Goal: Task Accomplishment & Management: Manage account settings

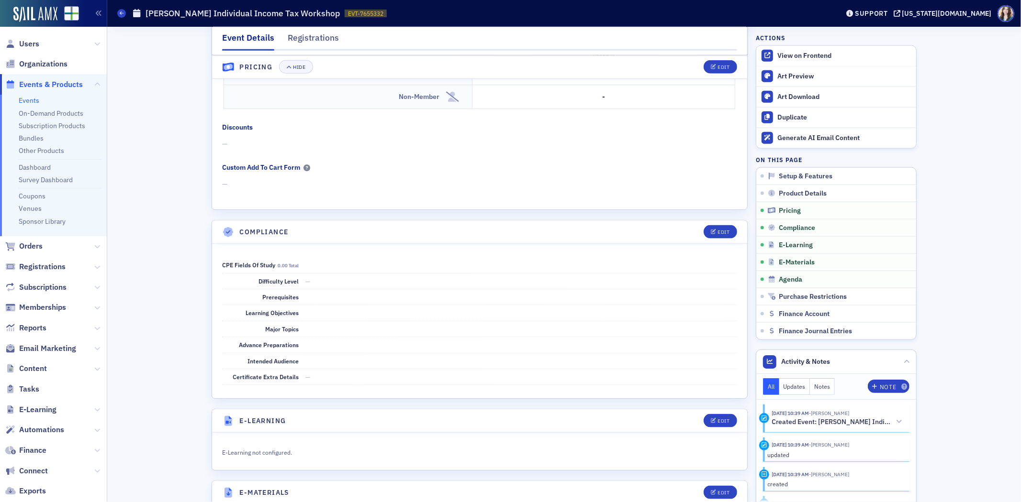
scroll to position [1116, 0]
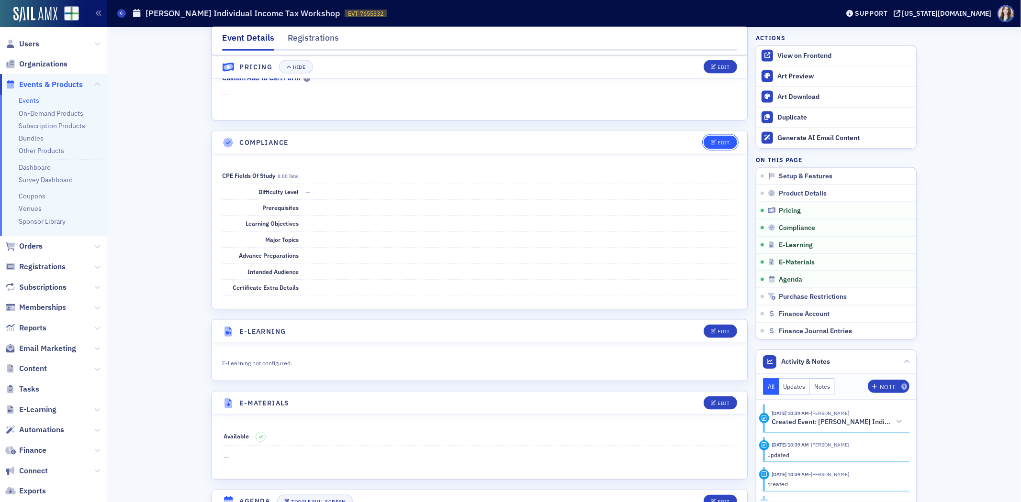
click at [709, 149] on button "Edit" at bounding box center [719, 142] width 33 height 13
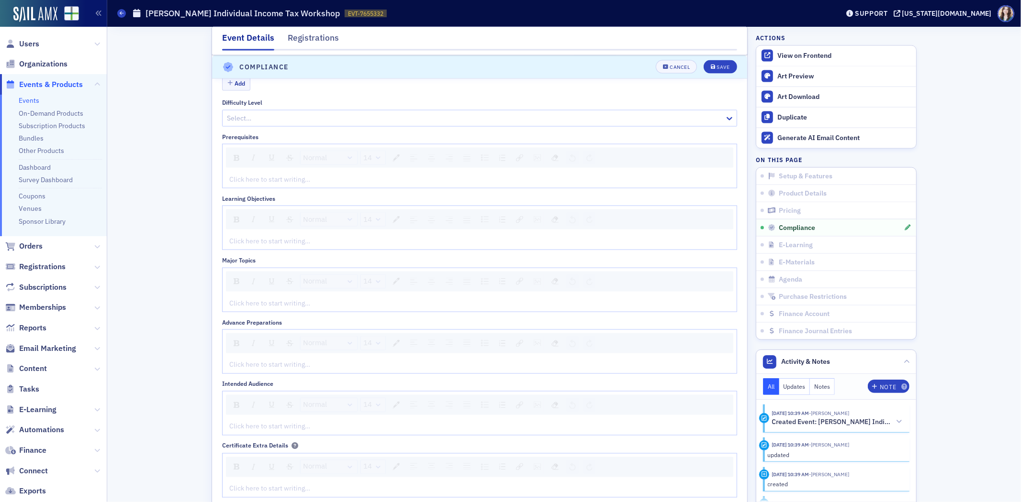
scroll to position [1193, 0]
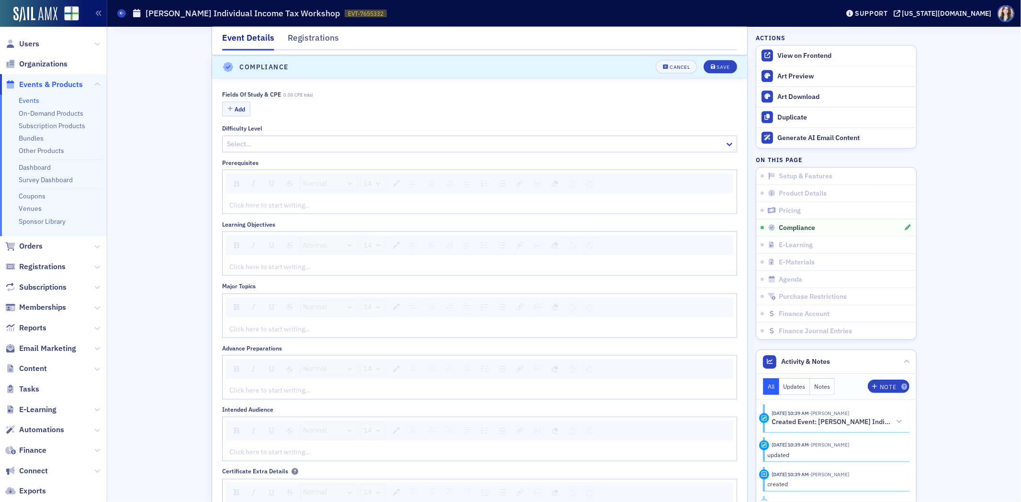
click at [234, 271] on div "rdw-editor" at bounding box center [480, 267] width 500 height 10
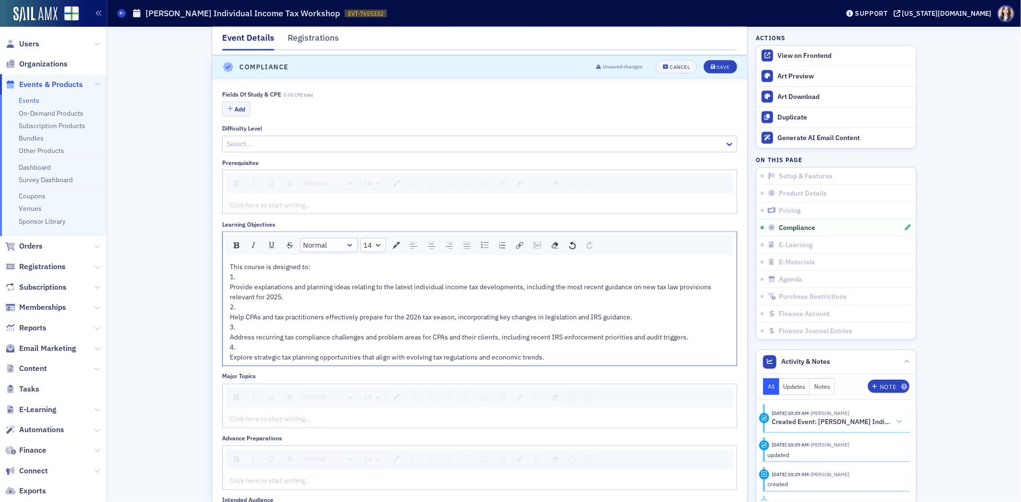
click at [230, 289] on span "Provide explanations and planning ideas relating to the latest individual incom…" at bounding box center [471, 292] width 483 height 19
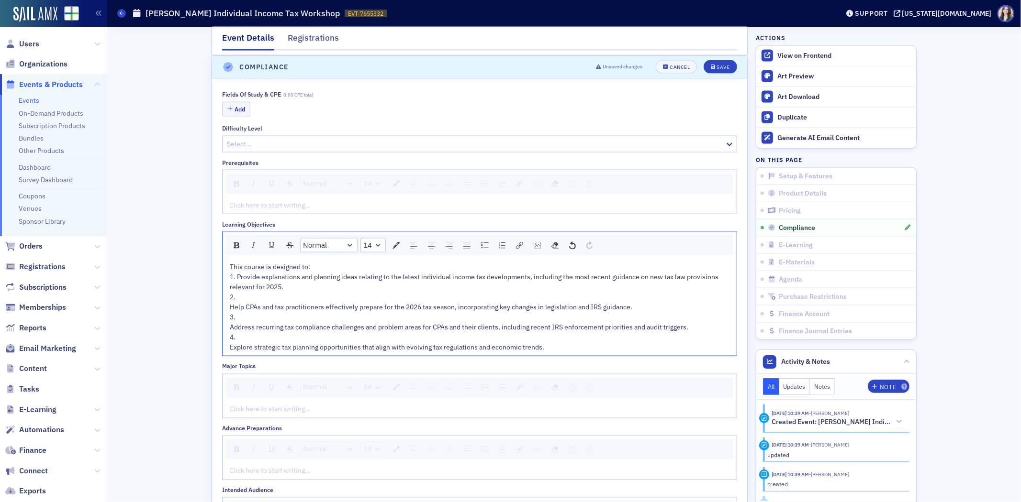
click at [230, 309] on span "Help CPAs and tax practitioners effectively prepare for the 2026 tax season, in…" at bounding box center [431, 307] width 402 height 9
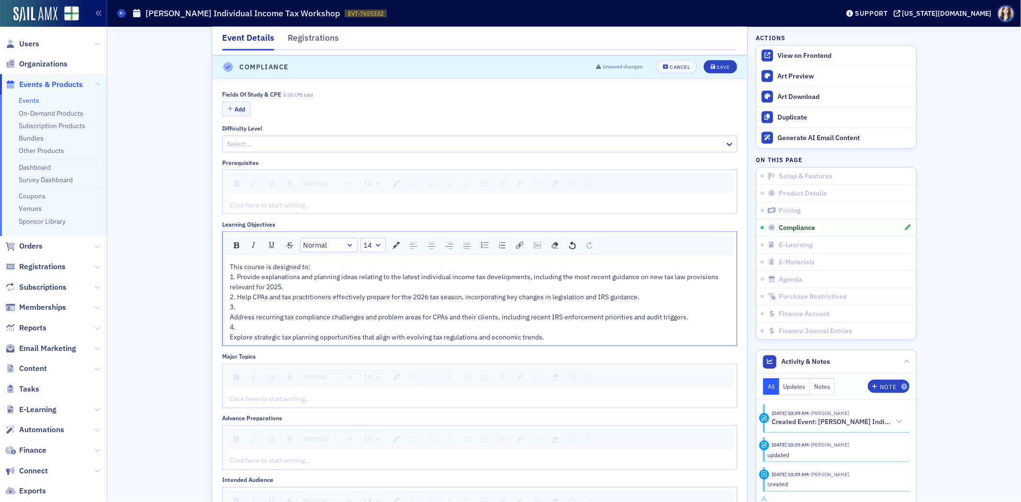
click at [230, 321] on span "Address recurring tax compliance challenges and problem areas for CPAs and thei…" at bounding box center [459, 317] width 458 height 9
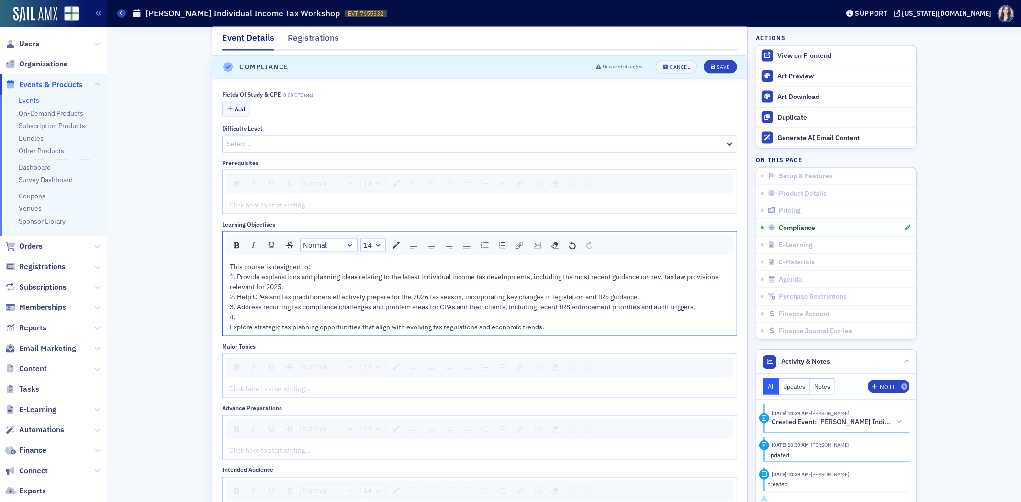
click at [230, 333] on div "Explore strategic tax planning opportunities that align with evolving tax regul…" at bounding box center [480, 328] width 500 height 10
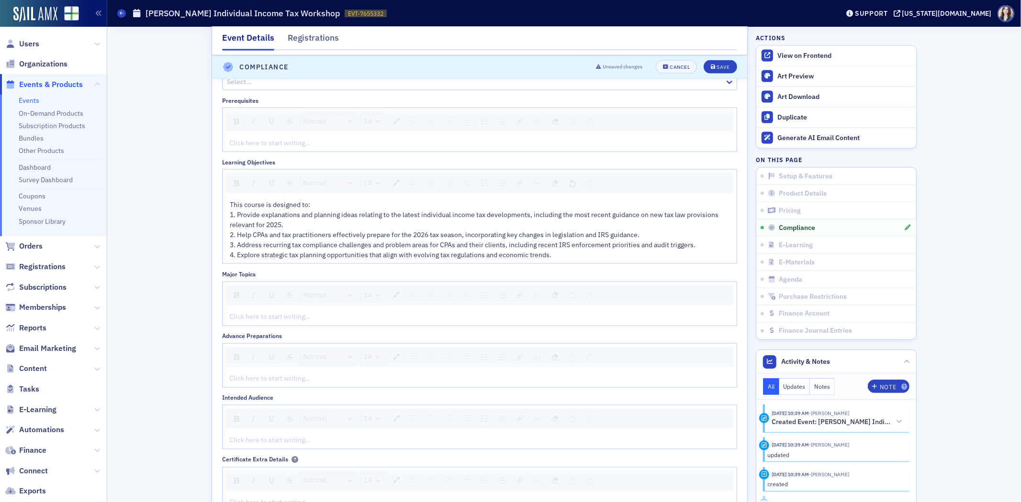
scroll to position [1353, 0]
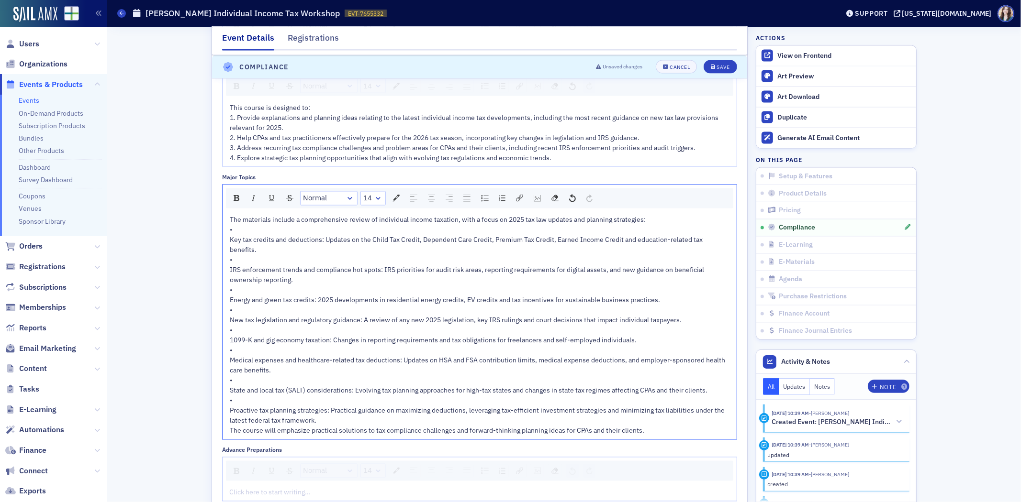
click at [230, 241] on span "Key tax credits and deductions: Updates on the Child Tax Credit, Dependent Care…" at bounding box center [467, 245] width 474 height 19
click at [537, 235] on div "•" at bounding box center [480, 230] width 500 height 10
click at [456, 262] on div "•" at bounding box center [480, 261] width 500 height 10
click at [232, 294] on div "•" at bounding box center [480, 291] width 500 height 10
click at [233, 317] on div "New tax legislation and regulatory guidance: A review of any new 2025 legislati…" at bounding box center [480, 321] width 500 height 10
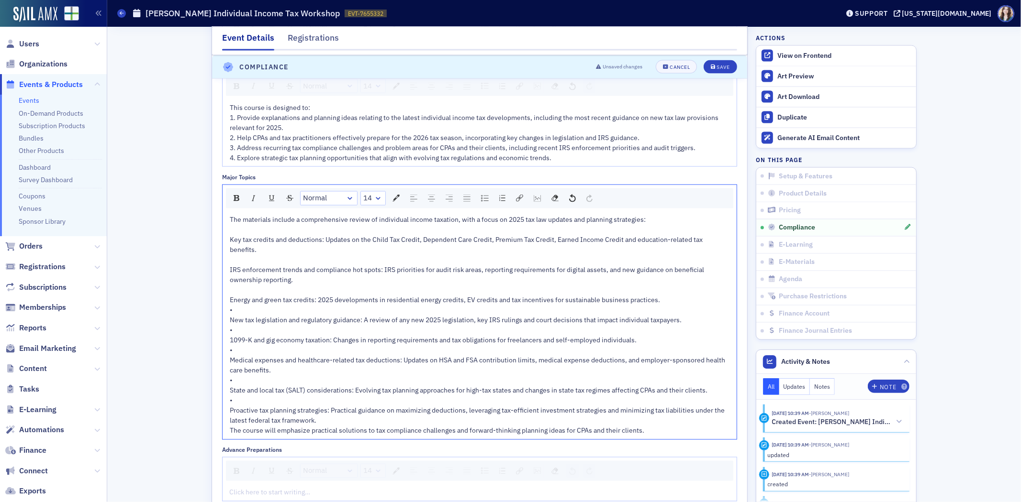
click at [248, 307] on div "•" at bounding box center [480, 311] width 500 height 10
click at [242, 333] on div "•" at bounding box center [480, 331] width 500 height 10
click at [235, 352] on div "•" at bounding box center [480, 351] width 500 height 10
click at [230, 381] on span "•" at bounding box center [231, 381] width 3 height 9
click at [231, 402] on div "•" at bounding box center [480, 401] width 500 height 10
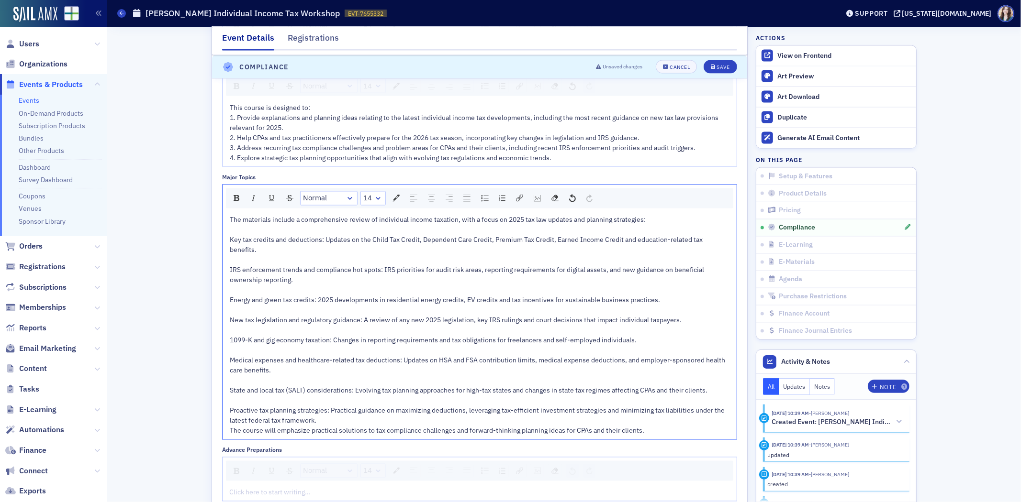
click at [317, 423] on div "Proactive tax planning strategies: Practical guidance on maximizing deductions,…" at bounding box center [480, 416] width 500 height 20
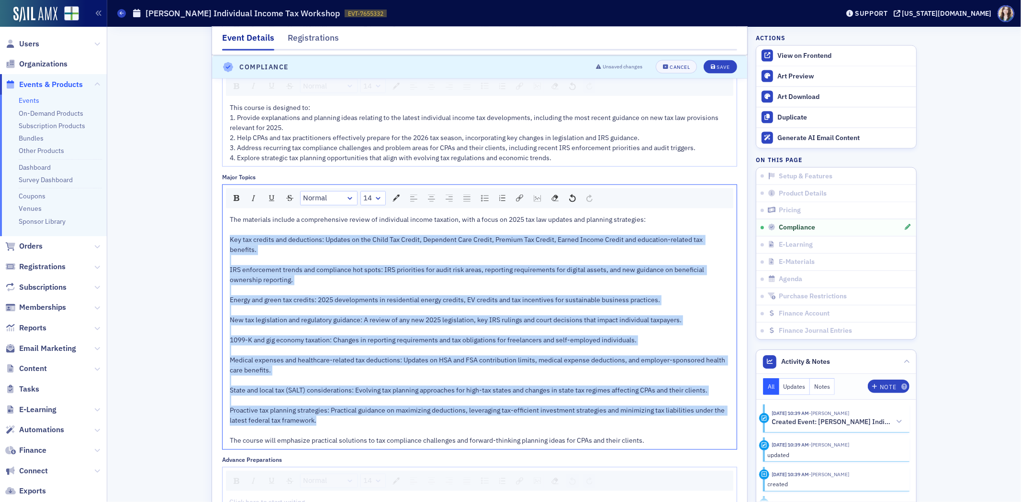
drag, startPoint x: 226, startPoint y: 243, endPoint x: 316, endPoint y: 428, distance: 206.1
click at [316, 428] on div "The materials include a comprehensive review of individual income taxation, wit…" at bounding box center [480, 330] width 500 height 231
click at [481, 199] on img "rdw-list-control" at bounding box center [485, 198] width 8 height 7
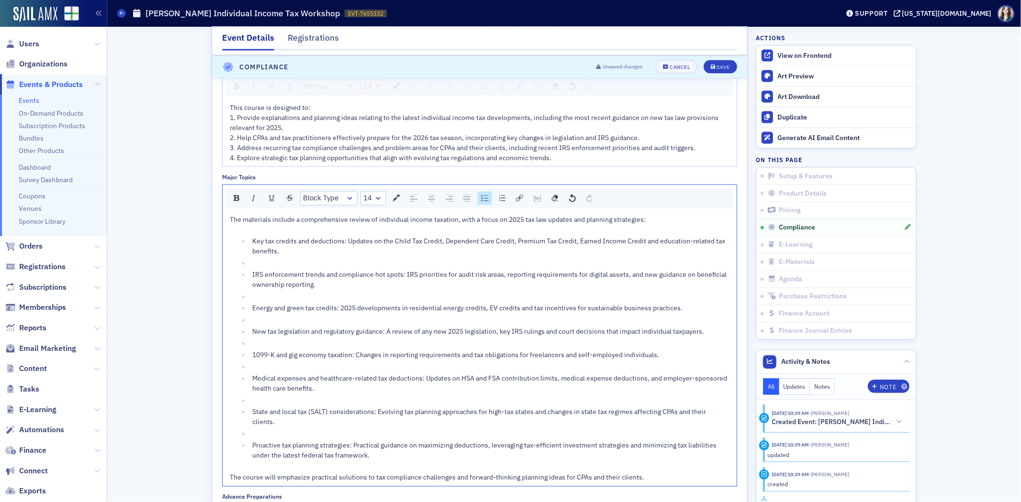
click at [256, 267] on div "rdw-editor" at bounding box center [491, 264] width 478 height 10
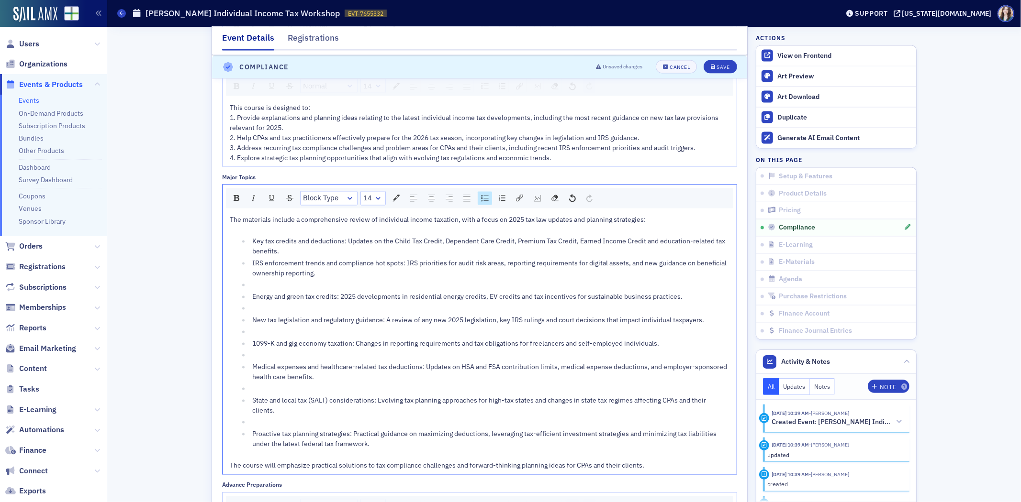
click at [255, 289] on div "rdw-editor" at bounding box center [491, 285] width 478 height 10
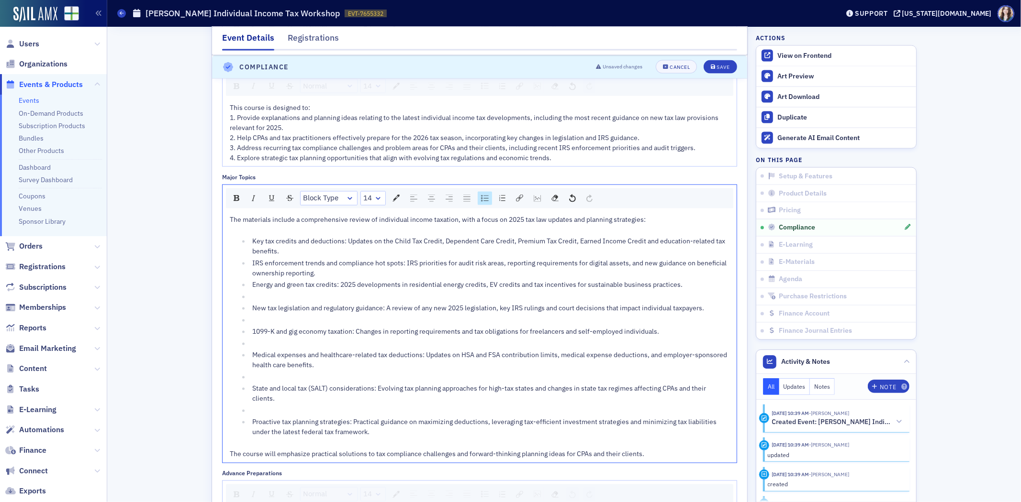
click at [256, 299] on div "rdw-editor" at bounding box center [491, 297] width 478 height 10
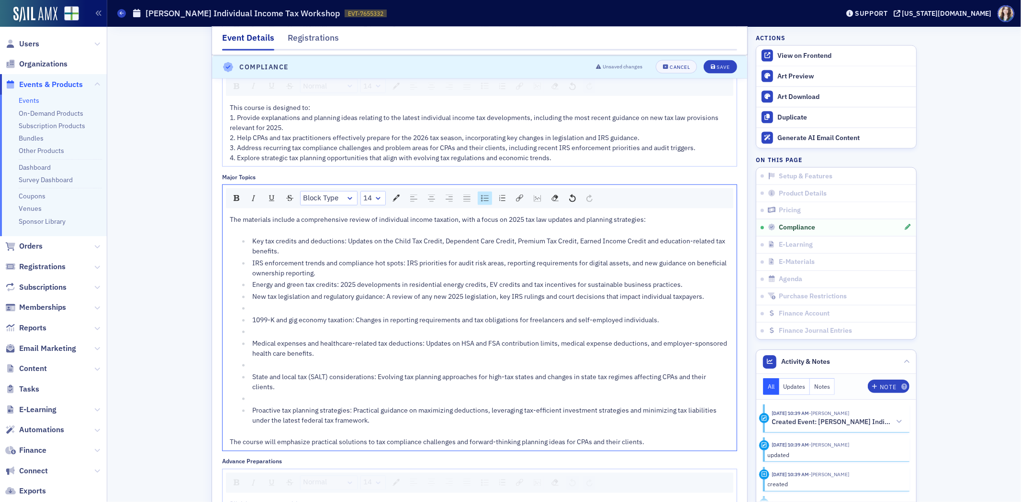
click at [252, 308] on div "rdw-editor" at bounding box center [491, 309] width 478 height 10
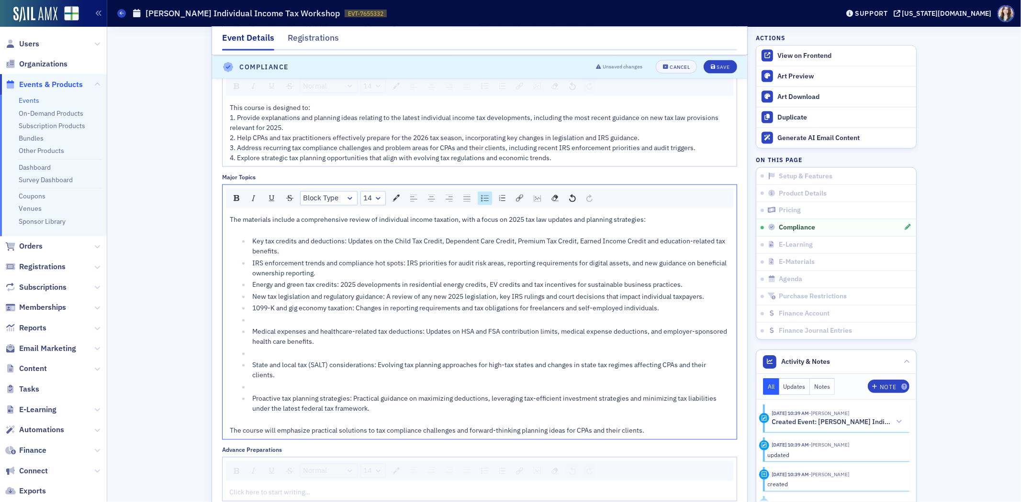
click at [255, 319] on div "rdw-editor" at bounding box center [491, 321] width 478 height 10
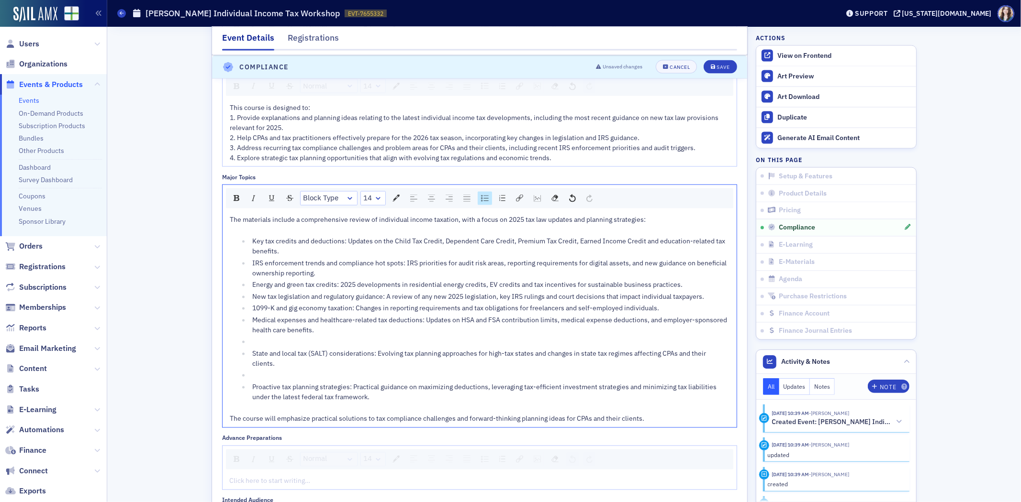
click at [252, 346] on div "rdw-editor" at bounding box center [491, 342] width 478 height 10
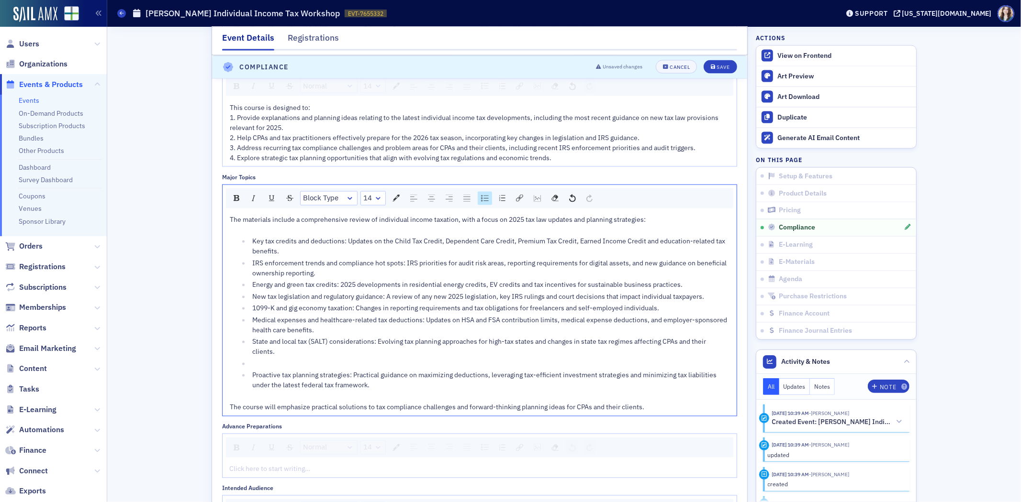
click at [252, 365] on div "rdw-editor" at bounding box center [491, 364] width 478 height 10
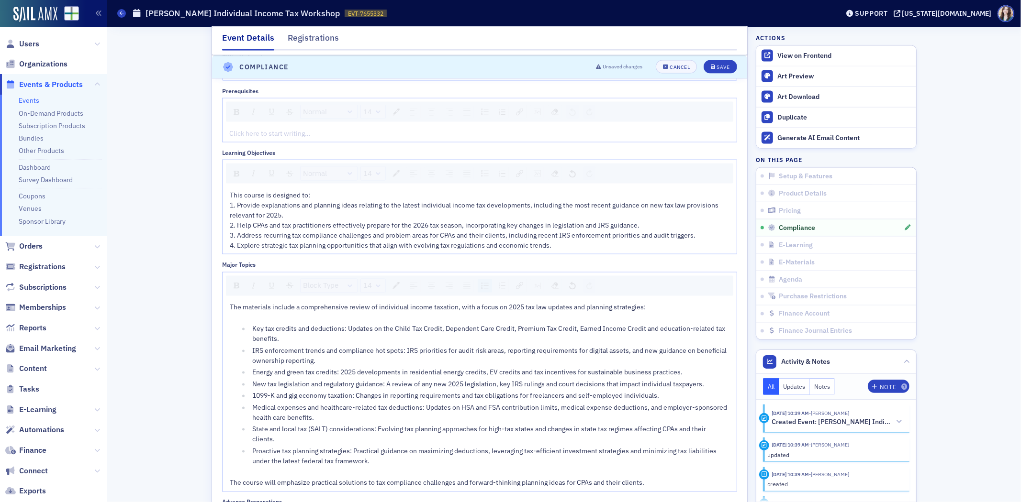
scroll to position [1246, 0]
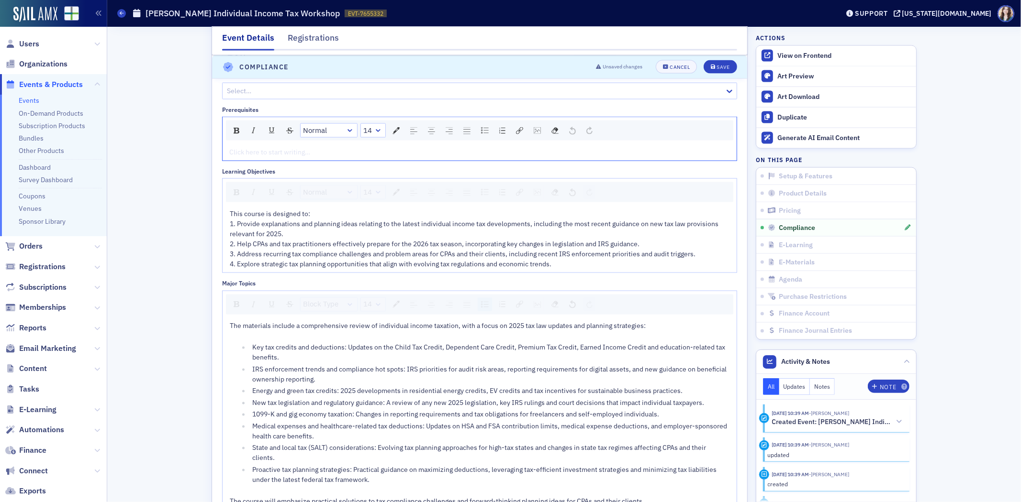
click at [310, 154] on div "rdw-editor" at bounding box center [480, 152] width 500 height 10
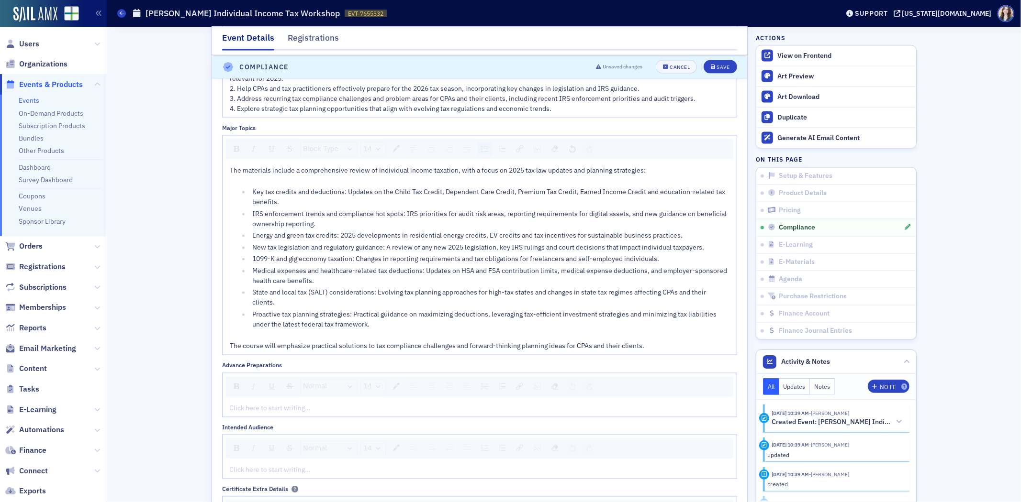
scroll to position [1513, 0]
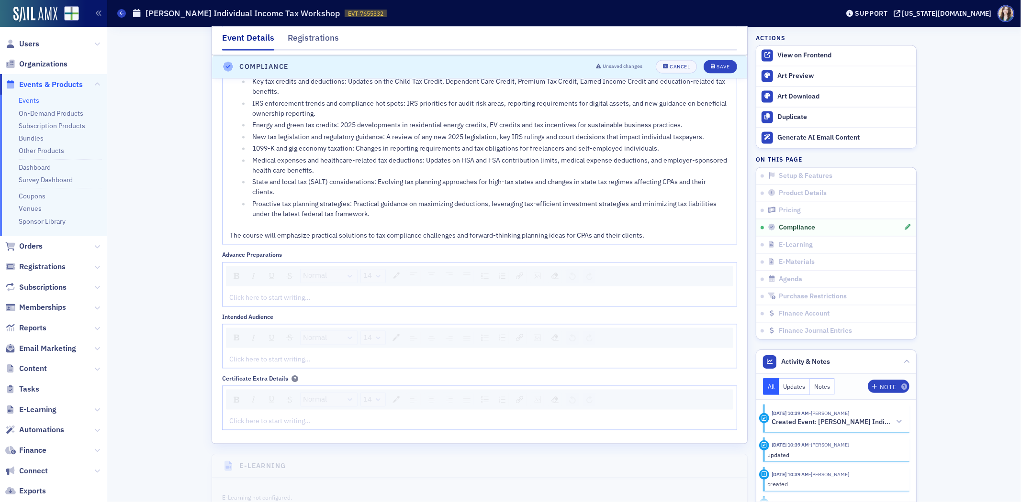
click at [281, 364] on div "rdw-editor" at bounding box center [480, 360] width 500 height 10
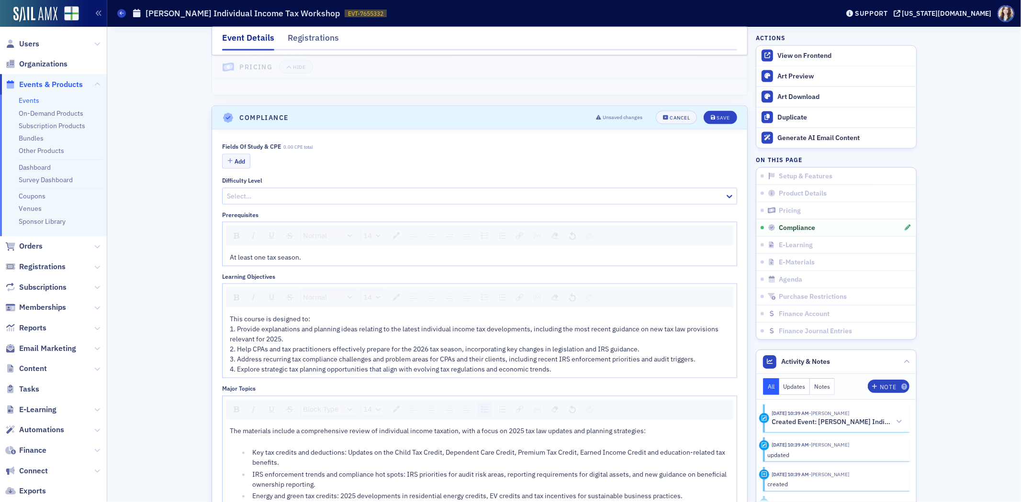
scroll to position [1034, 0]
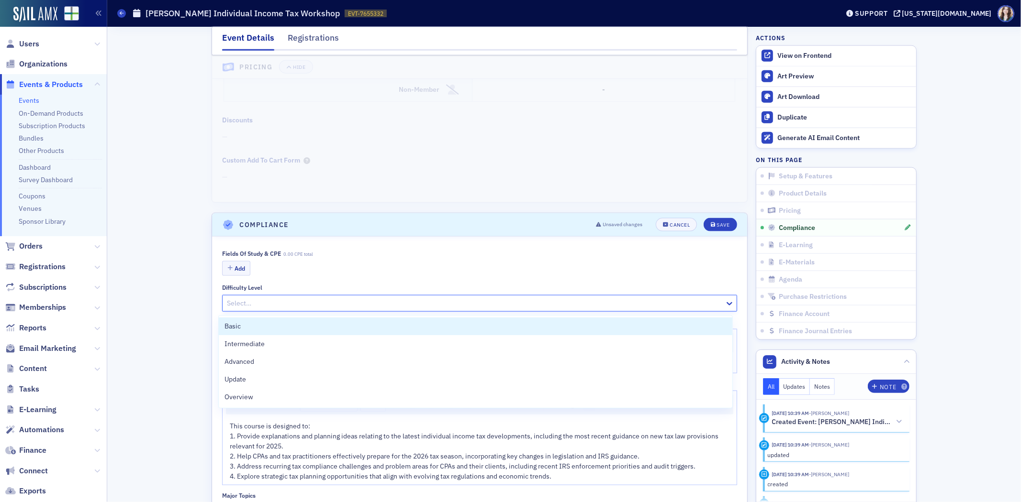
click at [560, 307] on div at bounding box center [475, 304] width 498 height 12
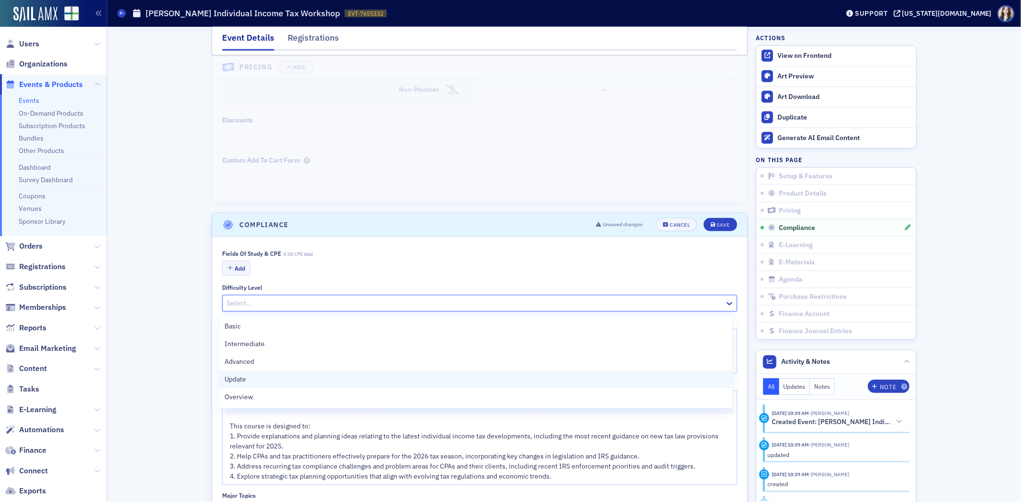
click at [344, 379] on div "Update" at bounding box center [475, 380] width 502 height 10
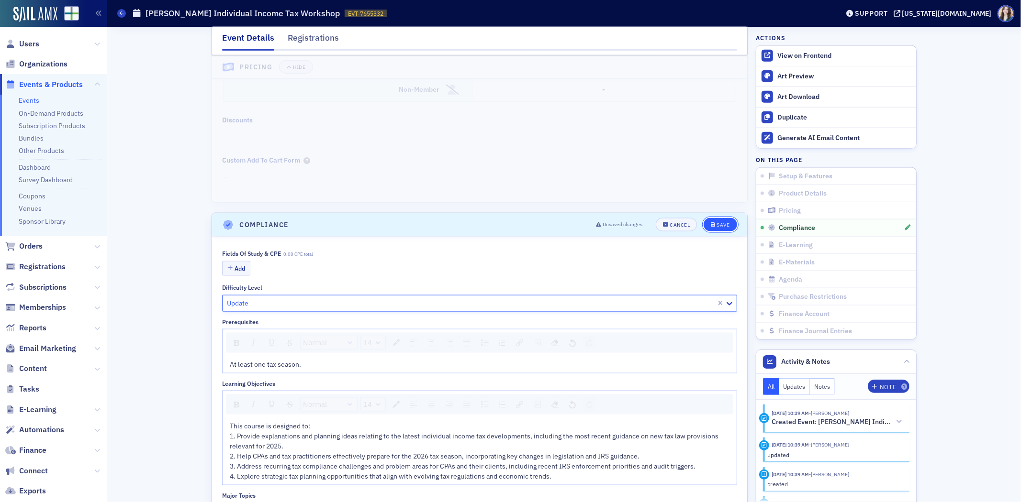
click at [711, 228] on icon "submit" at bounding box center [713, 225] width 5 height 5
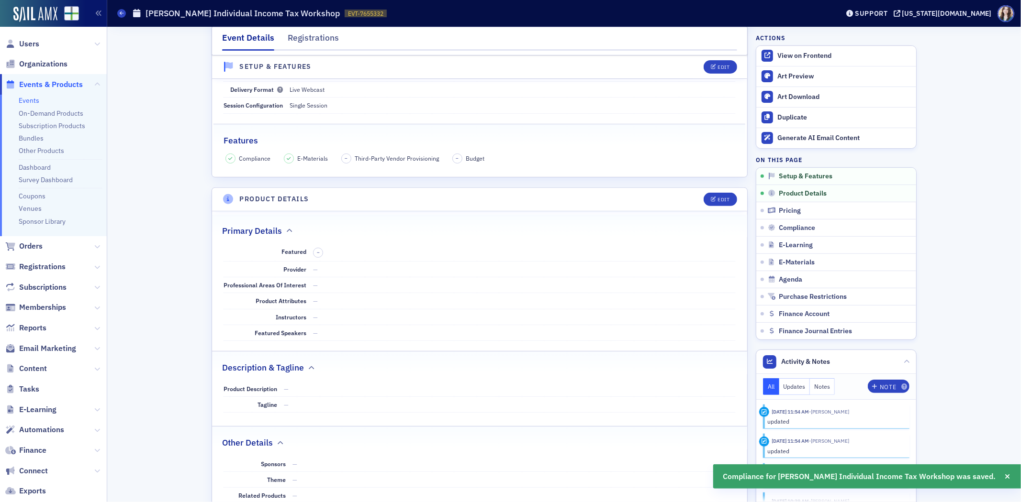
scroll to position [236, 0]
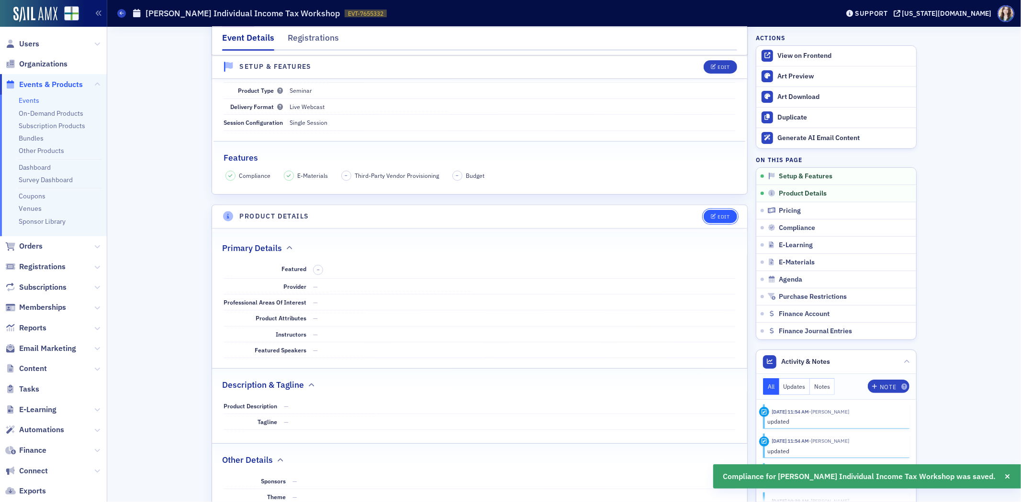
click at [711, 216] on icon "button" at bounding box center [714, 216] width 6 height 5
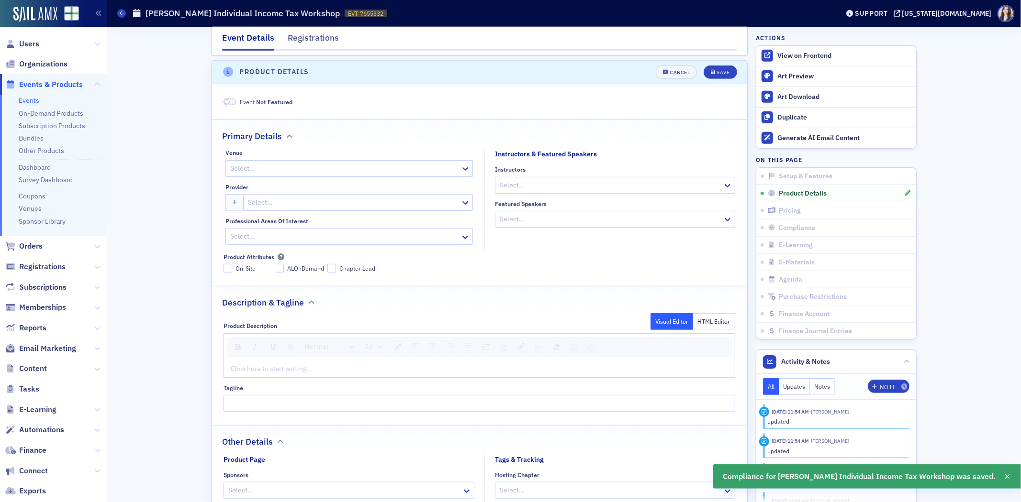
scroll to position [386, 0]
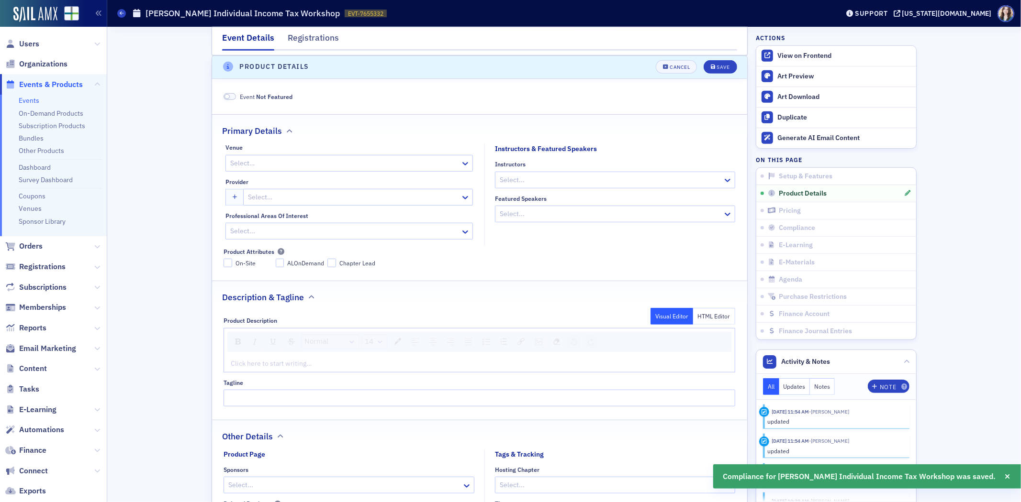
click at [302, 202] on div at bounding box center [353, 197] width 212 height 12
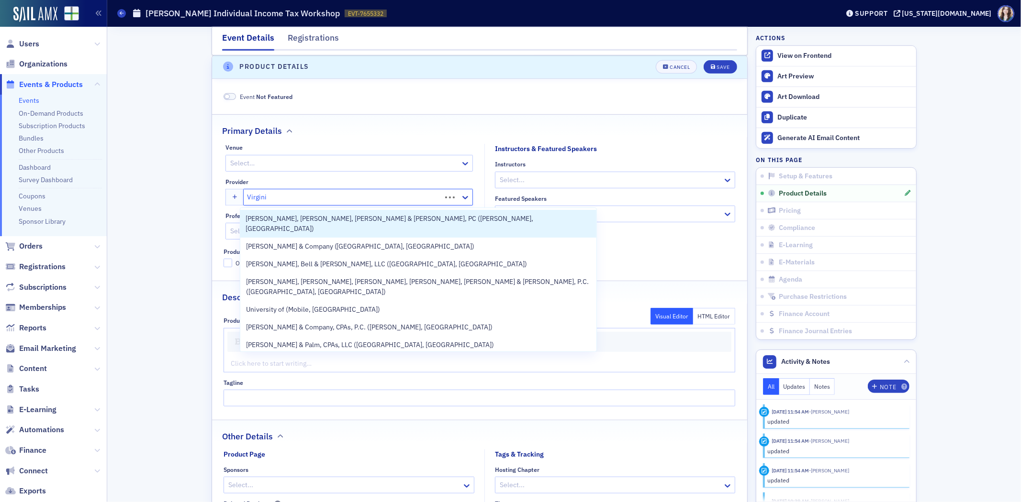
type input "Virginia"
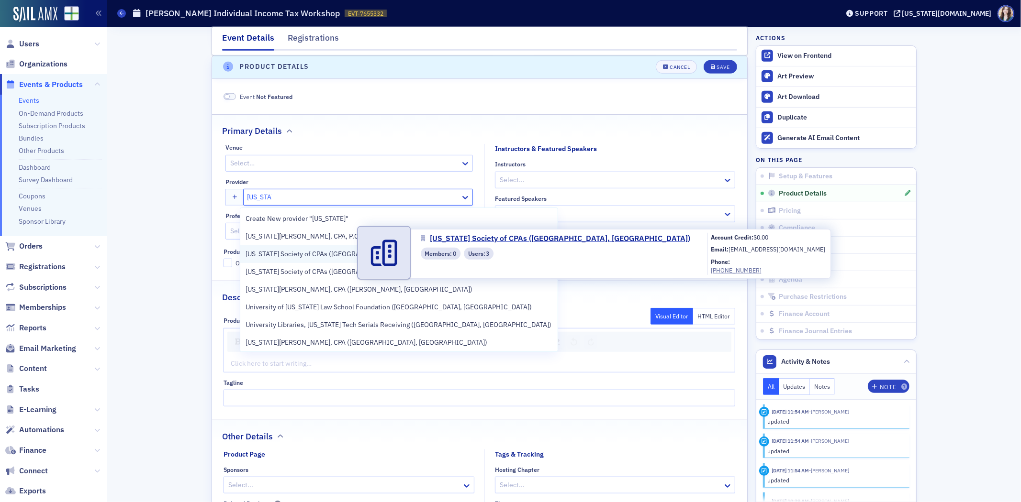
click at [337, 257] on span "[US_STATE] Society of CPAs ([GEOGRAPHIC_DATA], [GEOGRAPHIC_DATA])" at bounding box center [357, 254] width 223 height 10
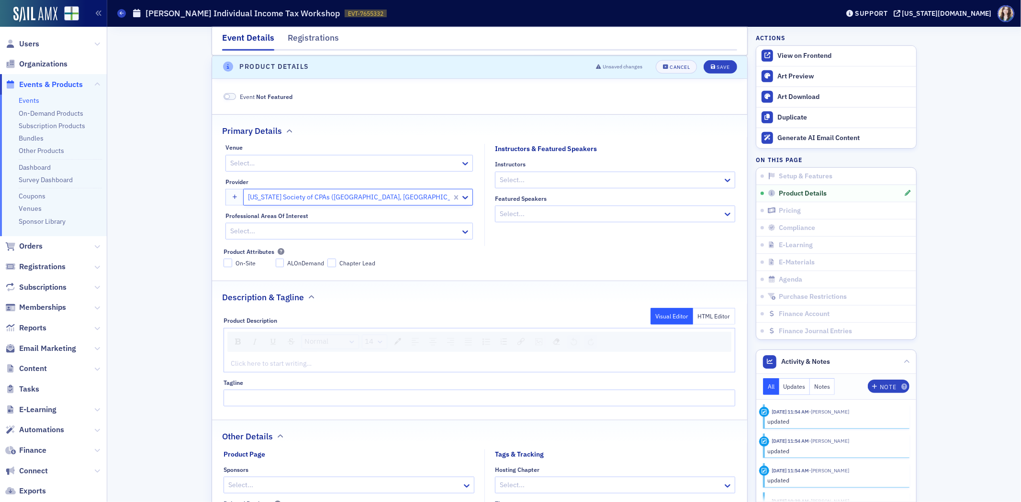
click at [288, 367] on div "rdw-editor" at bounding box center [479, 364] width 497 height 10
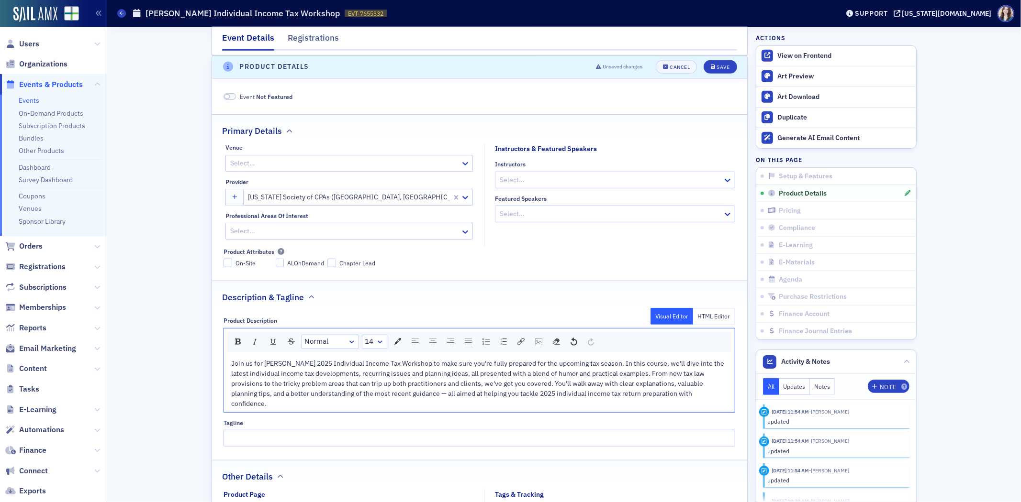
click at [549, 384] on span "Join us for Don Farmer's 2025 Individual Income Tax Workshop to make sure you'r…" at bounding box center [478, 383] width 494 height 49
click at [726, 69] on button "Save" at bounding box center [719, 66] width 33 height 13
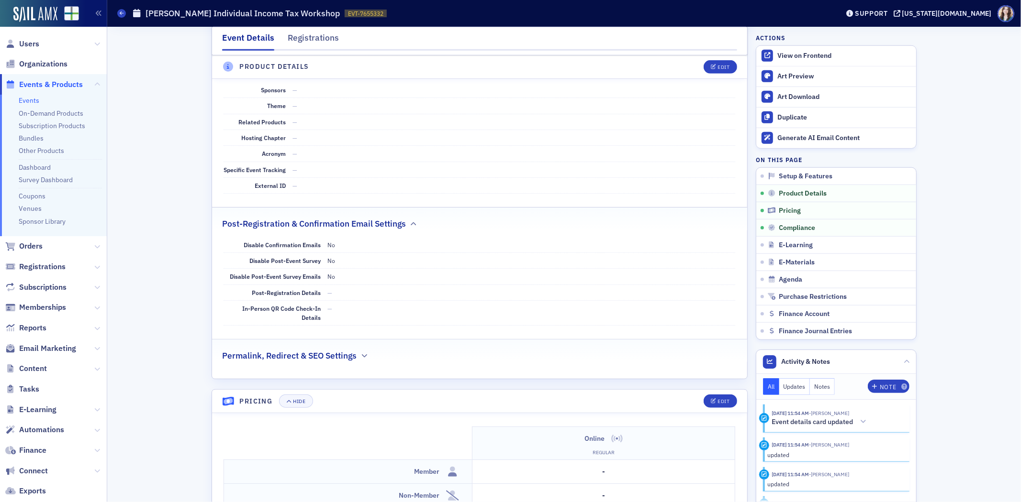
scroll to position [812, 0]
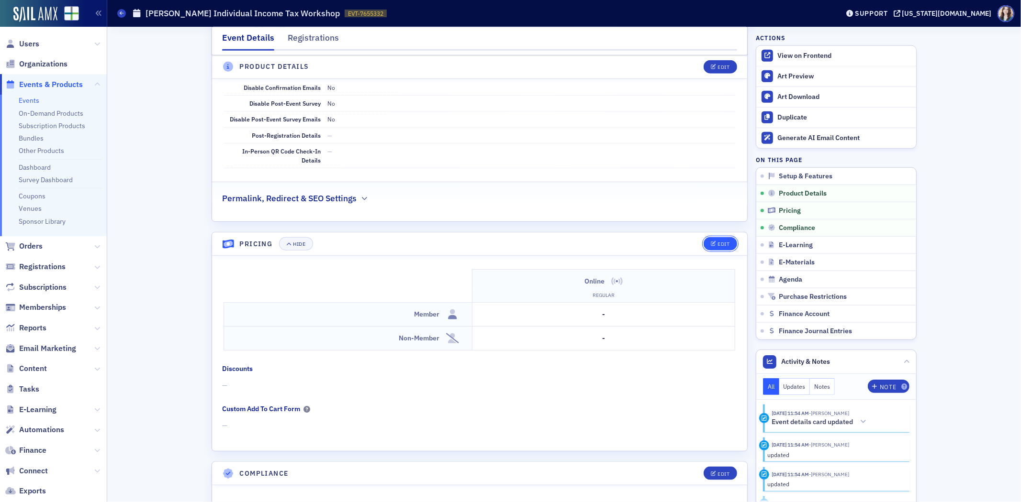
click at [730, 246] on button "Edit" at bounding box center [719, 243] width 33 height 13
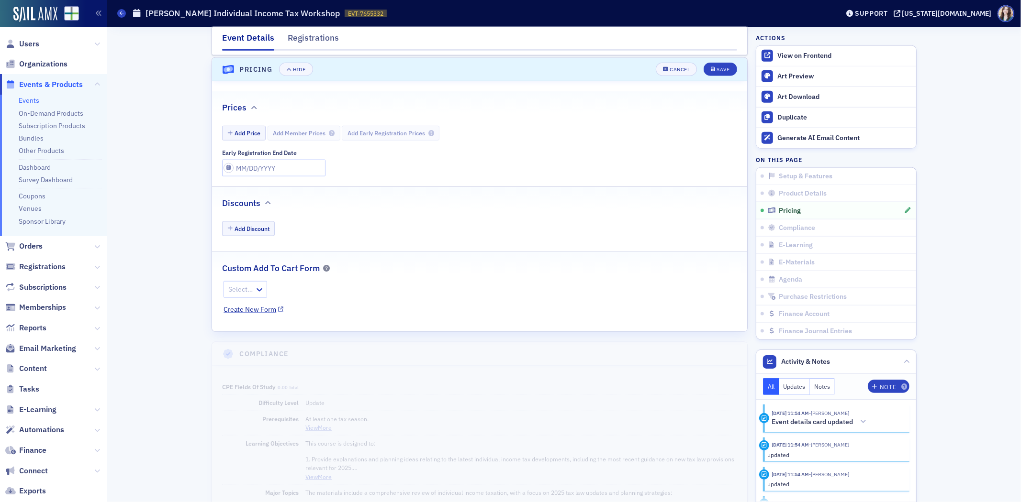
scroll to position [990, 0]
click at [241, 134] on button "Add Price" at bounding box center [244, 129] width 44 height 15
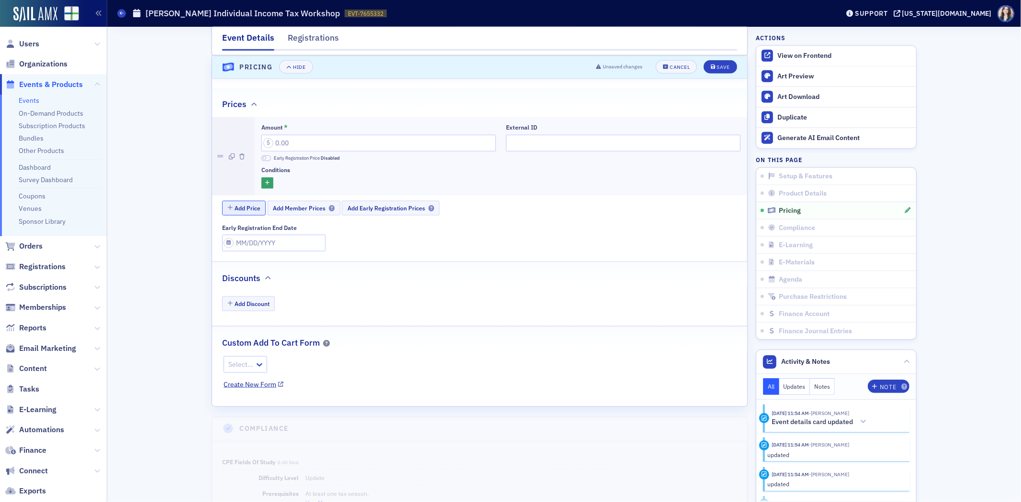
click at [255, 209] on button "Add Price" at bounding box center [244, 208] width 44 height 15
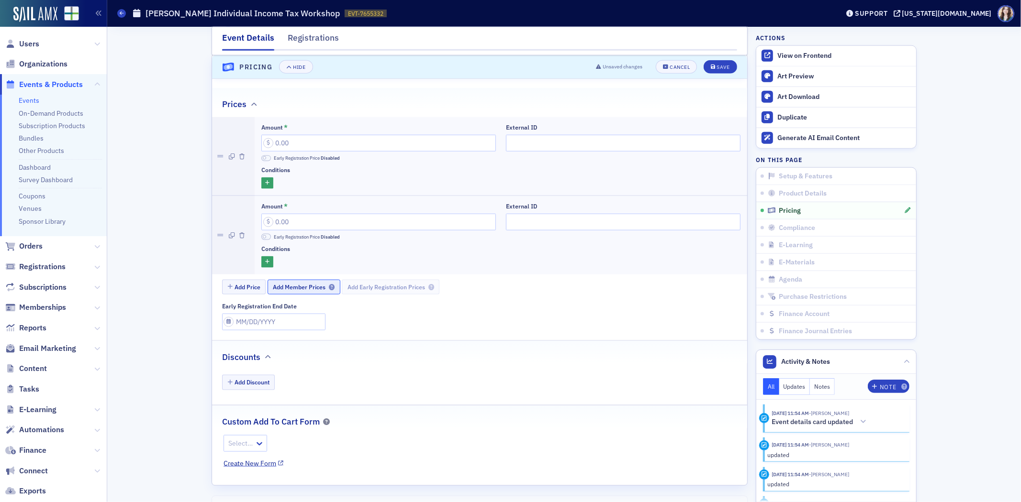
click at [300, 293] on button "Add Member Prices" at bounding box center [303, 287] width 73 height 15
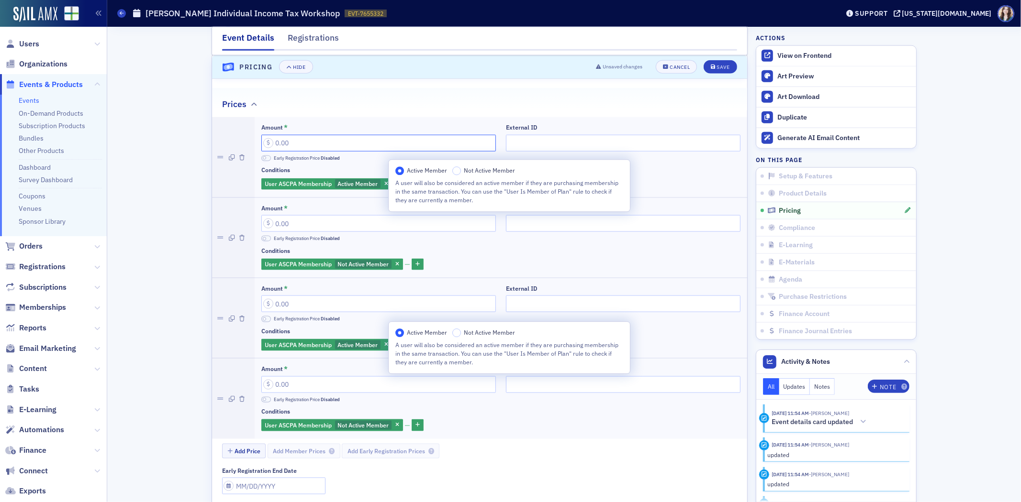
click at [283, 145] on input "Amount *" at bounding box center [378, 143] width 234 height 17
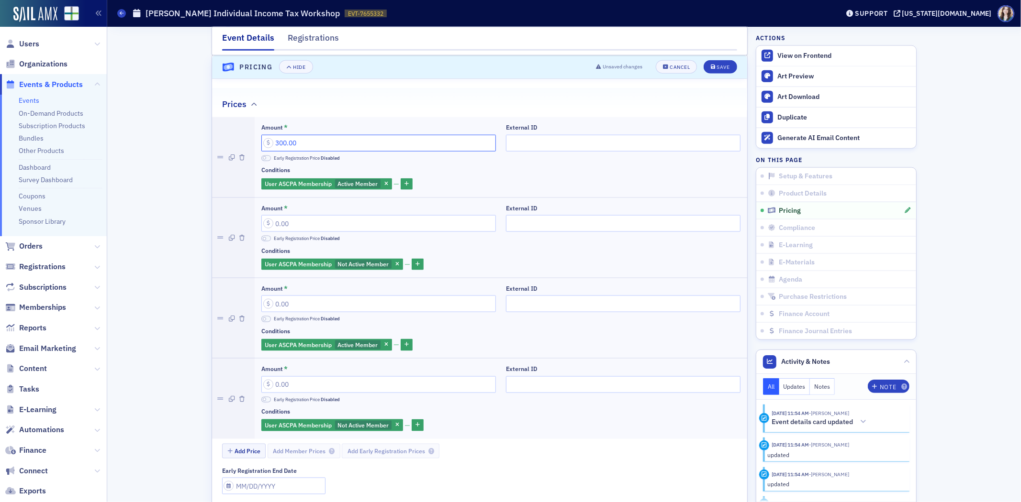
type input "300.00"
click at [309, 223] on input "Amount *" at bounding box center [378, 223] width 234 height 17
type input "350.00"
click at [308, 309] on input "Amount *" at bounding box center [378, 304] width 234 height 17
type input "275.00"
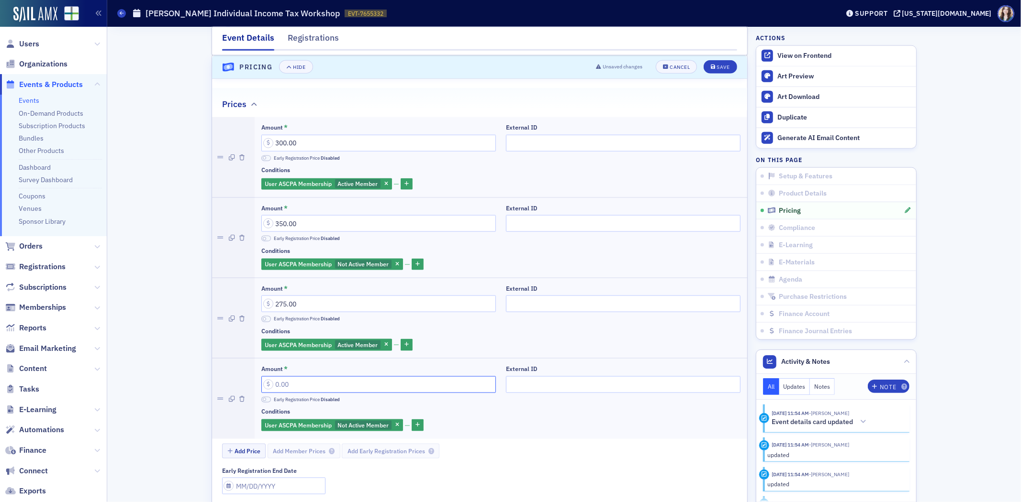
click at [323, 388] on input "Amount *" at bounding box center [378, 385] width 234 height 17
type input "325.00"
click at [265, 322] on span at bounding box center [266, 319] width 10 height 6
click at [264, 401] on span at bounding box center [266, 400] width 10 height 6
click at [165, 423] on div "Event Details Registrations E-Learning has not been set up. Compliance has not …" at bounding box center [564, 263] width 900 height 2453
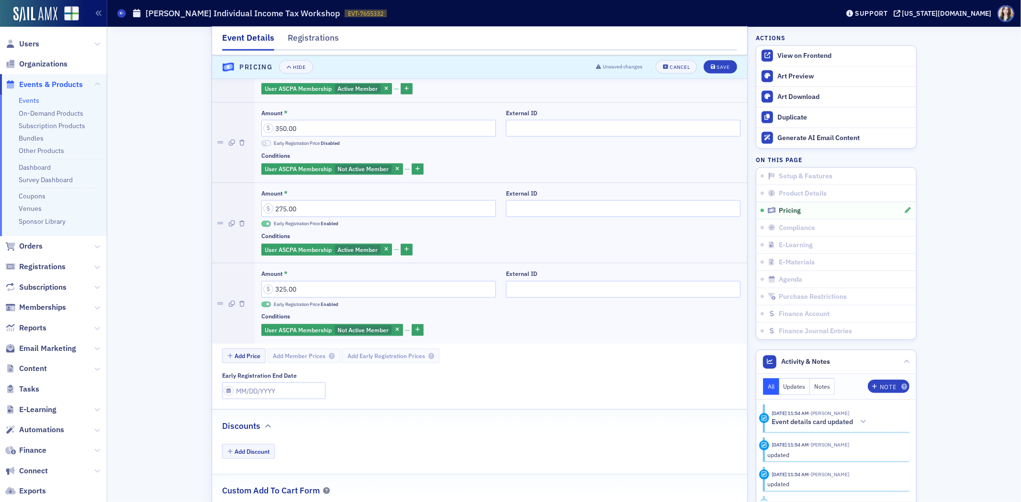
scroll to position [1096, 0]
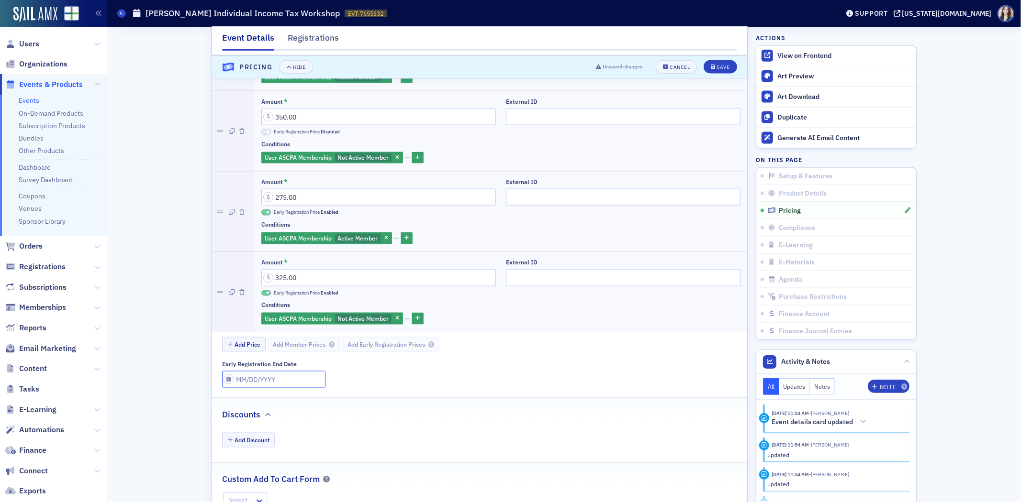
select select "9"
select select "2025"
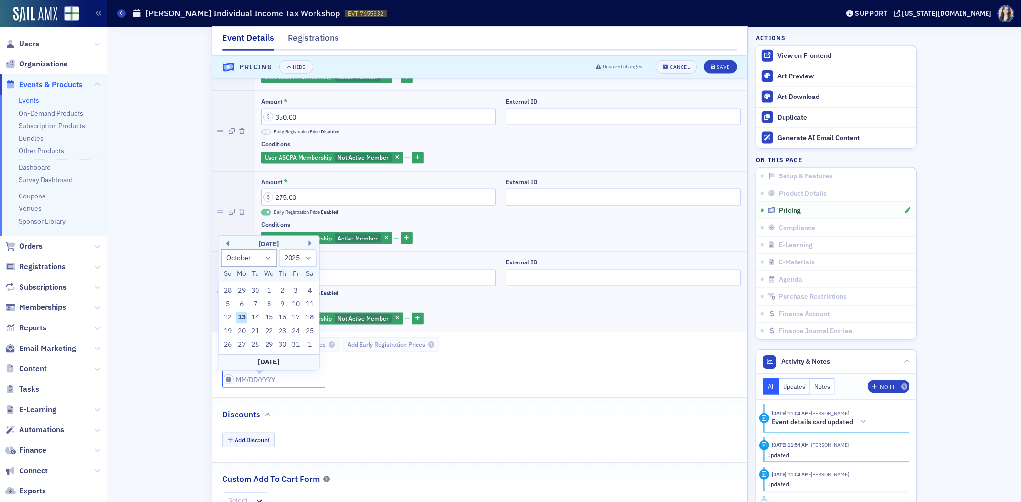
click at [251, 384] on input "Early Registration End Date" at bounding box center [273, 379] width 103 height 17
click at [266, 256] on select "January February March April May June July August September October November De…" at bounding box center [249, 259] width 56 height 18
select select "10"
click at [221, 250] on select "January February March April May June July August September October November De…" at bounding box center [249, 259] width 56 height 18
click at [310, 329] on div "29" at bounding box center [309, 331] width 11 height 11
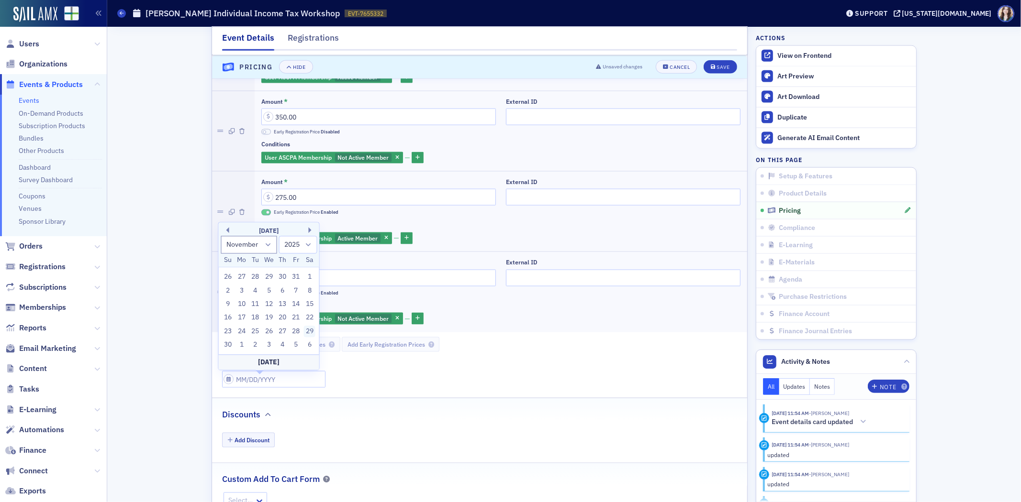
type input "11/29/2025"
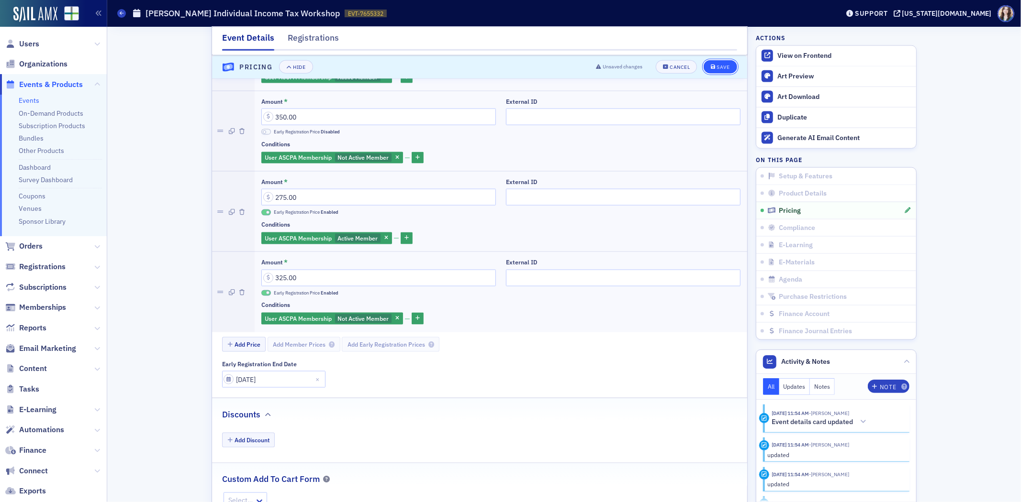
click at [716, 70] on button "Save" at bounding box center [719, 66] width 33 height 13
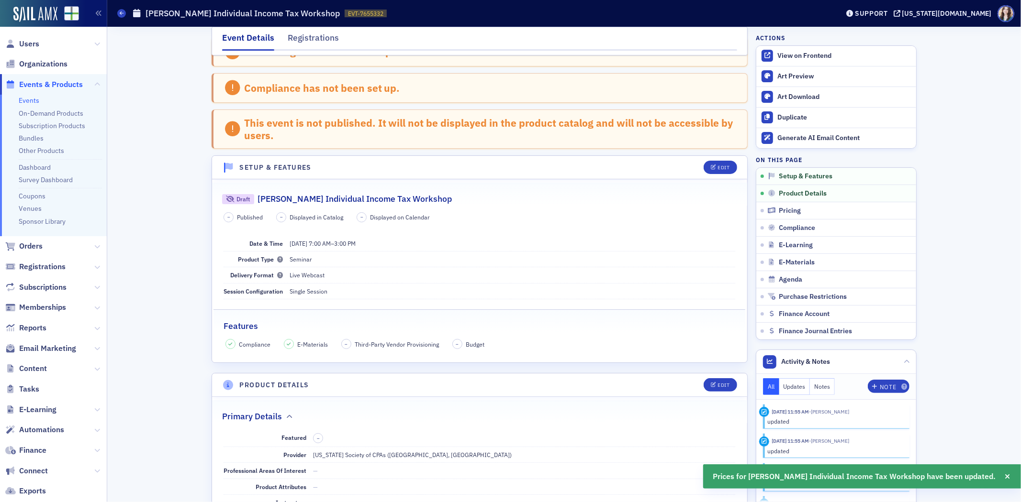
scroll to position [0, 0]
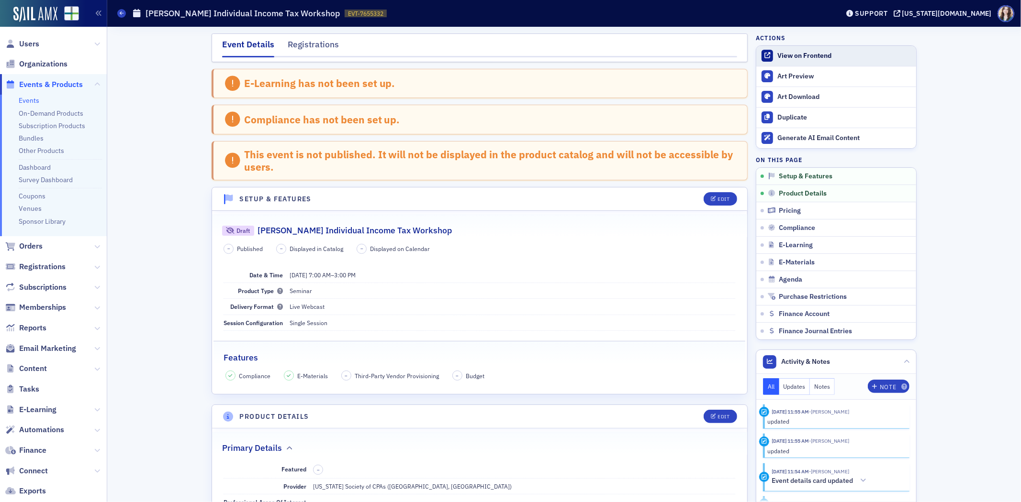
click at [847, 53] on div "View on Frontend" at bounding box center [844, 56] width 134 height 9
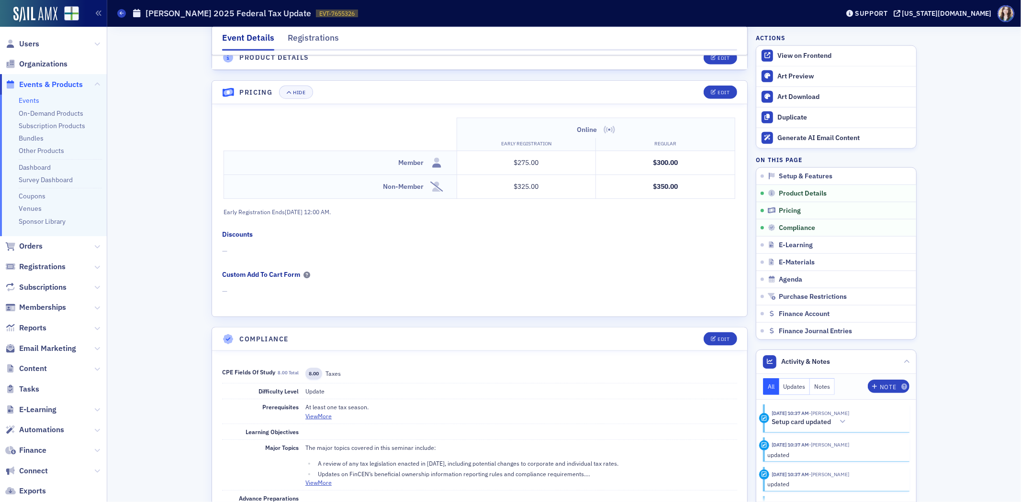
scroll to position [1057, 0]
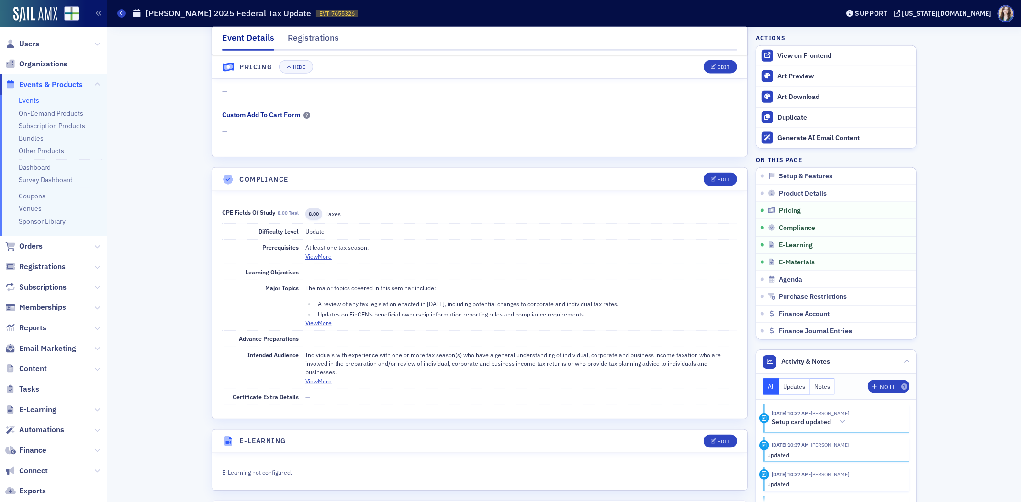
click at [320, 326] on button "View More" at bounding box center [318, 323] width 26 height 9
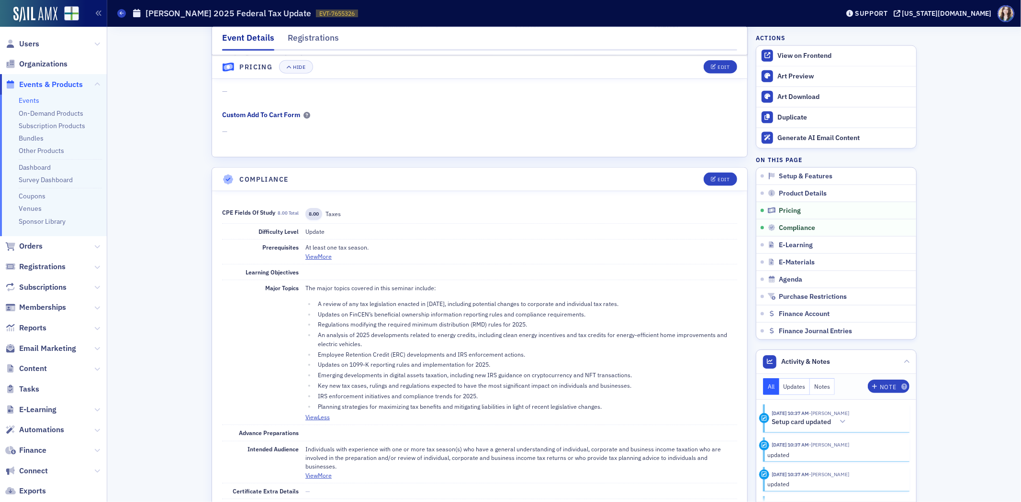
click at [175, 345] on div "Event Details Registrations E-Learning has not been set up. This event is not p…" at bounding box center [564, 24] width 900 height 2111
click at [727, 183] on button "Edit" at bounding box center [719, 179] width 33 height 13
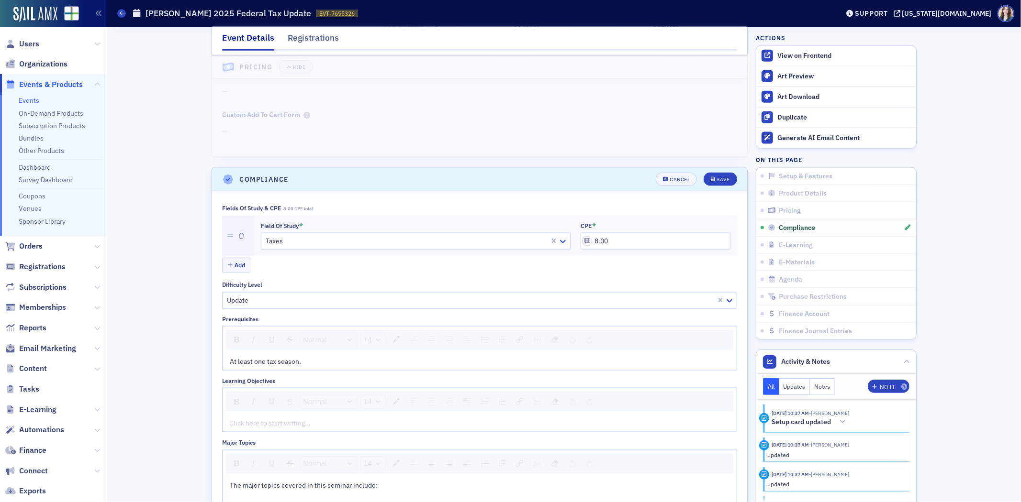
scroll to position [1171, 0]
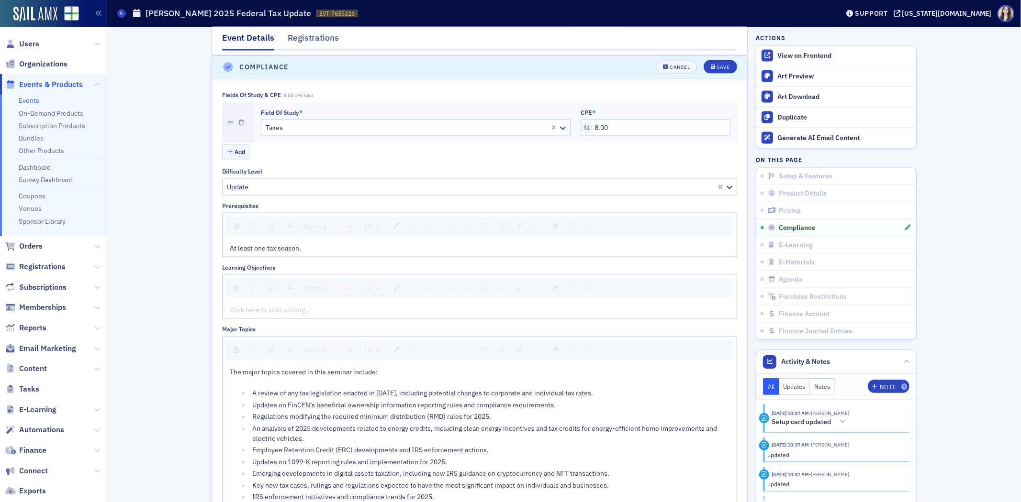
click at [253, 310] on div "rdw-editor" at bounding box center [480, 310] width 500 height 10
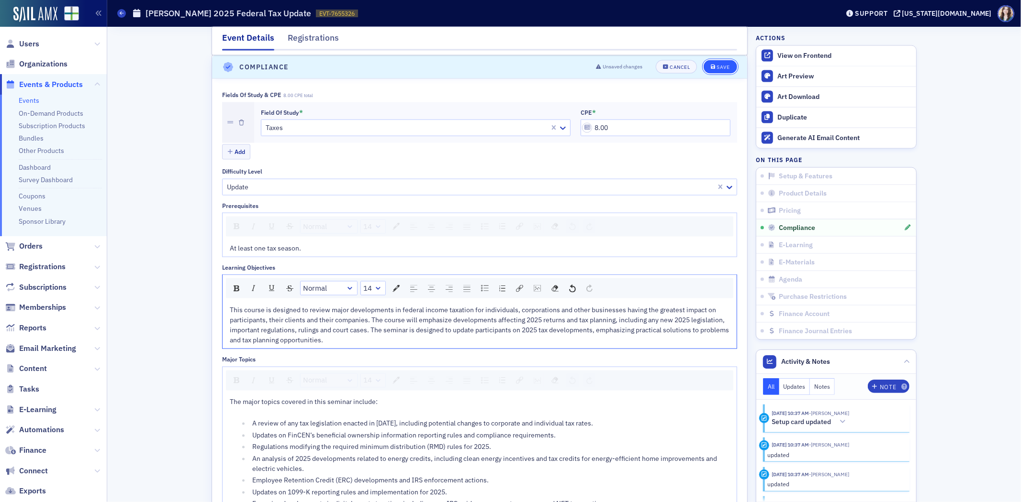
click at [711, 61] on button "Save" at bounding box center [719, 66] width 33 height 13
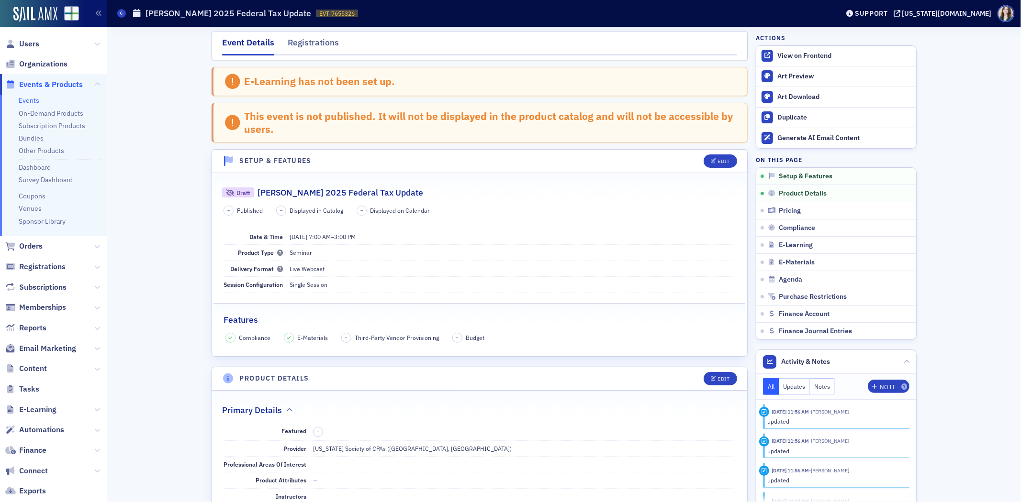
scroll to position [0, 0]
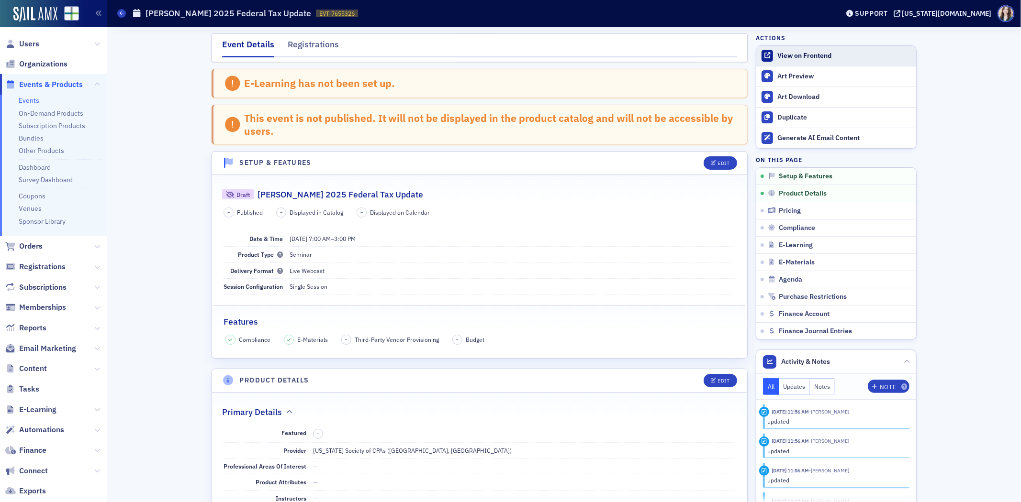
click at [786, 56] on div "View on Frontend" at bounding box center [844, 56] width 134 height 9
click at [783, 116] on div "Duplicate" at bounding box center [844, 117] width 134 height 9
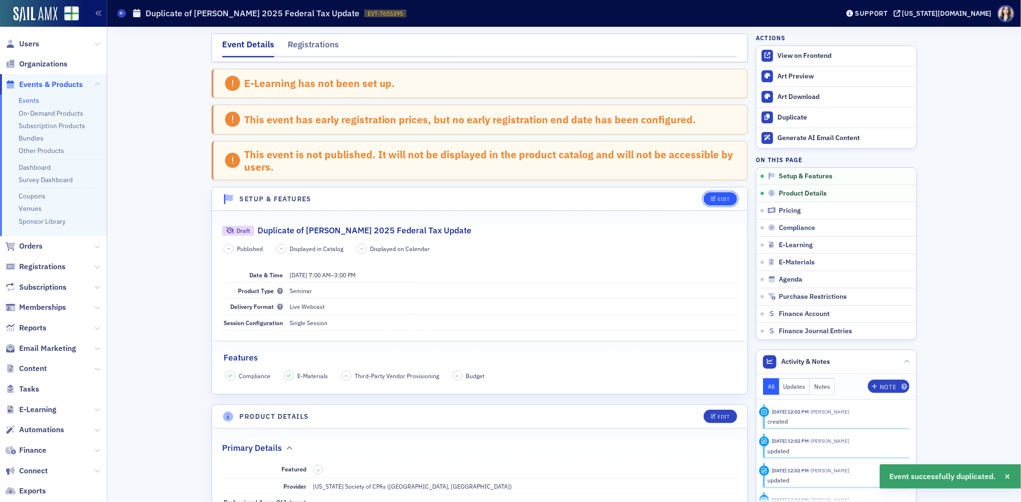
click at [718, 199] on div "Edit" at bounding box center [724, 199] width 12 height 5
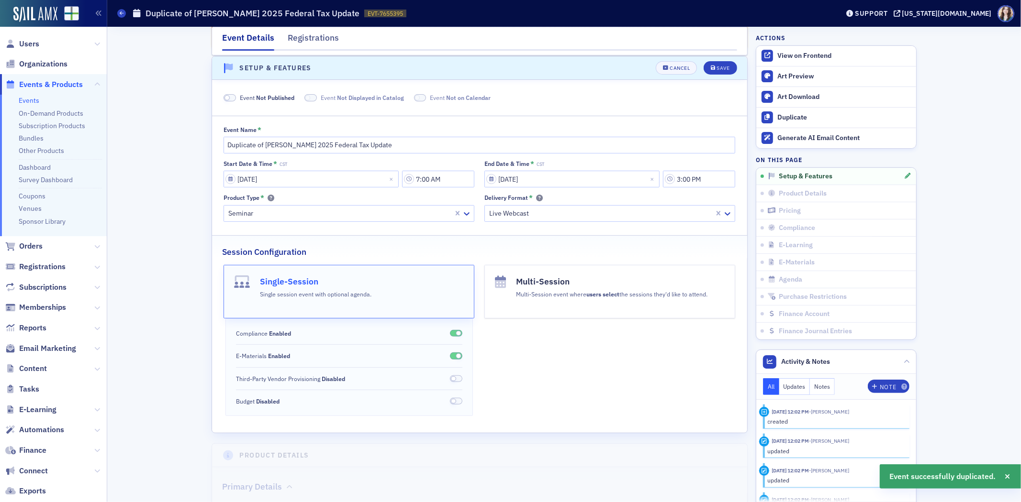
scroll to position [132, 0]
click at [326, 185] on input "12/08/2025" at bounding box center [310, 178] width 175 height 17
select select "11"
select select "2025"
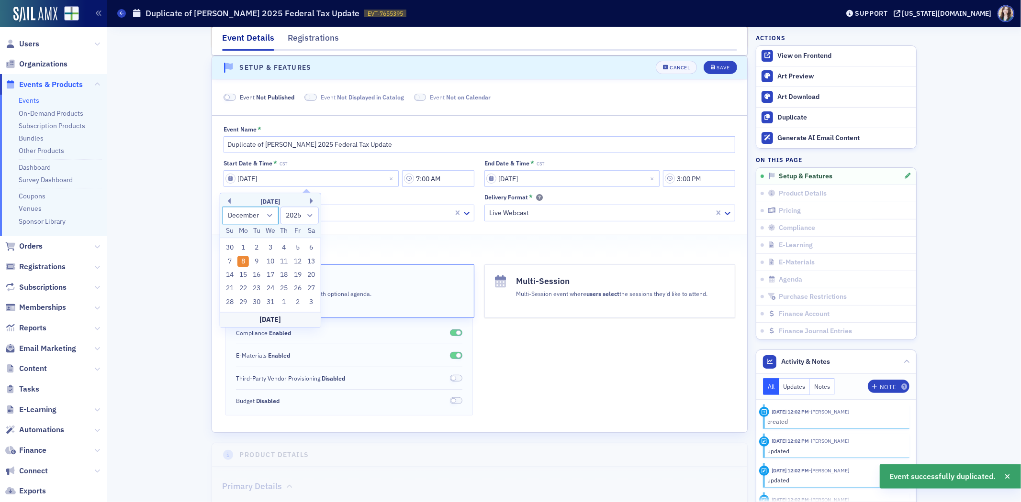
click at [266, 213] on select "January February March April May June July August September October November De…" at bounding box center [250, 216] width 56 height 18
select select "0"
click at [222, 207] on select "January February March April May June July August September October November De…" at bounding box center [250, 216] width 56 height 18
click at [226, 275] on div "12" at bounding box center [229, 274] width 11 height 11
type input "01/12/2025"
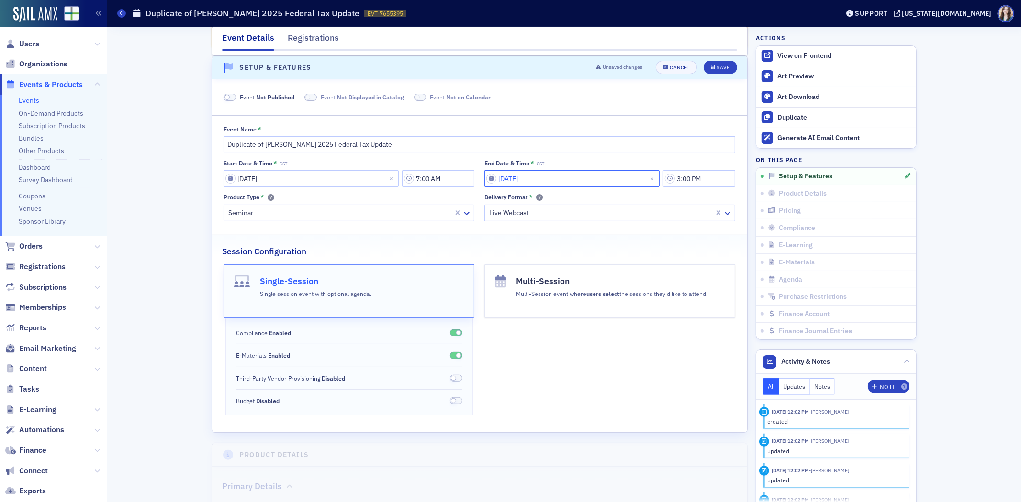
click at [562, 182] on input "12/08/2025" at bounding box center [571, 178] width 175 height 17
select select "11"
select select "2025"
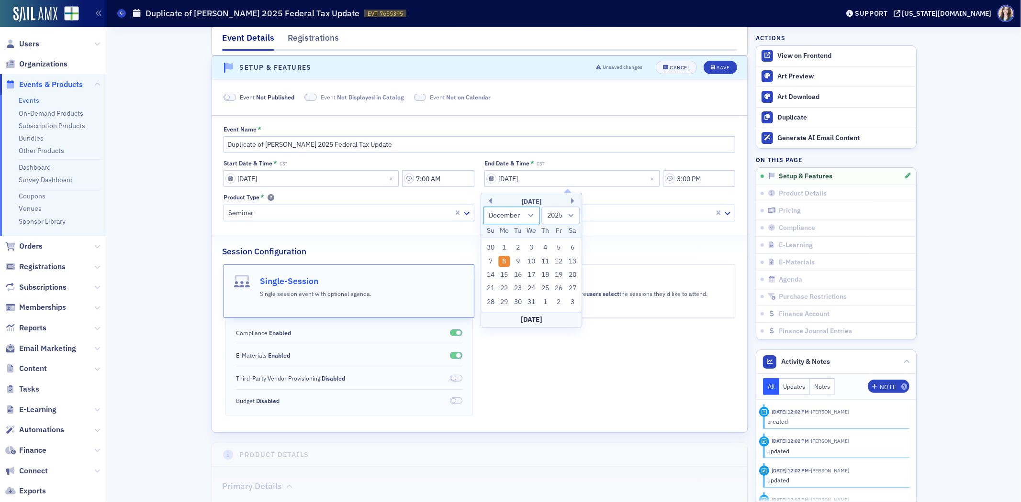
drag, startPoint x: 524, startPoint y: 213, endPoint x: 520, endPoint y: 223, distance: 10.9
click at [524, 213] on select "January February March April May June July August September October November De…" at bounding box center [511, 216] width 56 height 18
select select "0"
click at [483, 207] on select "January February March April May June July August September October November De…" at bounding box center [511, 216] width 56 height 18
click at [490, 275] on div "12" at bounding box center [490, 274] width 11 height 11
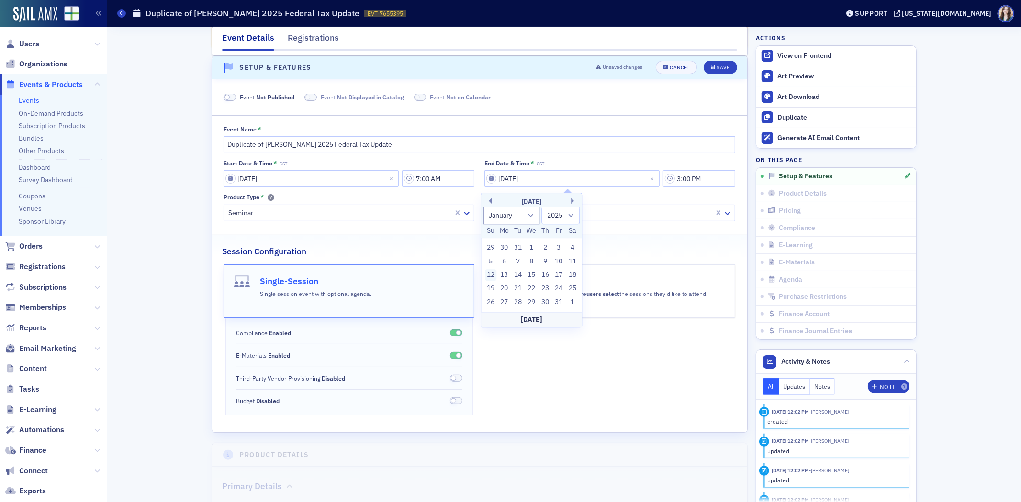
type input "01/12/2025"
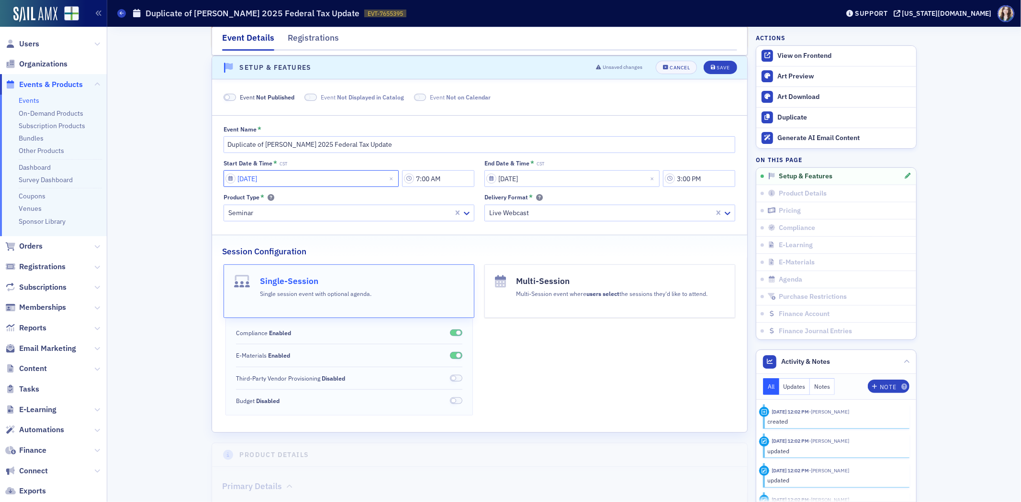
click at [352, 179] on input "01/12/2025" at bounding box center [310, 178] width 175 height 17
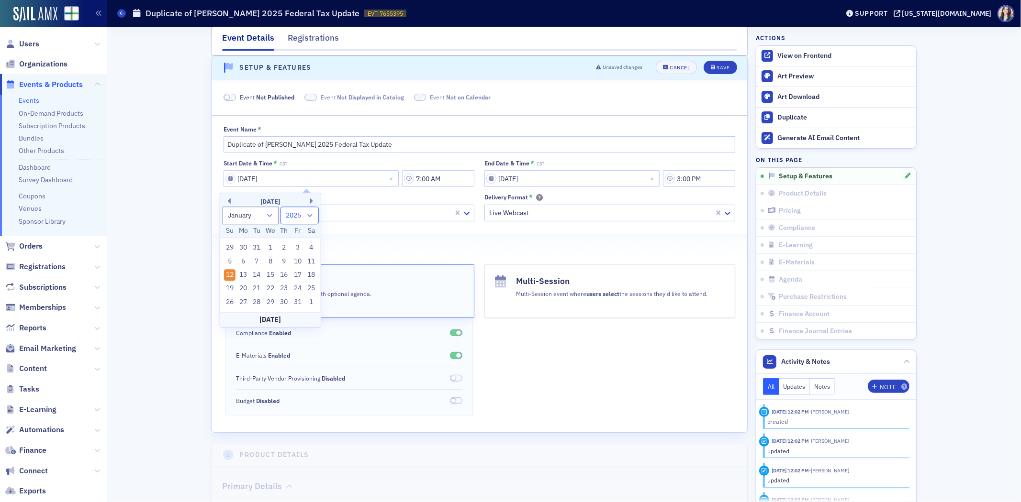
click at [307, 214] on select "1900 1901 1902 1903 1904 1905 1906 1907 1908 1909 1910 1911 1912 1913 1914 1915…" at bounding box center [299, 216] width 38 height 18
select select "2026"
click at [280, 207] on select "1900 1901 1902 1903 1904 1905 1906 1907 1908 1909 1910 1911 1912 1913 1914 1915…" at bounding box center [299, 216] width 38 height 18
click at [245, 276] on div "12" at bounding box center [242, 274] width 11 height 11
type input "01/12/2026"
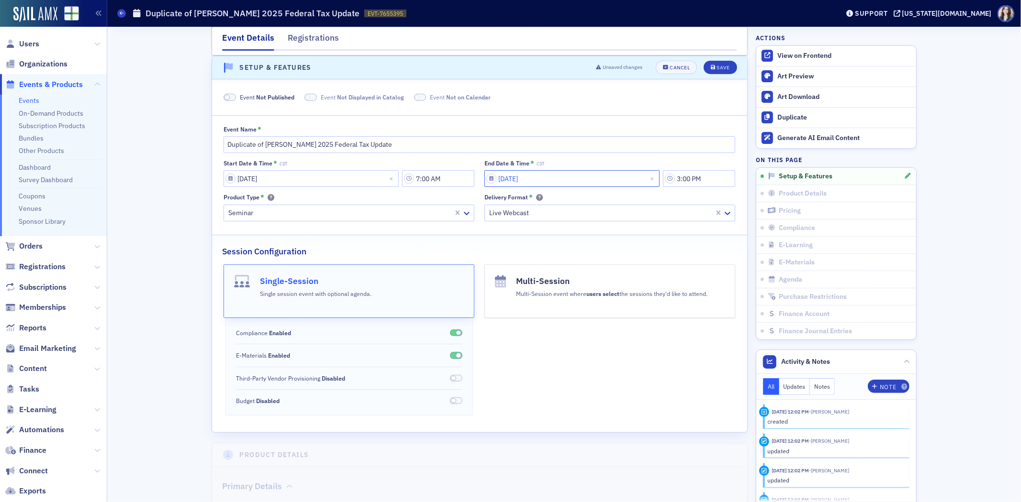
click at [565, 178] on input "01/12/2025" at bounding box center [571, 178] width 175 height 17
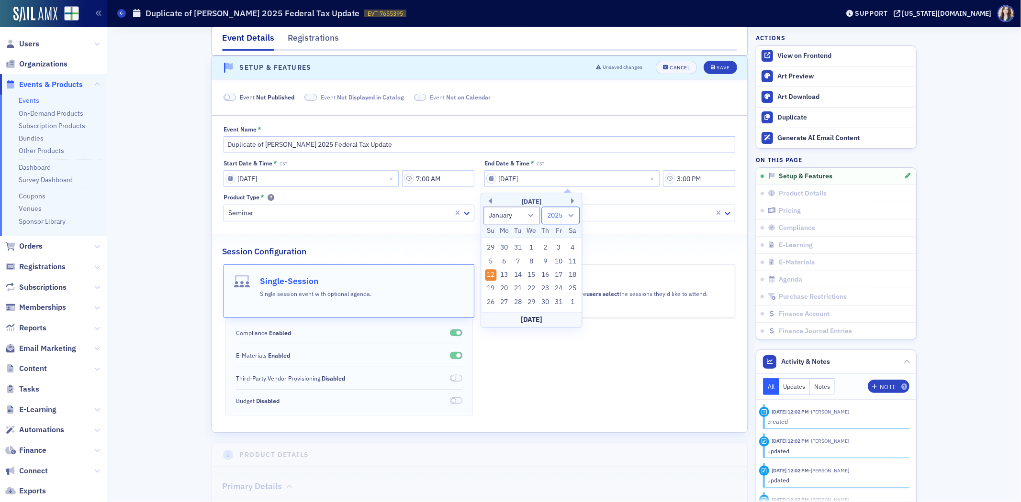
click at [564, 219] on select "1900 1901 1902 1903 1904 1905 1906 1907 1908 1909 1910 1911 1912 1913 1914 1915…" at bounding box center [561, 216] width 38 height 18
select select "2026"
click at [542, 207] on select "1900 1901 1902 1903 1904 1905 1906 1907 1908 1909 1910 1911 1912 1913 1914 1915…" at bounding box center [561, 216] width 38 height 18
click at [506, 275] on div "12" at bounding box center [504, 274] width 11 height 11
type input "01/12/2026"
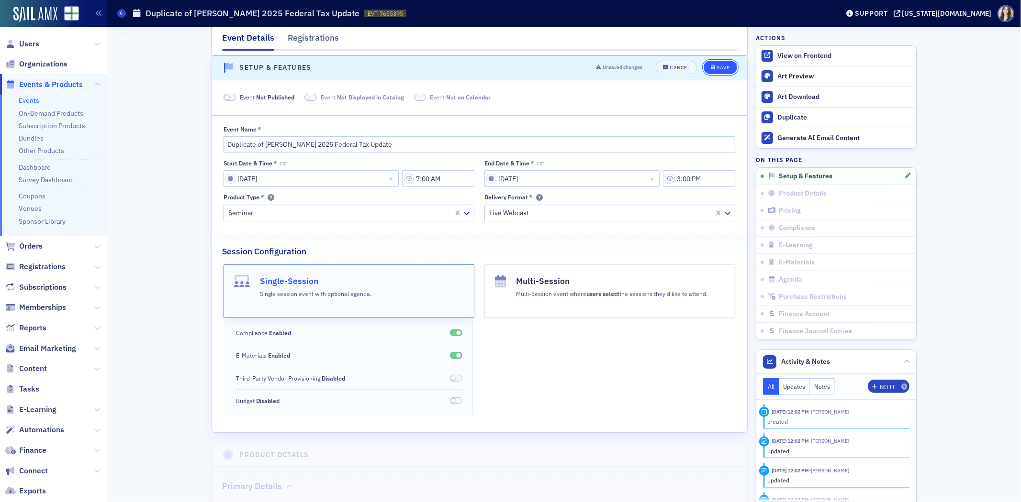
click at [713, 71] on button "Save" at bounding box center [719, 67] width 33 height 13
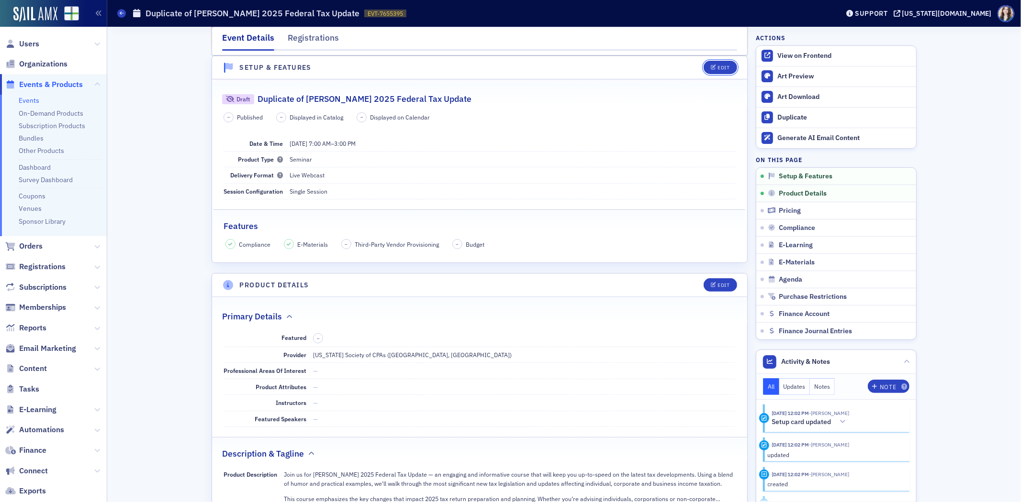
click at [713, 71] on button "Edit" at bounding box center [719, 67] width 33 height 13
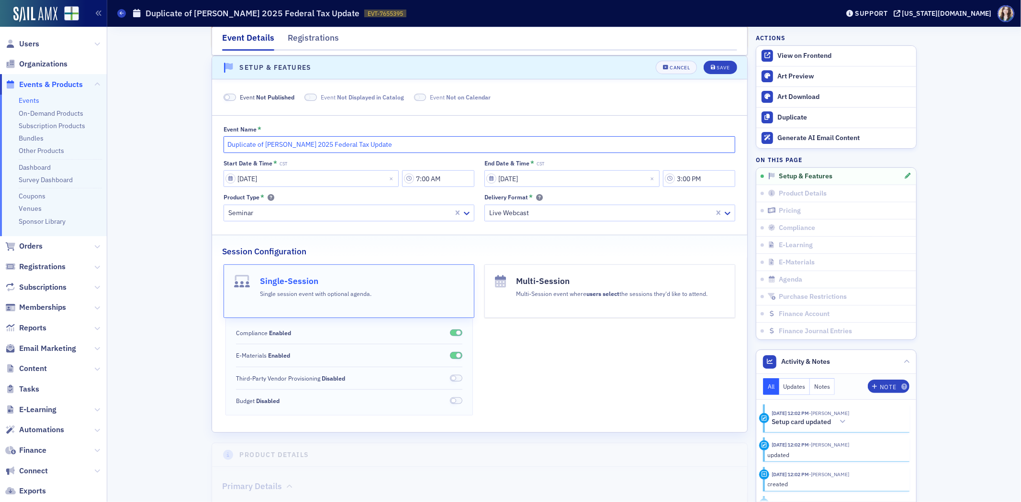
drag, startPoint x: 261, startPoint y: 149, endPoint x: 211, endPoint y: 147, distance: 50.3
click at [212, 147] on div "Event Name * Duplicate of Don Farmer's 2025 Federal Tax Update Start Date & Tim…" at bounding box center [479, 174] width 535 height 96
type input "[PERSON_NAME] 2025 Federal Tax Update"
click at [717, 67] on div "Save" at bounding box center [723, 67] width 13 height 5
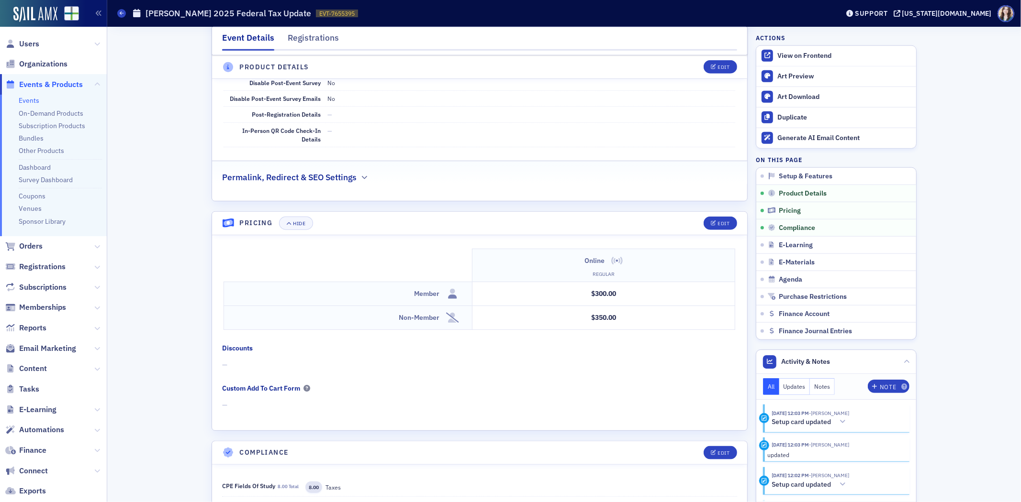
scroll to position [929, 0]
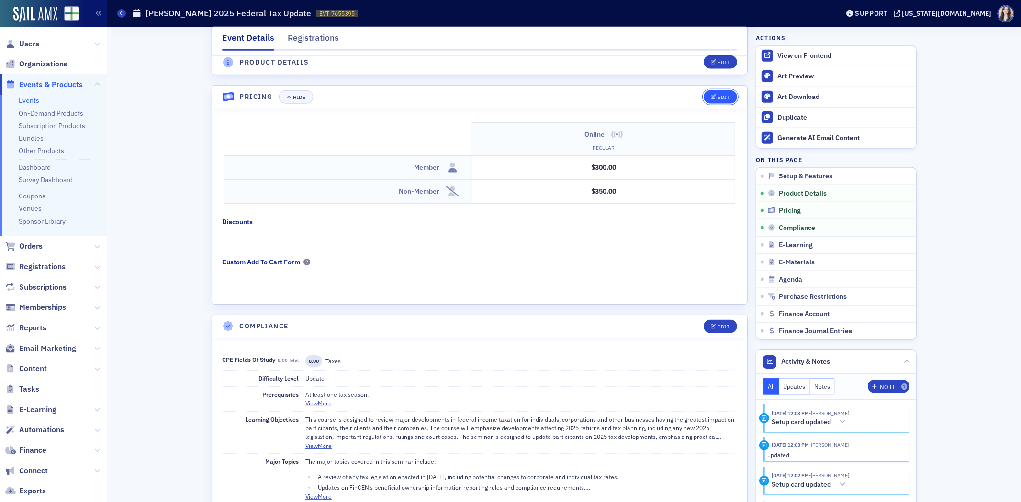
click at [707, 102] on button "Edit" at bounding box center [719, 96] width 33 height 13
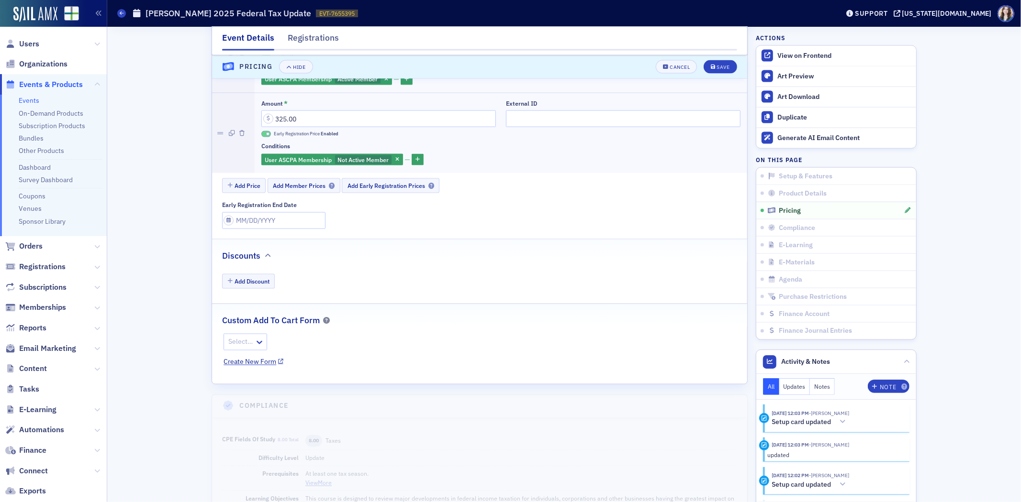
scroll to position [1226, 0]
click at [267, 225] on input "Early Registration End Date" at bounding box center [273, 220] width 103 height 17
select select "9"
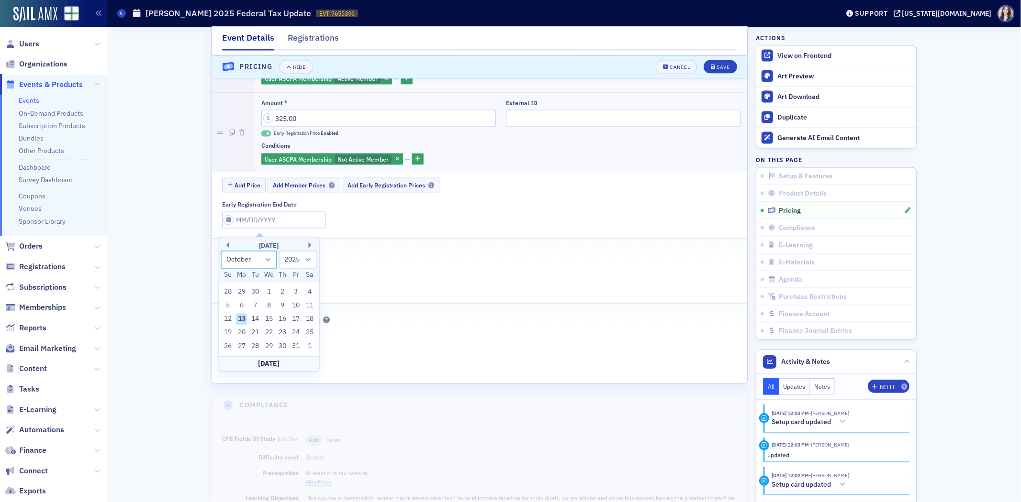
click at [264, 260] on select "January February March April May June July August September October November De…" at bounding box center [249, 260] width 56 height 18
click at [307, 262] on select "1900 1901 1902 1903 1904 1905 1906 1907 1908 1909 1910 1911 1912 1913 1914 1915…" at bounding box center [298, 260] width 38 height 18
select select "2026"
click at [279, 251] on select "1900 1901 1902 1903 1904 1905 1906 1907 1908 1909 1910 1911 1912 1913 1914 1915…" at bounding box center [298, 260] width 38 height 18
click at [258, 261] on select "January February March April May June July August September October November De…" at bounding box center [249, 260] width 56 height 18
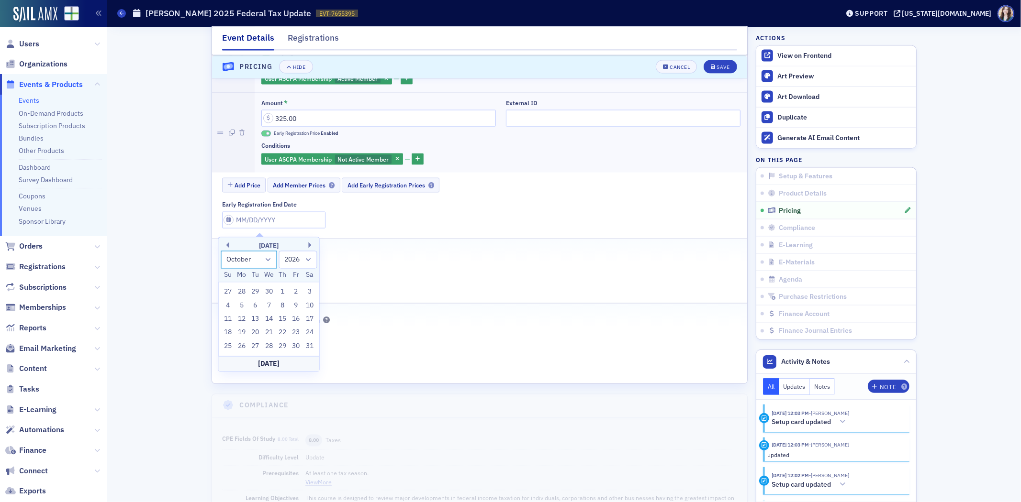
select select "0"
click at [221, 251] on select "January February March April May June July August September October November De…" at bounding box center [249, 260] width 56 height 18
click at [296, 289] on div "2" at bounding box center [295, 292] width 11 height 11
type input "01/02/2026"
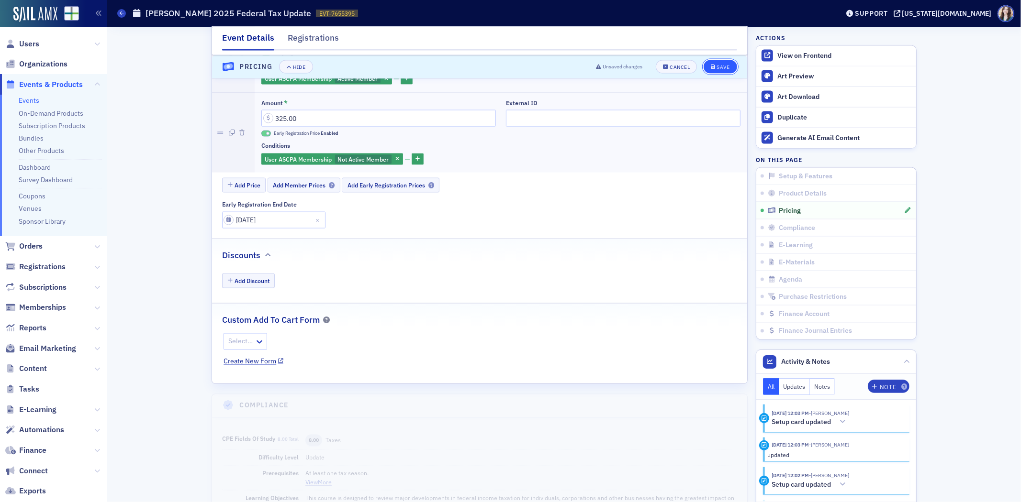
click at [717, 68] on div "Save" at bounding box center [723, 67] width 13 height 5
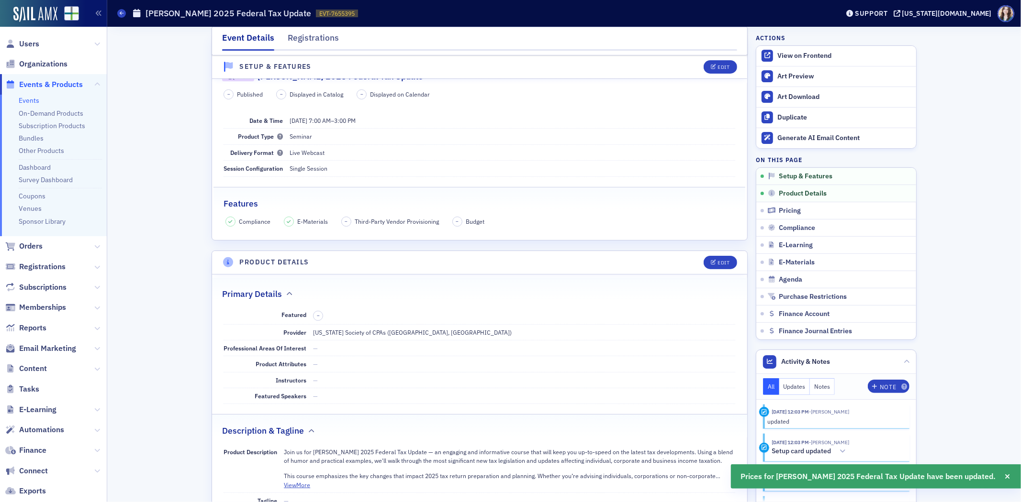
scroll to position [0, 0]
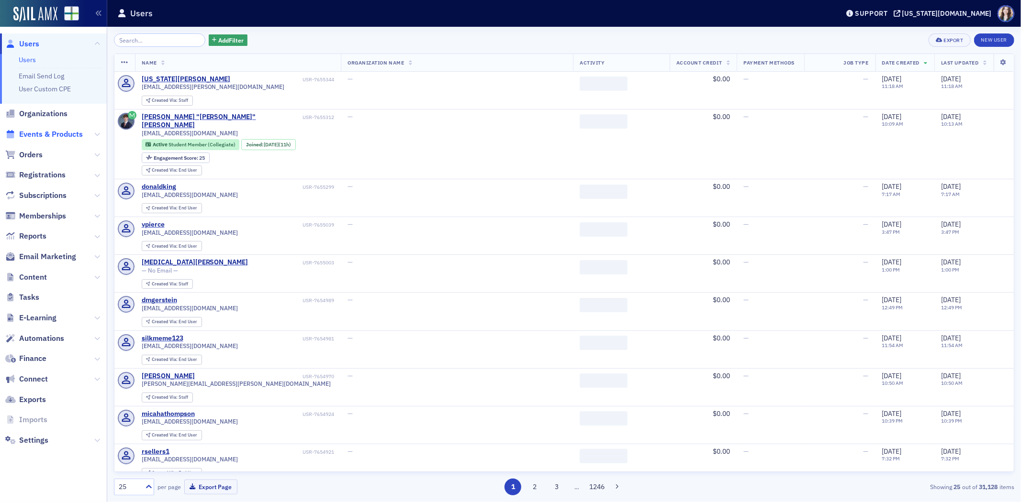
click at [56, 135] on span "Events & Products" at bounding box center [51, 134] width 64 height 11
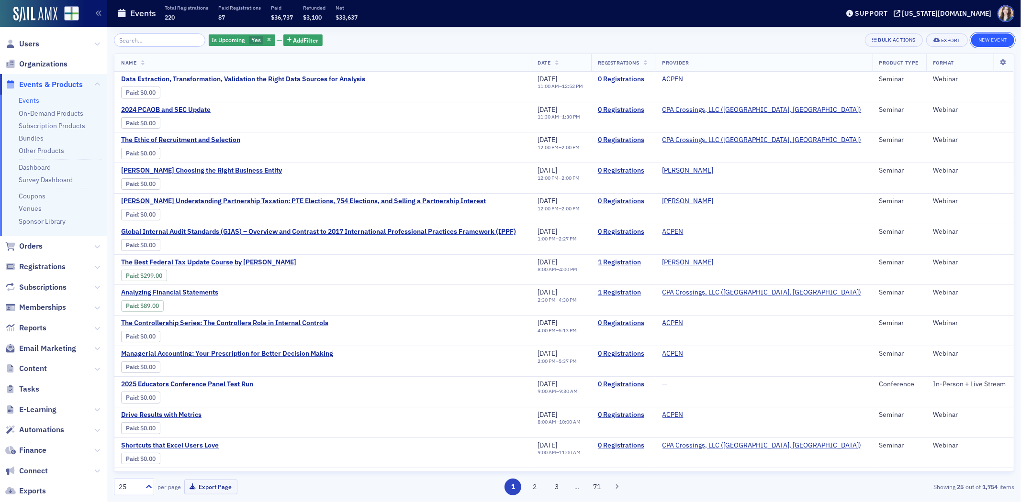
click at [984, 42] on button "New Event" at bounding box center [992, 39] width 43 height 13
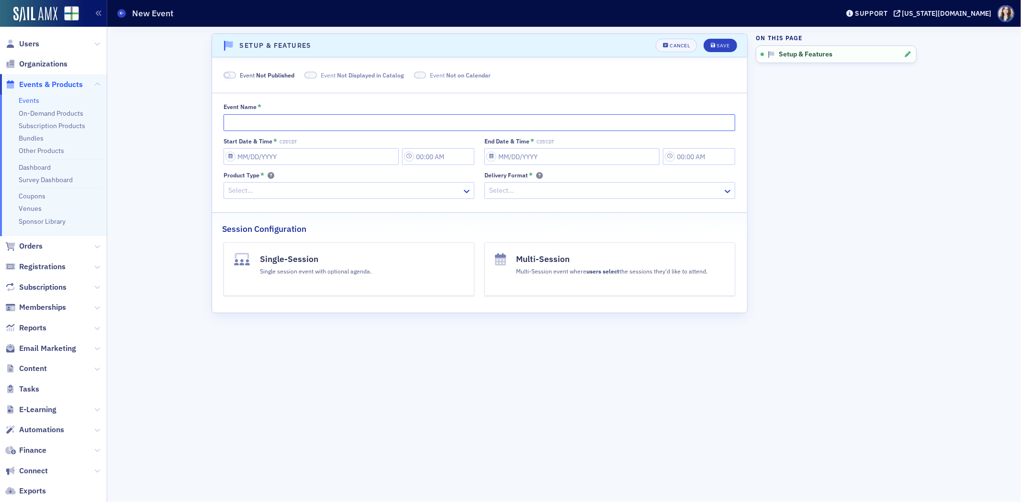
click at [500, 119] on input "Event Name *" at bounding box center [479, 122] width 512 height 17
type input "[PERSON_NAME] Corporate Income Tax Workshop"
click at [296, 158] on input "Start Date & Time * CST/CDT" at bounding box center [310, 156] width 175 height 17
select select "9"
select select "2025"
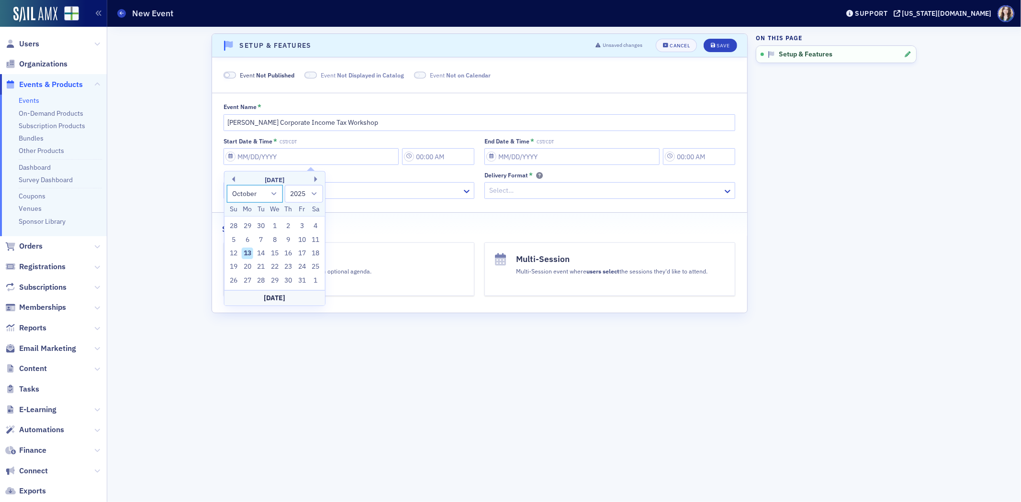
click at [274, 193] on select "January February March April May June July August September October November De…" at bounding box center [254, 194] width 56 height 18
select select "11"
click at [226, 185] on select "January February March April May June July August September October November De…" at bounding box center [254, 194] width 56 height 18
click at [276, 239] on div "10" at bounding box center [274, 239] width 11 height 11
type input "[DATE]"
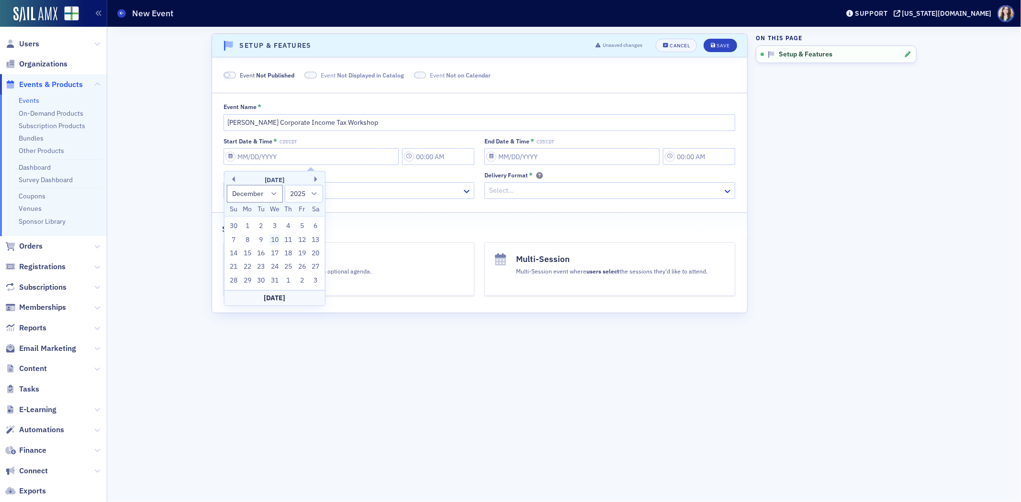
type input "11:00 AM"
type input "[DATE]"
type input "12:00 PM"
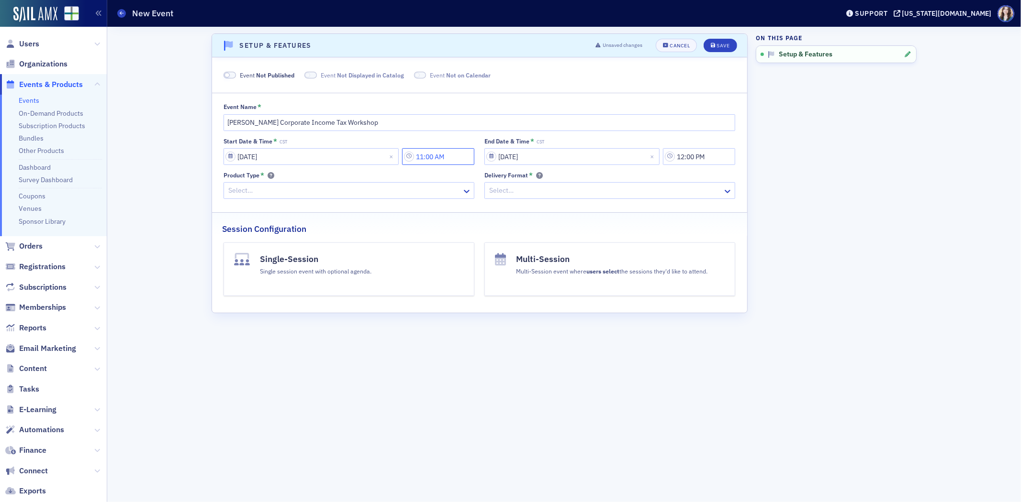
click at [452, 157] on input "11:00 AM" at bounding box center [438, 156] width 72 height 17
click at [497, 156] on div at bounding box center [492, 158] width 20 height 12
click at [495, 283] on div "7" at bounding box center [496, 285] width 25 height 10
type input "7:00 AM"
click at [714, 150] on input "12:00 PM" at bounding box center [699, 156] width 72 height 17
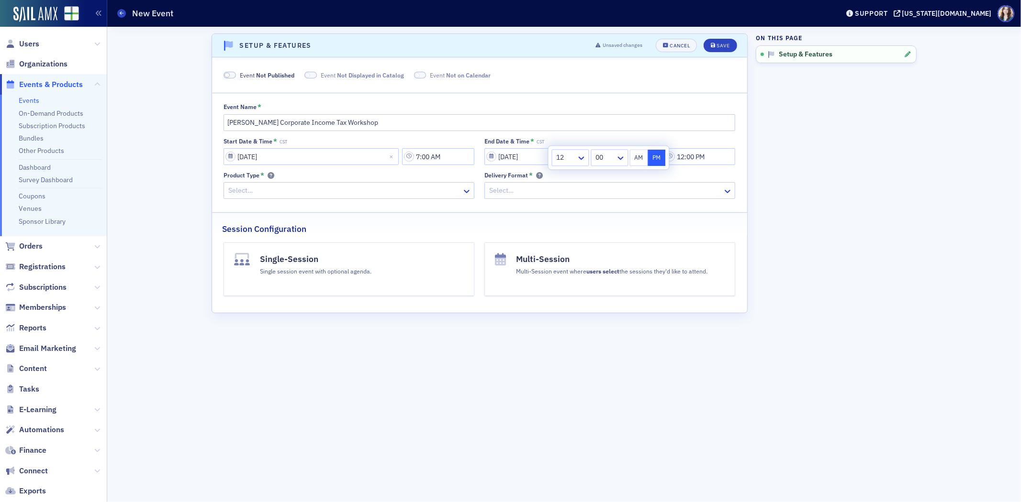
click at [556, 156] on input "text" at bounding box center [556, 158] width 1 height 10
click at [563, 218] on div "3" at bounding box center [570, 215] width 25 height 10
type input "3:00 PM"
click at [760, 198] on aside "On this page Setup & Features" at bounding box center [836, 265] width 161 height 476
click at [300, 197] on div at bounding box center [344, 191] width 234 height 12
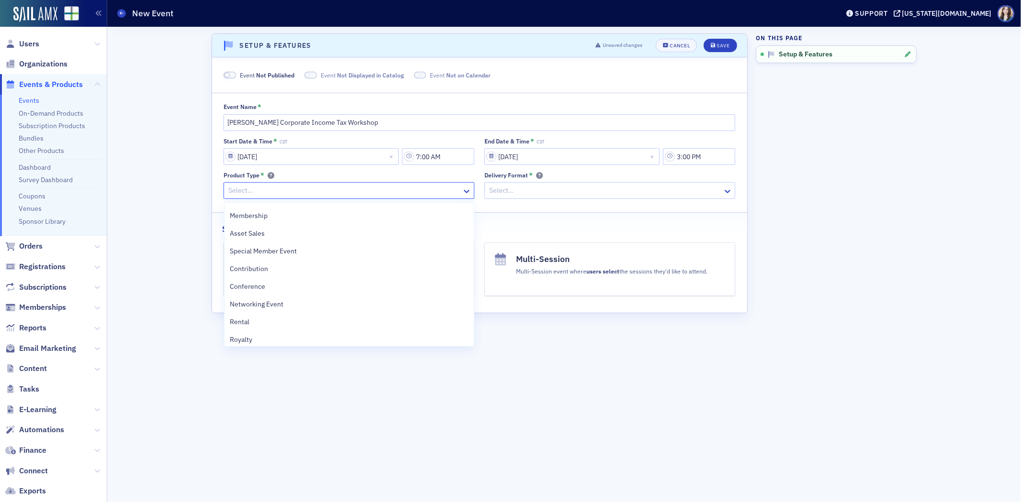
scroll to position [214, 0]
click at [270, 339] on div "Seminar" at bounding box center [349, 336] width 238 height 10
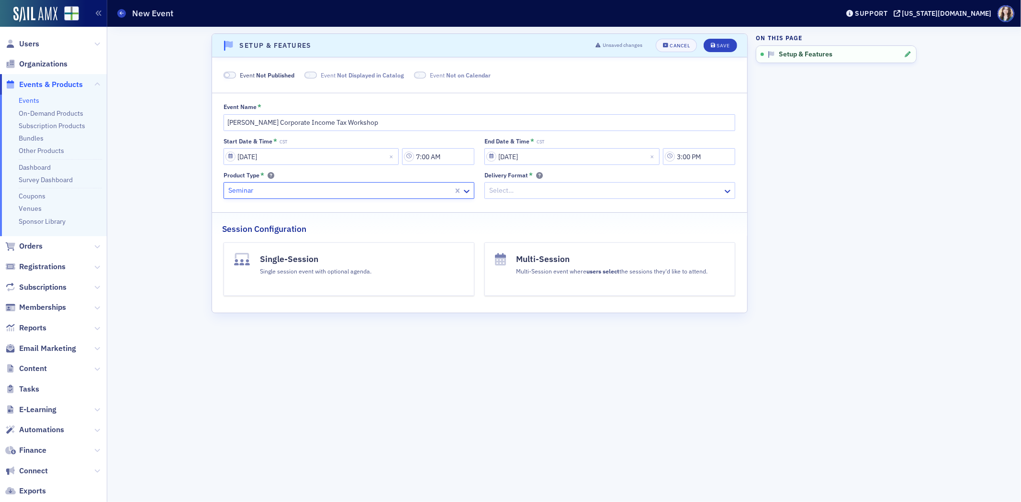
click at [504, 192] on div at bounding box center [605, 191] width 234 height 12
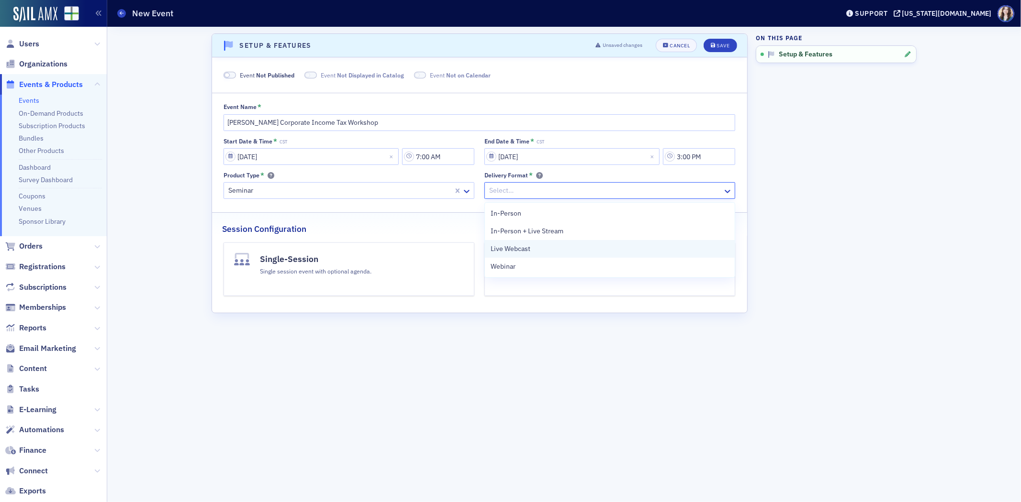
click at [514, 245] on span "Live Webcast" at bounding box center [510, 249] width 40 height 10
click at [428, 269] on button "Single-Session Single session event with optional agenda." at bounding box center [348, 270] width 251 height 54
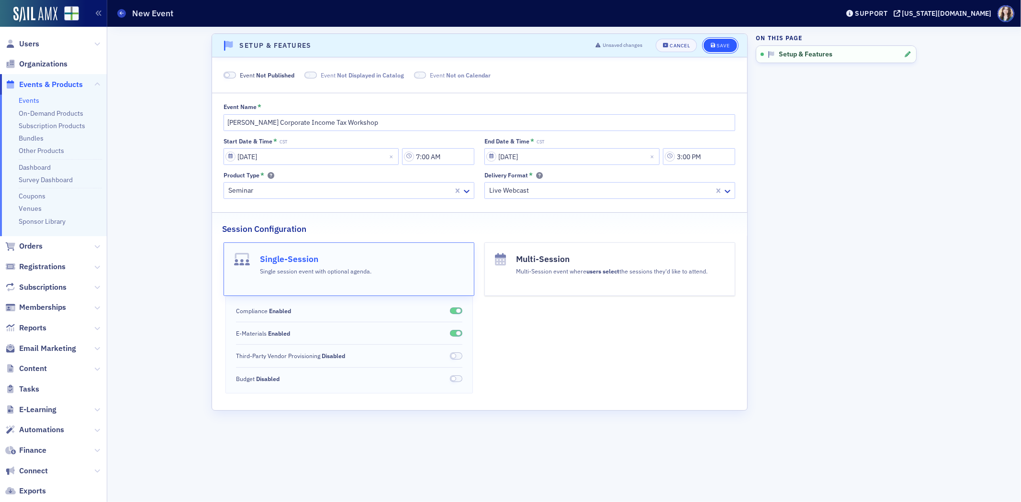
click at [718, 48] on div "Save" at bounding box center [723, 45] width 13 height 5
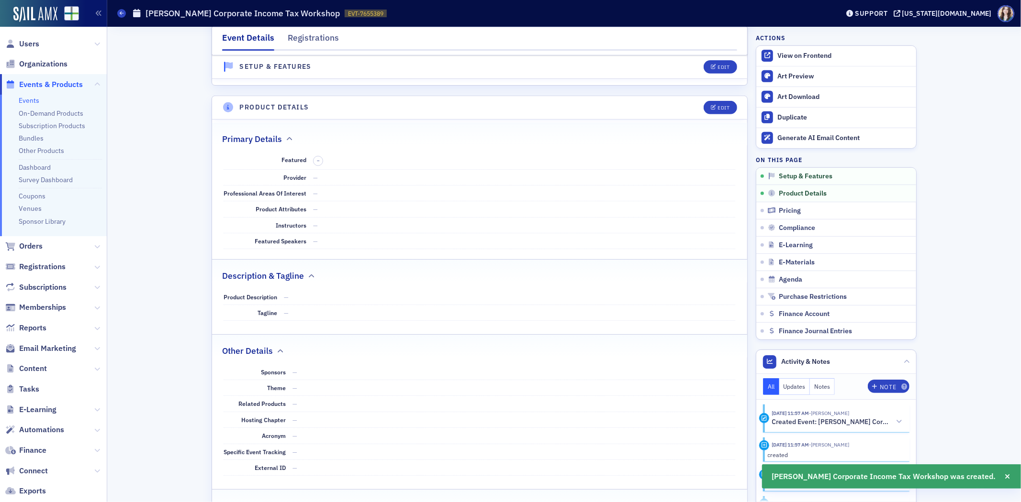
scroll to position [352, 0]
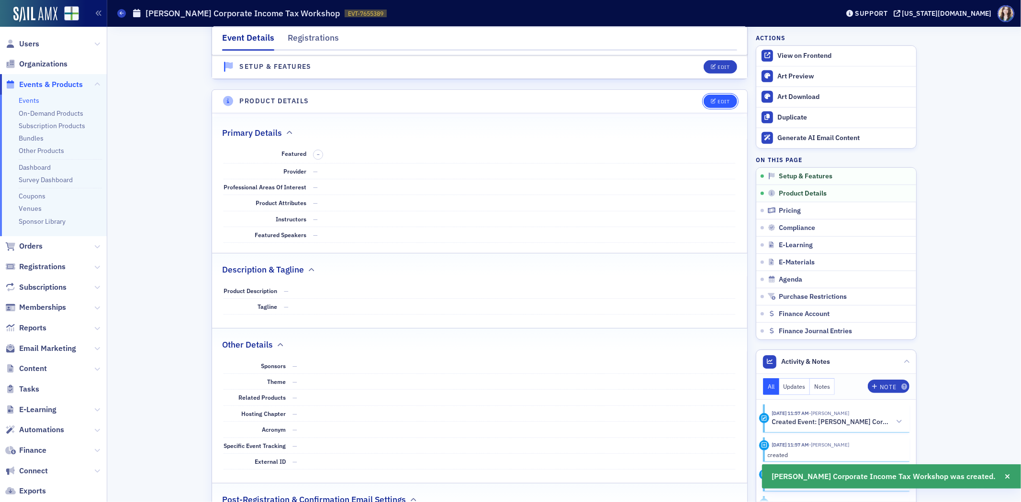
click at [722, 104] on button "Edit" at bounding box center [719, 101] width 33 height 13
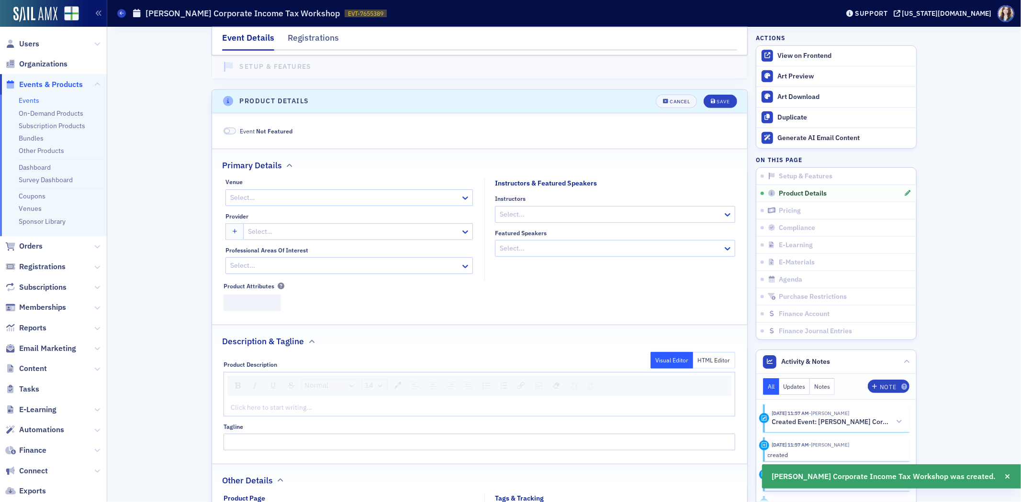
scroll to position [386, 0]
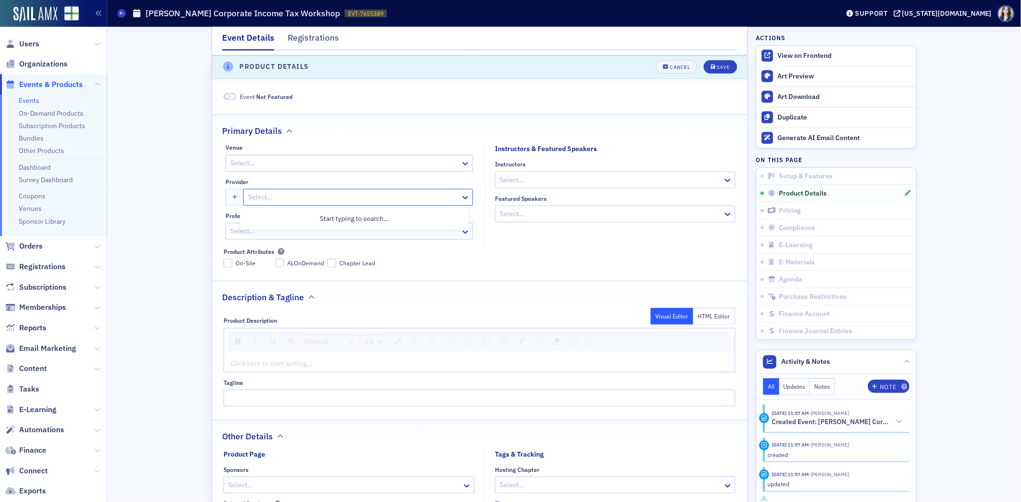
click at [295, 192] on div at bounding box center [353, 197] width 212 height 12
type input "Virginia"
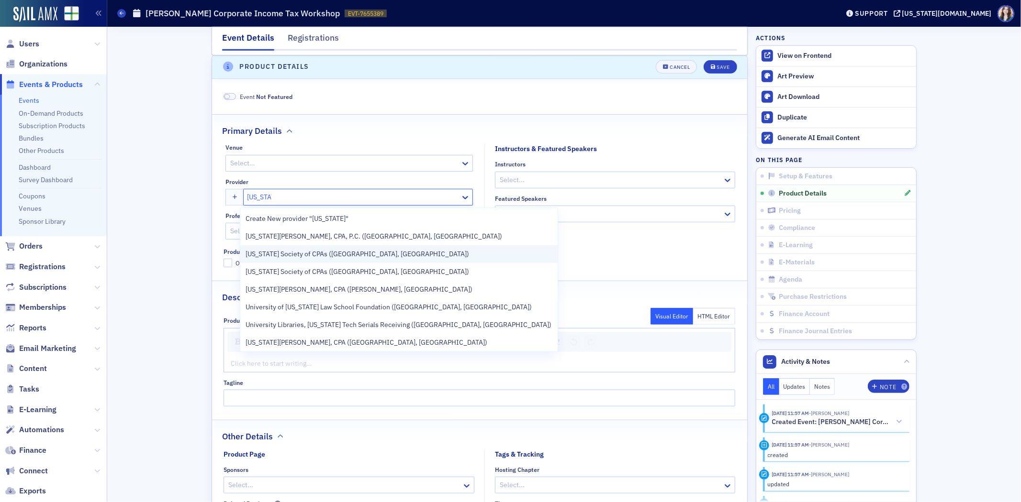
click at [319, 251] on span "Virginia Society of CPAs (Glen Allen, VA)" at bounding box center [357, 254] width 223 height 10
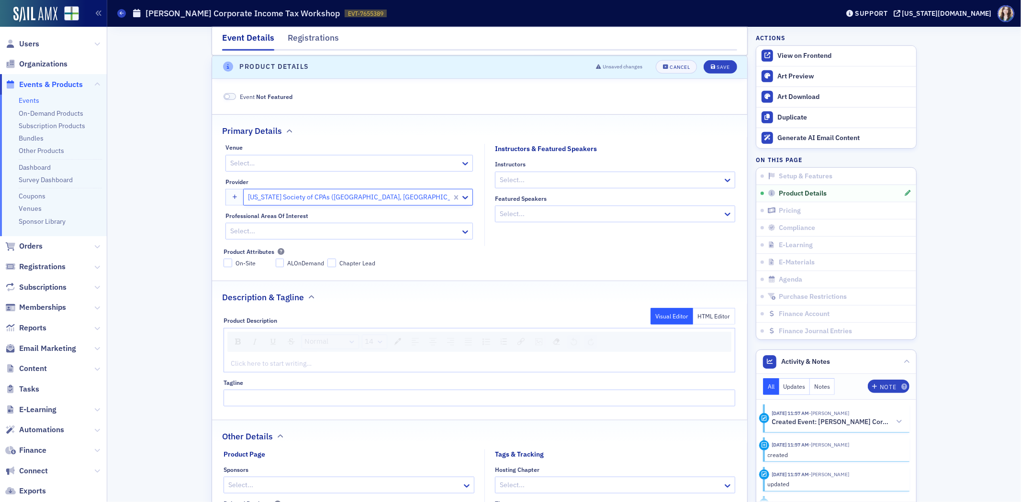
click at [308, 365] on div "rdw-editor" at bounding box center [479, 364] width 497 height 10
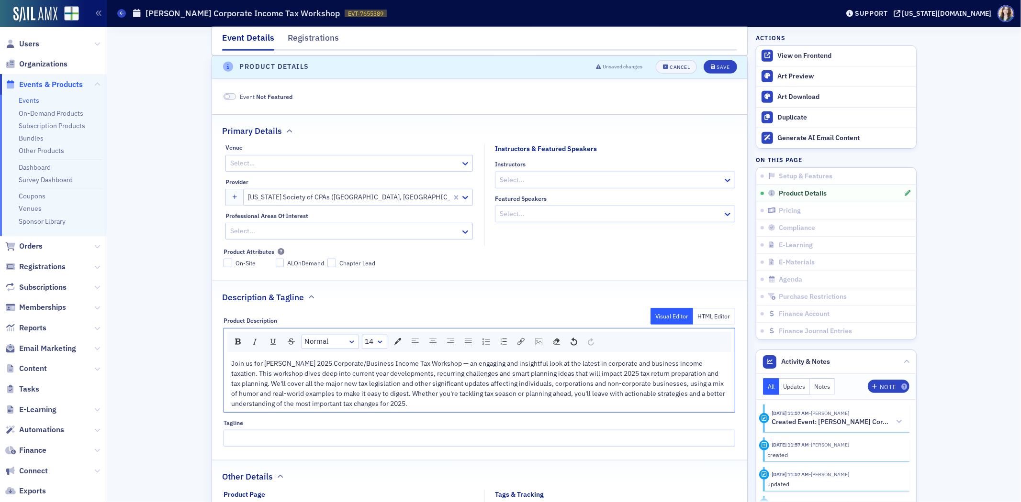
click at [721, 67] on div "Save" at bounding box center [723, 67] width 13 height 5
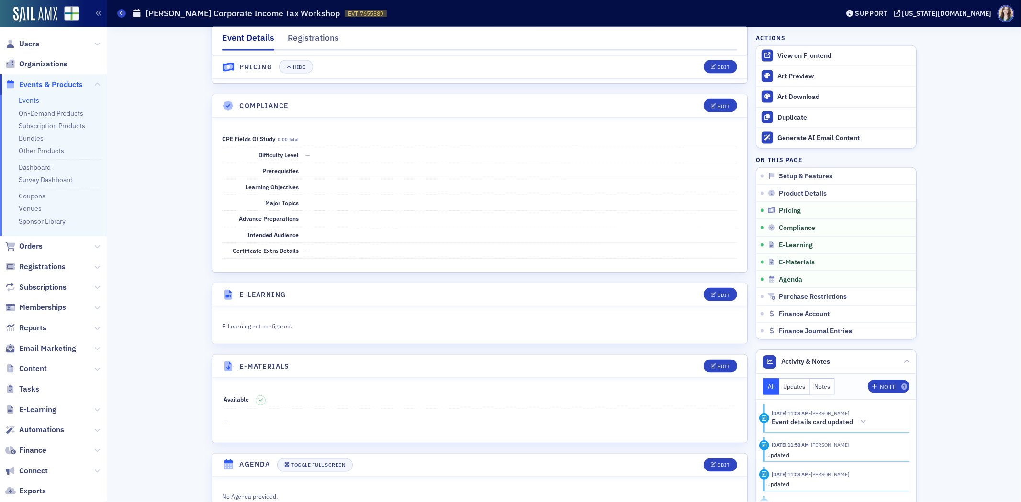
scroll to position [1184, 0]
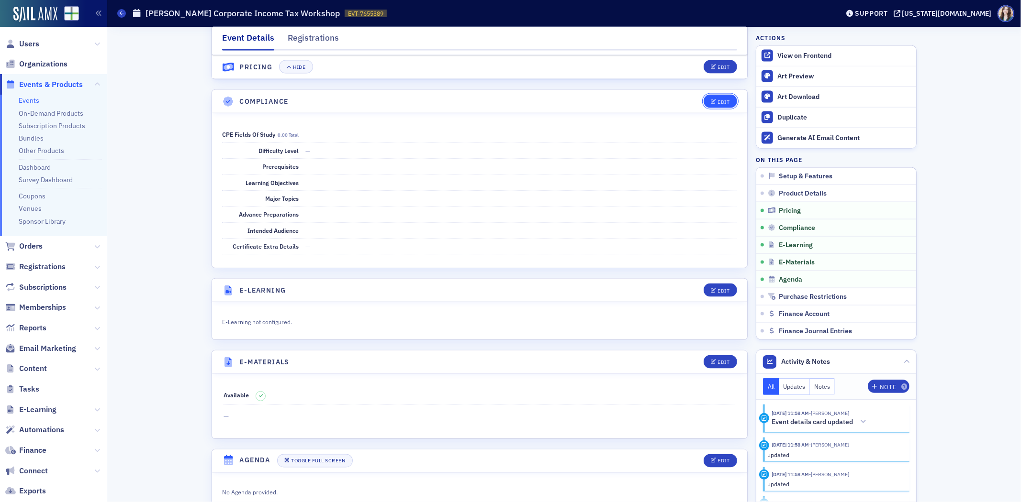
click at [713, 108] on button "Edit" at bounding box center [719, 101] width 33 height 13
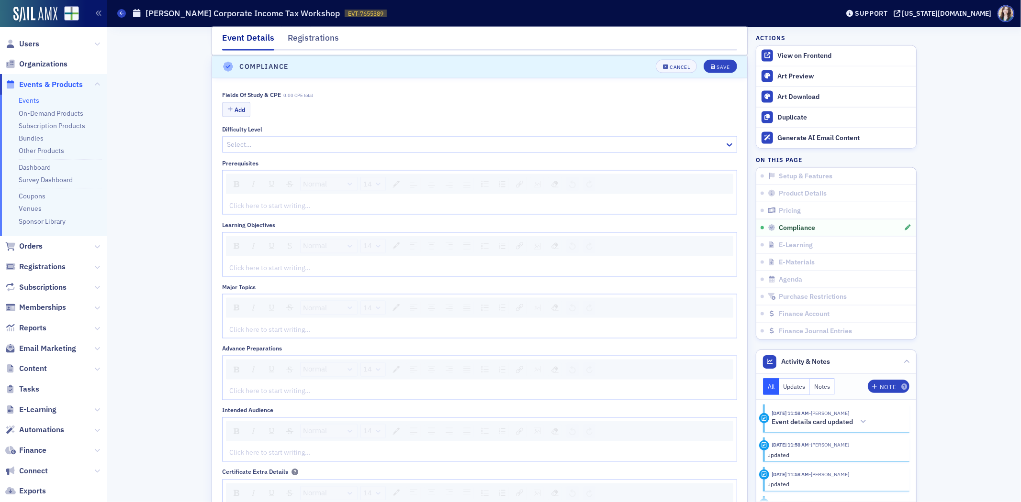
scroll to position [1220, 0]
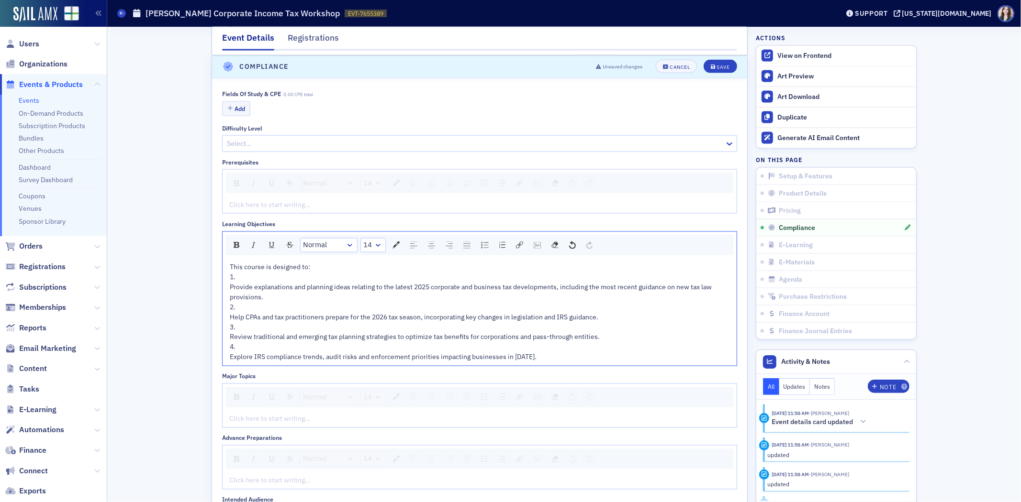
click at [229, 290] on div "This course is designed to: 1. Provide explanations and planning ideas relating…" at bounding box center [479, 312] width 501 height 100
click at [230, 290] on span "Provide explanations and planning ideas relating to the latest 2025 corporate a…" at bounding box center [471, 292] width 483 height 19
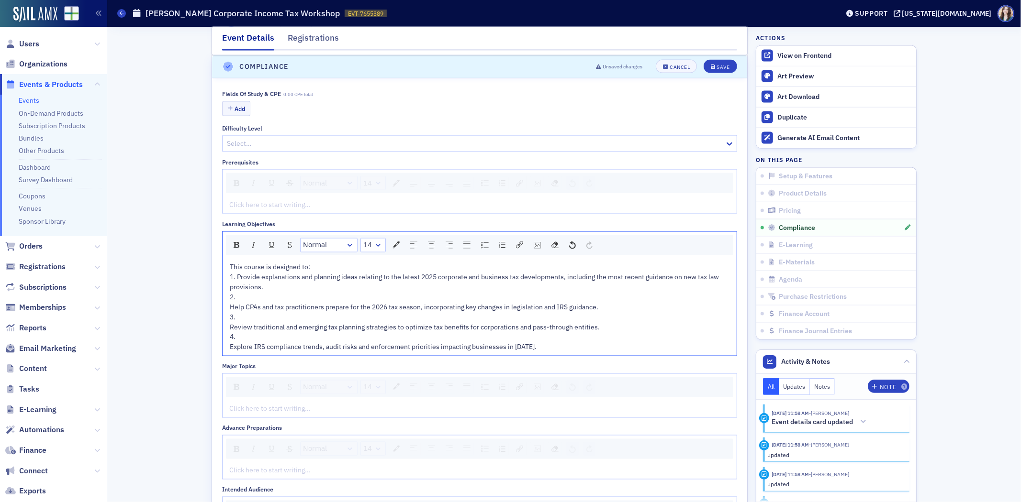
click at [230, 309] on span "Help CPAs and tax practitioners prepare for the 2026 tax season, incorporating …" at bounding box center [414, 307] width 368 height 9
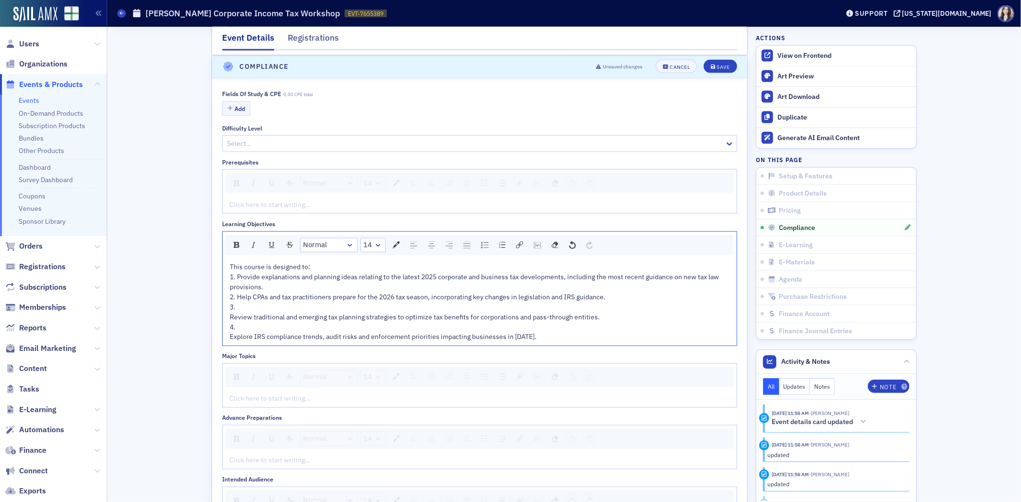
click at [230, 321] on span "Review traditional and emerging tax planning strategies to optimize tax benefit…" at bounding box center [415, 317] width 370 height 9
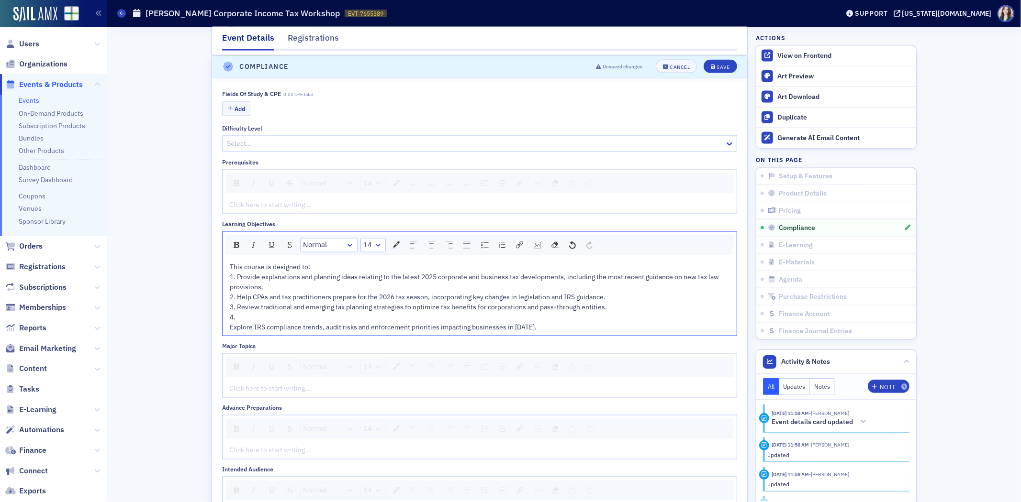
click at [230, 329] on span "Explore IRS compliance trends, audit risks and enforcement priorities impacting…" at bounding box center [383, 327] width 307 height 9
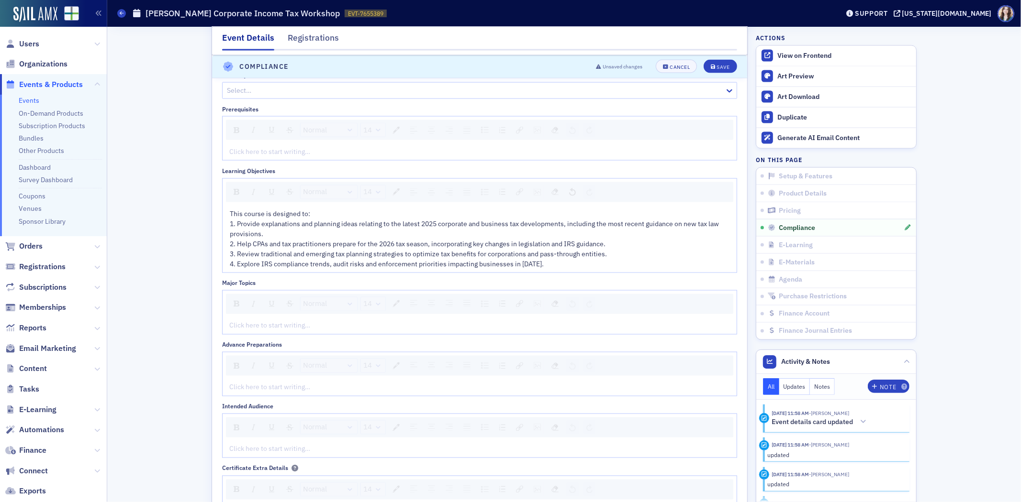
click at [261, 329] on div "rdw-editor" at bounding box center [480, 326] width 500 height 10
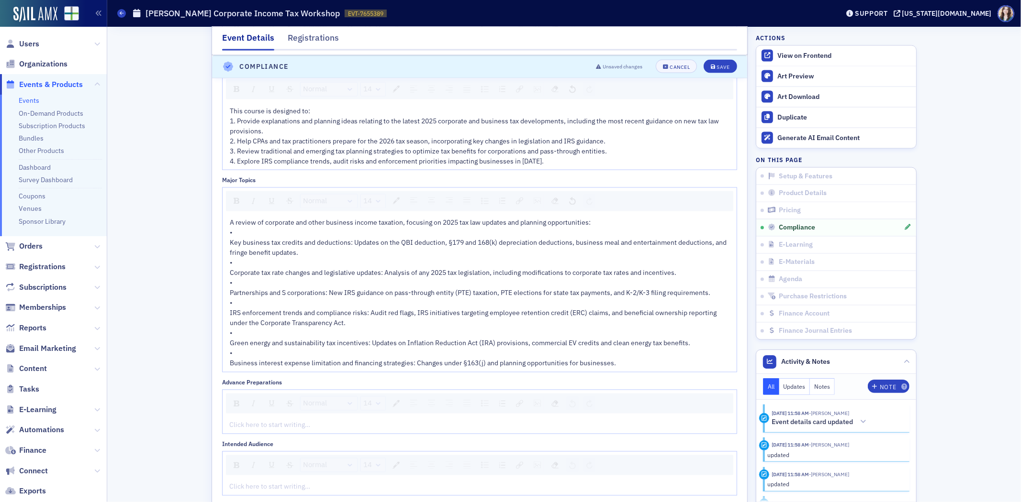
scroll to position [1380, 0]
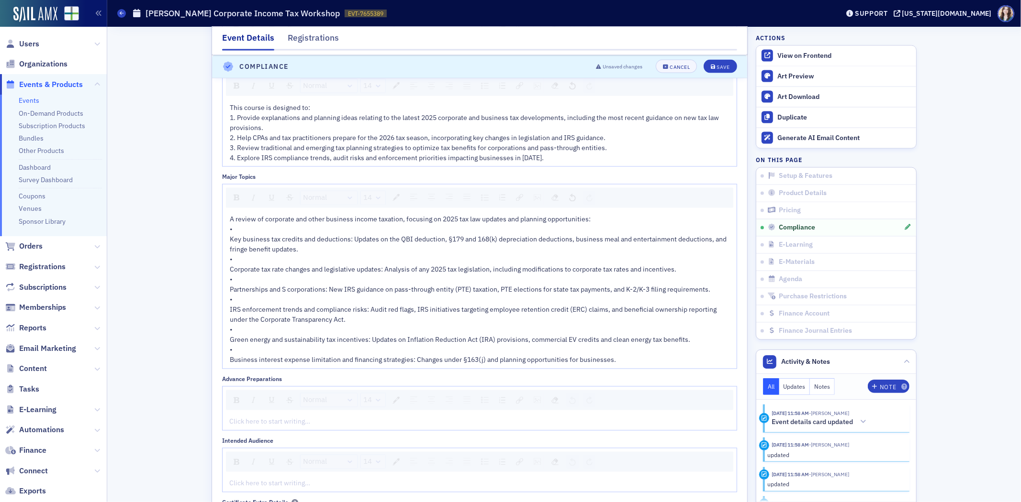
click at [641, 362] on div "Business interest expense limitation and financing strategies: Changes under §1…" at bounding box center [480, 361] width 500 height 10
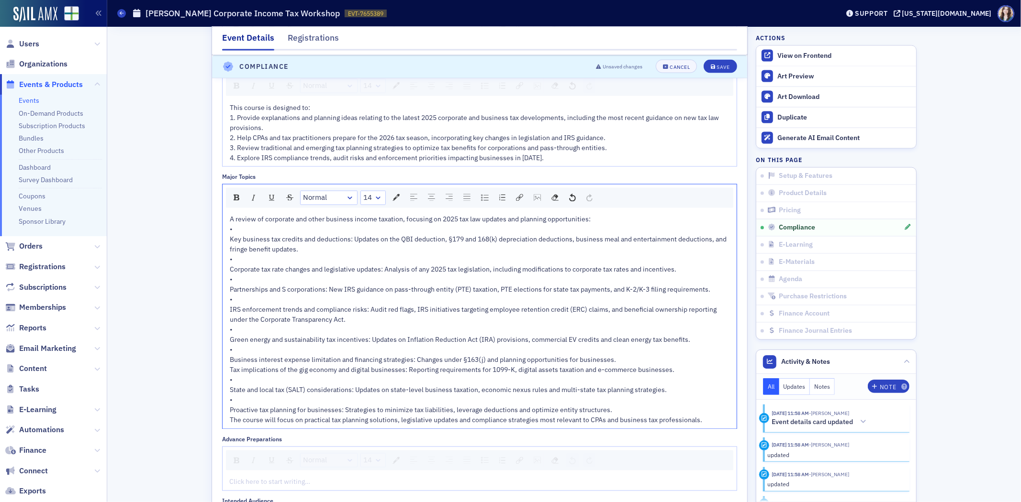
click at [405, 232] on div "•" at bounding box center [480, 230] width 500 height 10
click at [234, 264] on div "•" at bounding box center [480, 260] width 500 height 10
click at [236, 281] on div "•" at bounding box center [480, 280] width 500 height 10
click at [236, 302] on div "•" at bounding box center [480, 300] width 500 height 10
click at [235, 334] on div "•" at bounding box center [480, 330] width 500 height 10
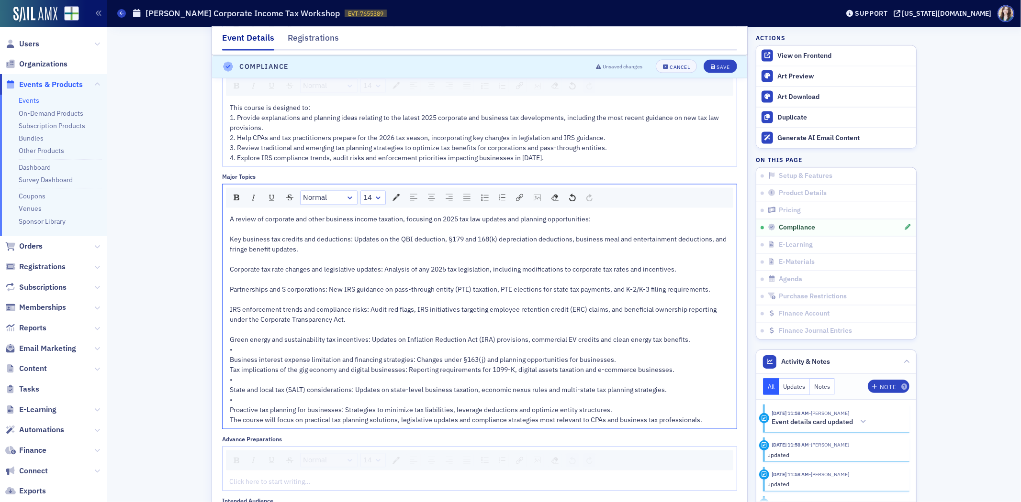
click at [240, 354] on div "•" at bounding box center [480, 350] width 500 height 10
click at [235, 382] on div "•" at bounding box center [480, 381] width 500 height 10
click at [235, 400] on div "•" at bounding box center [480, 401] width 500 height 10
click at [657, 413] on div "Proactive tax planning for businesses: Strategies to minimize tax liabilities, …" at bounding box center [480, 411] width 500 height 10
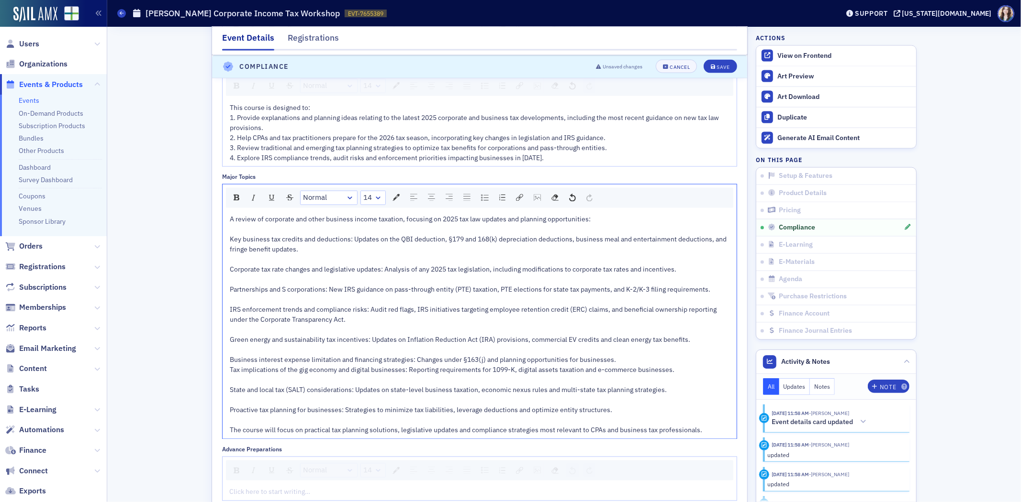
click at [230, 404] on div "rdw-editor" at bounding box center [480, 401] width 500 height 10
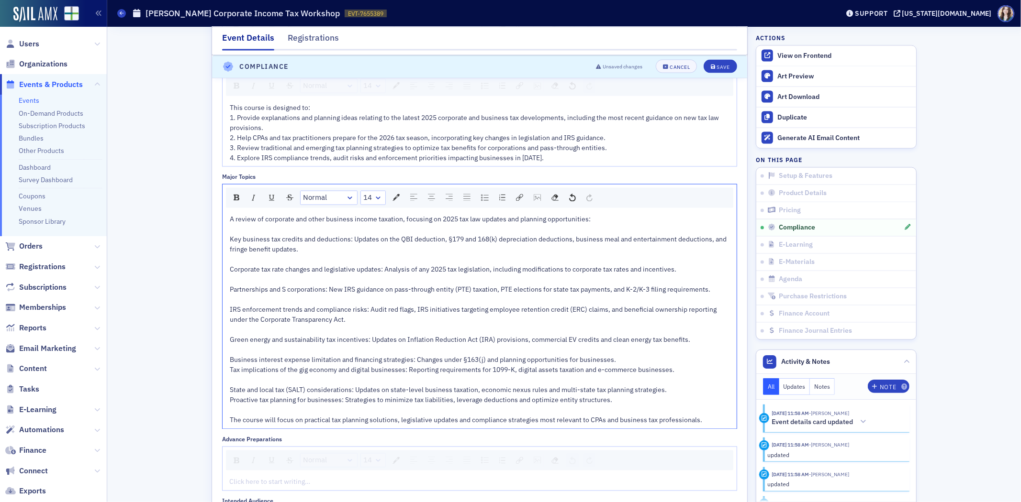
click at [235, 383] on div "rdw-editor" at bounding box center [480, 381] width 500 height 10
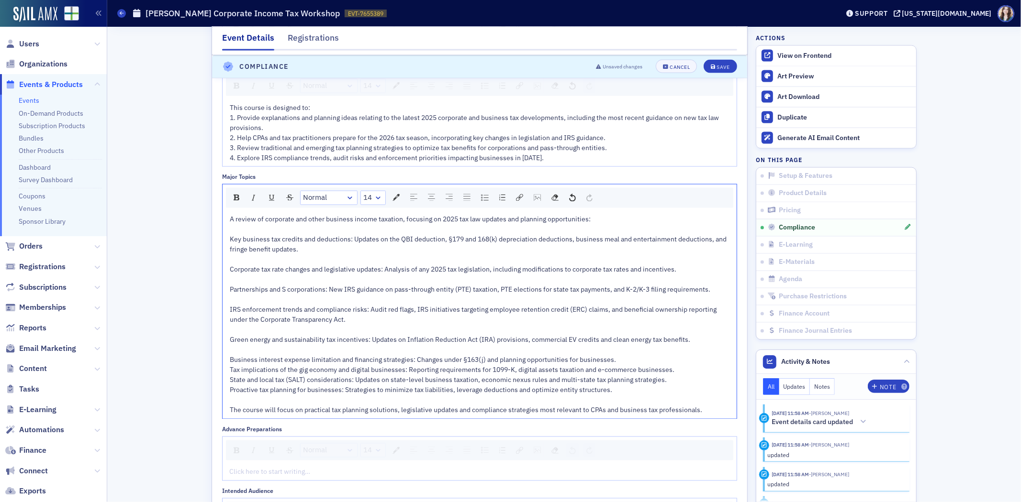
click at [242, 353] on div "rdw-editor" at bounding box center [480, 350] width 500 height 10
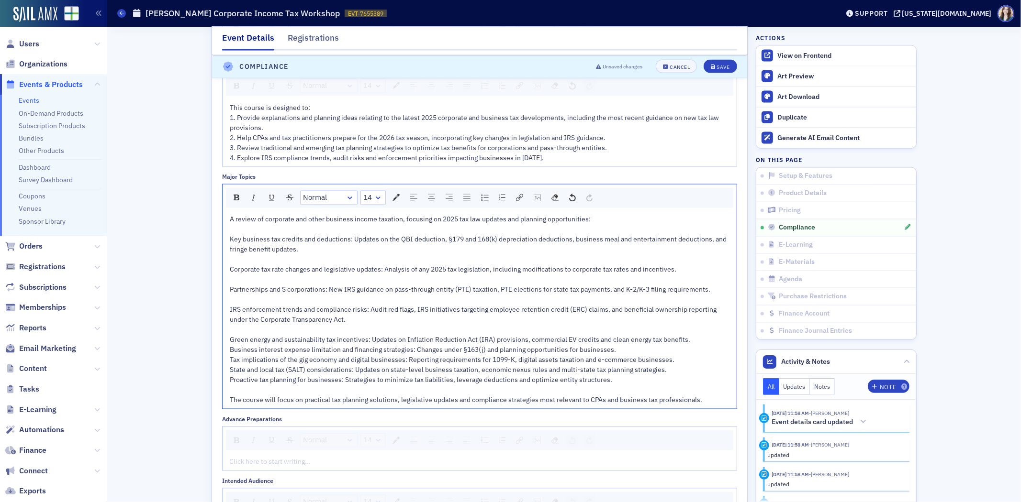
click at [239, 329] on div "rdw-editor" at bounding box center [480, 330] width 500 height 10
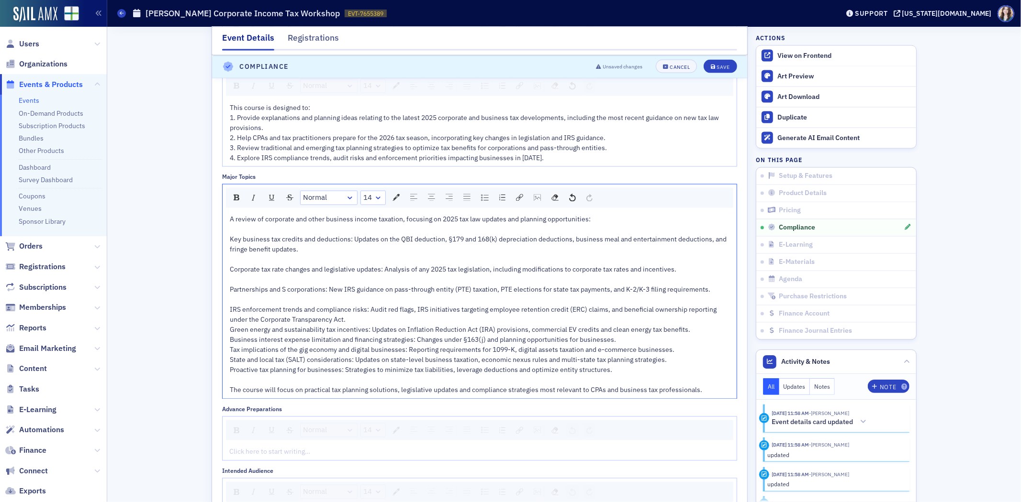
click at [233, 299] on div "rdw-editor" at bounding box center [480, 300] width 500 height 10
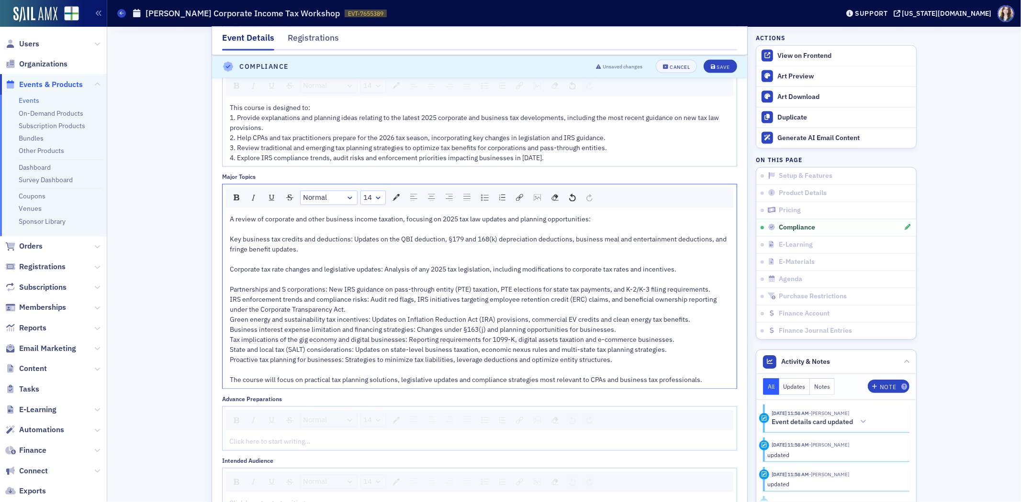
click at [235, 287] on div "Partnerships and S corporations: New IRS guidance on pass-through entity (PTE) …" at bounding box center [480, 290] width 500 height 10
click at [246, 281] on div "rdw-editor" at bounding box center [480, 280] width 500 height 10
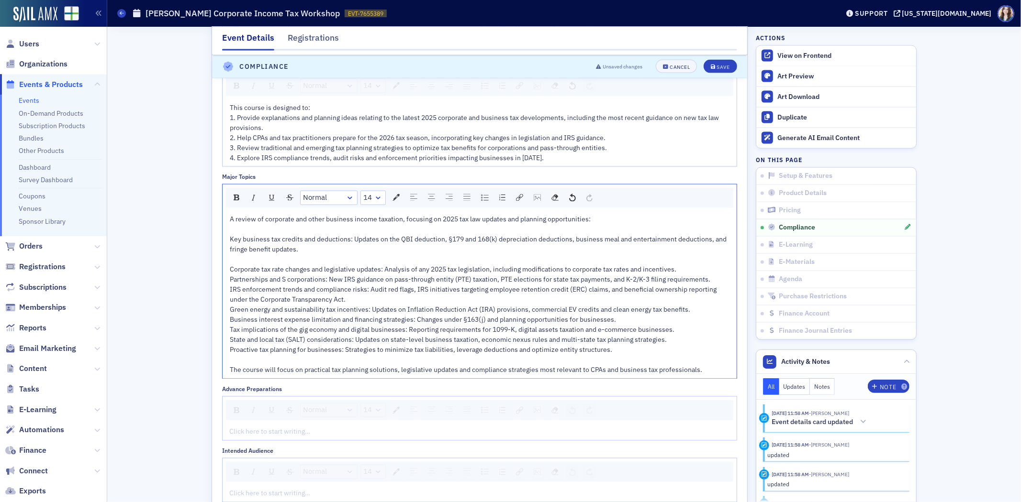
click at [243, 260] on div "rdw-editor" at bounding box center [480, 260] width 500 height 10
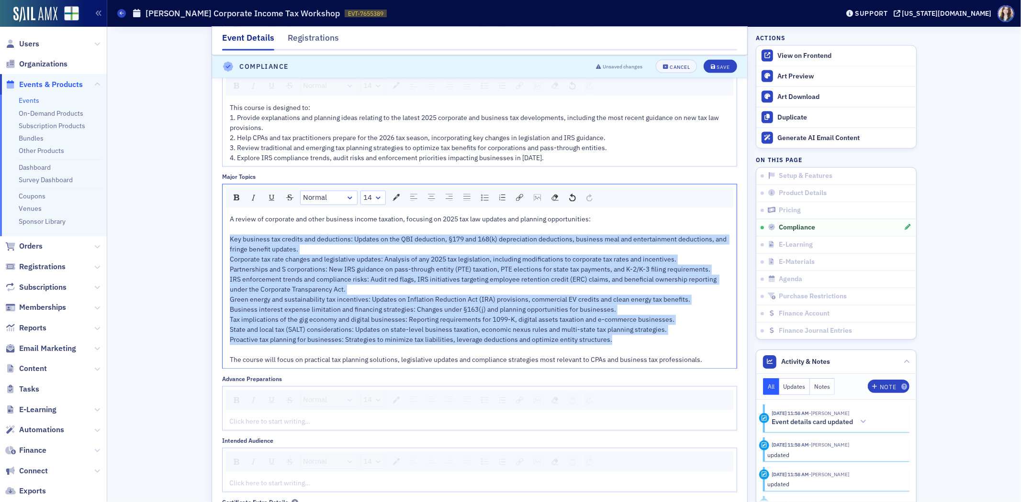
drag, startPoint x: 225, startPoint y: 241, endPoint x: 620, endPoint y: 345, distance: 408.2
click at [620, 345] on div "A review of corporate and other business income taxation, focusing on 2025 tax …" at bounding box center [480, 290] width 500 height 151
click at [481, 201] on img "rdw-list-control" at bounding box center [485, 198] width 8 height 7
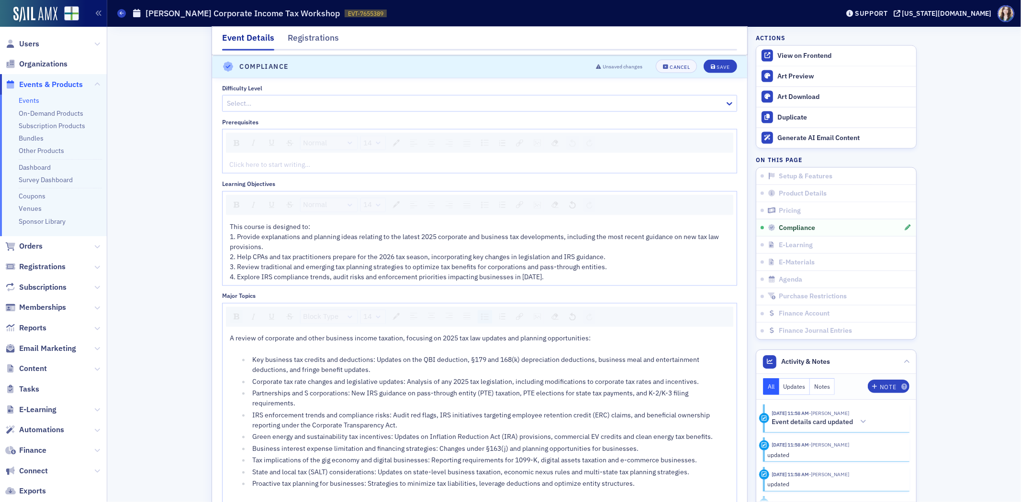
scroll to position [1220, 0]
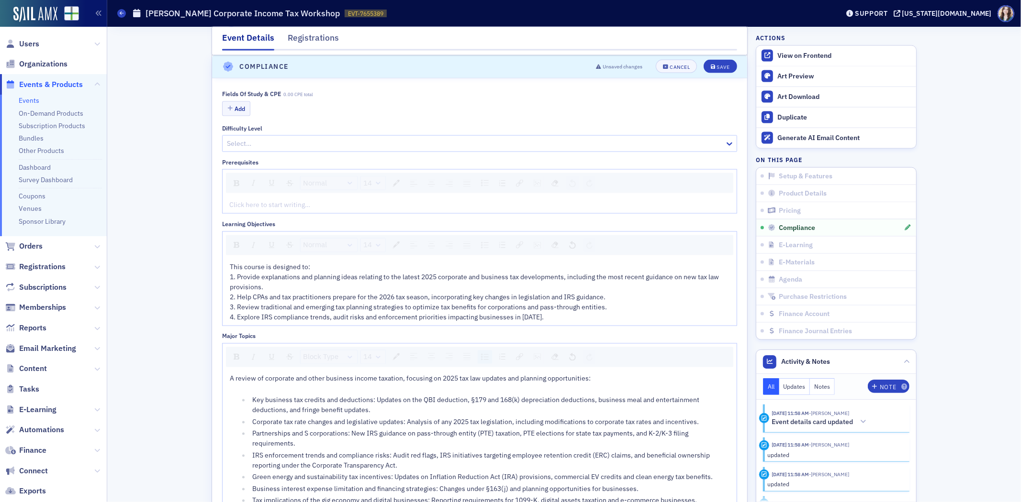
click at [309, 144] on div at bounding box center [475, 144] width 498 height 12
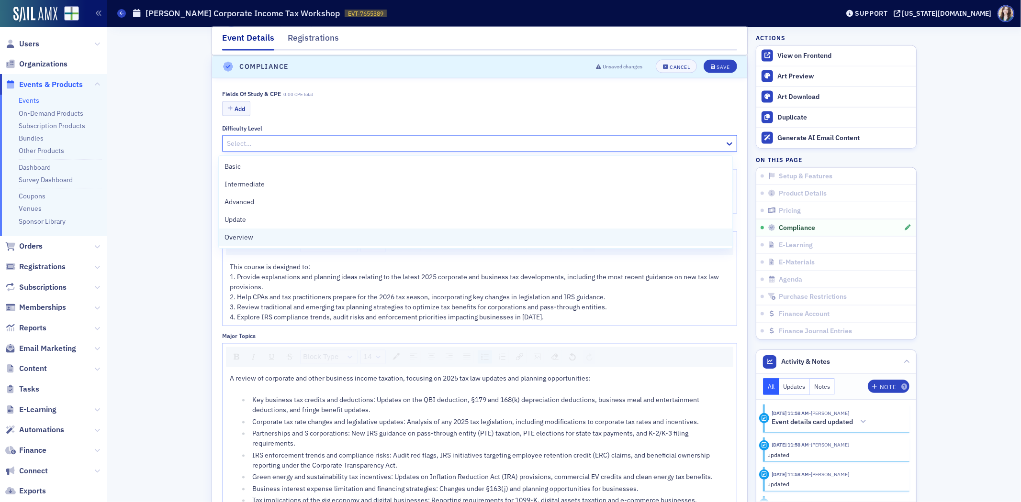
click at [280, 231] on div "Overview" at bounding box center [476, 238] width 514 height 18
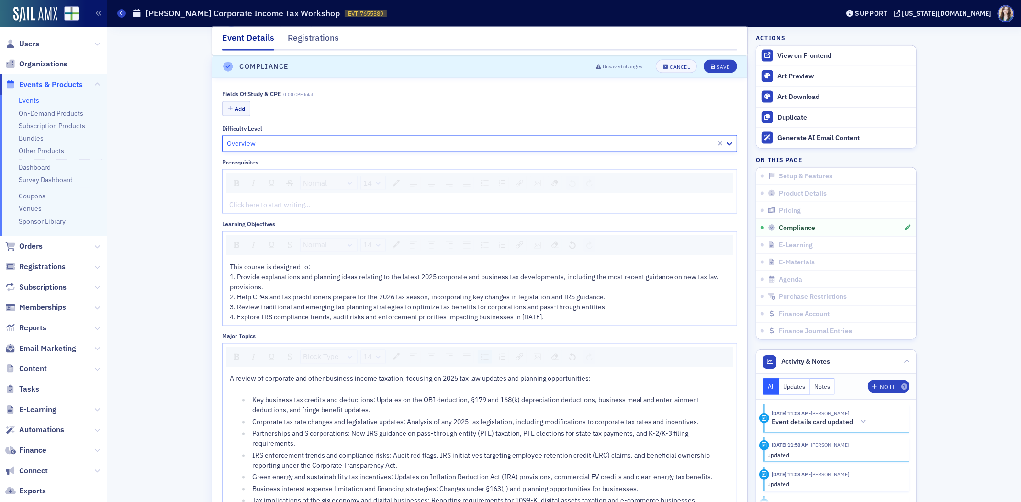
click at [278, 142] on div at bounding box center [470, 144] width 489 height 12
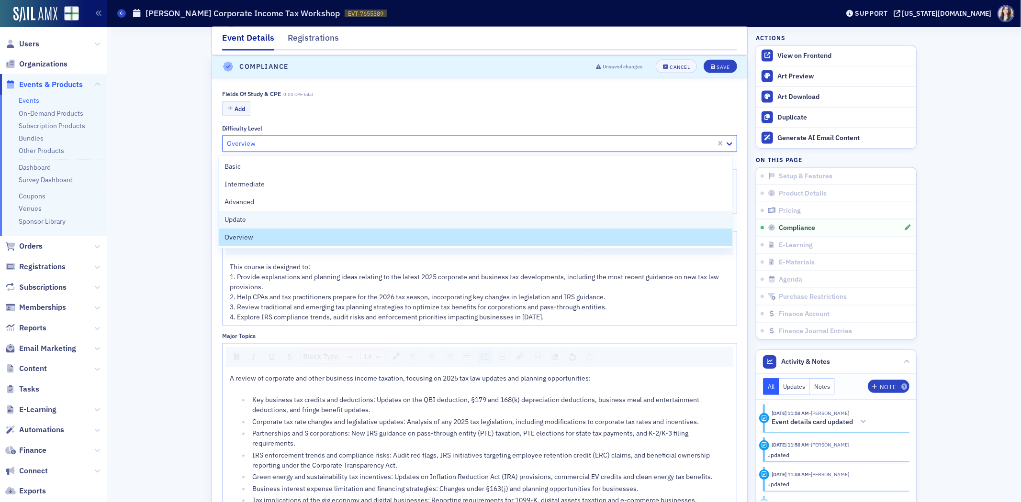
click at [271, 213] on div "Update" at bounding box center [476, 220] width 514 height 18
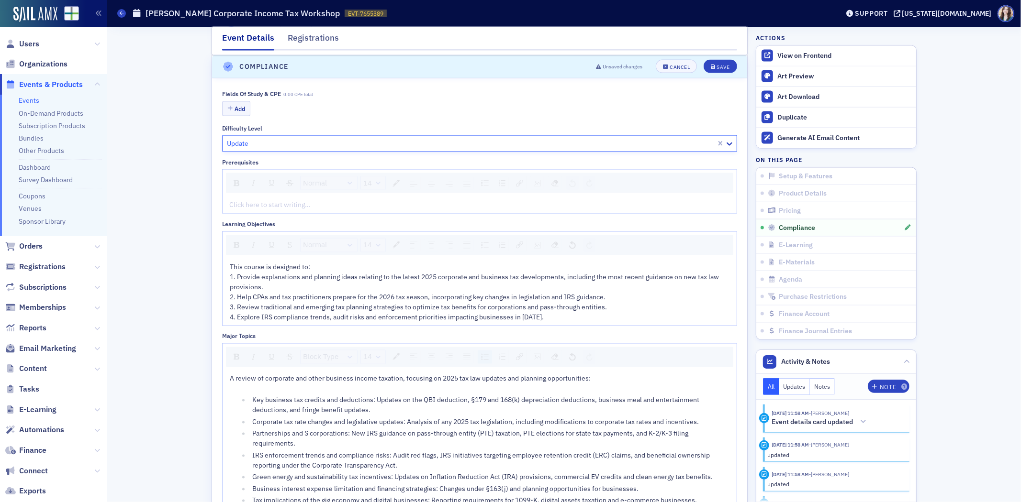
click at [163, 209] on div "Event Details Registrations E-Learning has not been set up. Compliance has not …" at bounding box center [564, 64] width 900 height 2515
click at [319, 208] on div "rdw-editor" at bounding box center [480, 205] width 500 height 10
click at [166, 294] on div "Event Details Registrations E-Learning has not been set up. Compliance has not …" at bounding box center [564, 64] width 900 height 2515
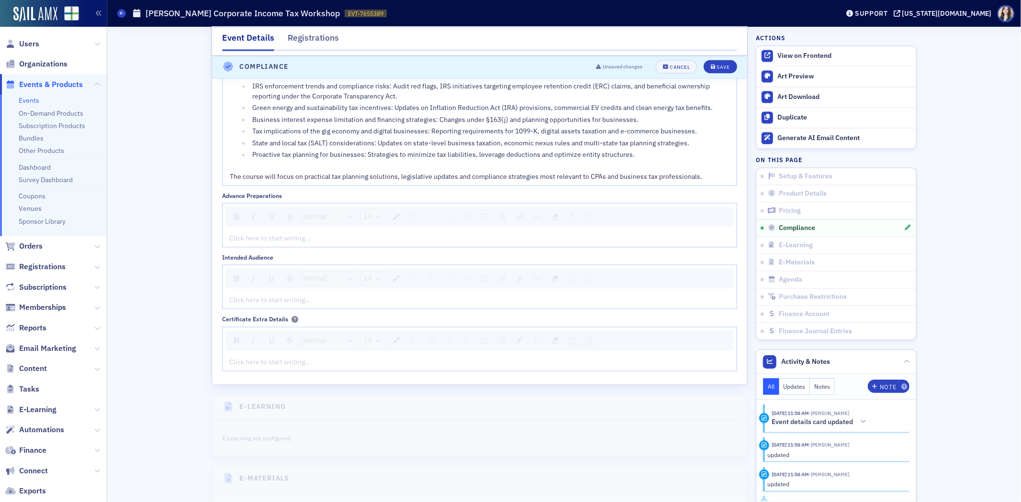
scroll to position [1592, 0]
click at [252, 300] on div "rdw-editor" at bounding box center [480, 298] width 500 height 10
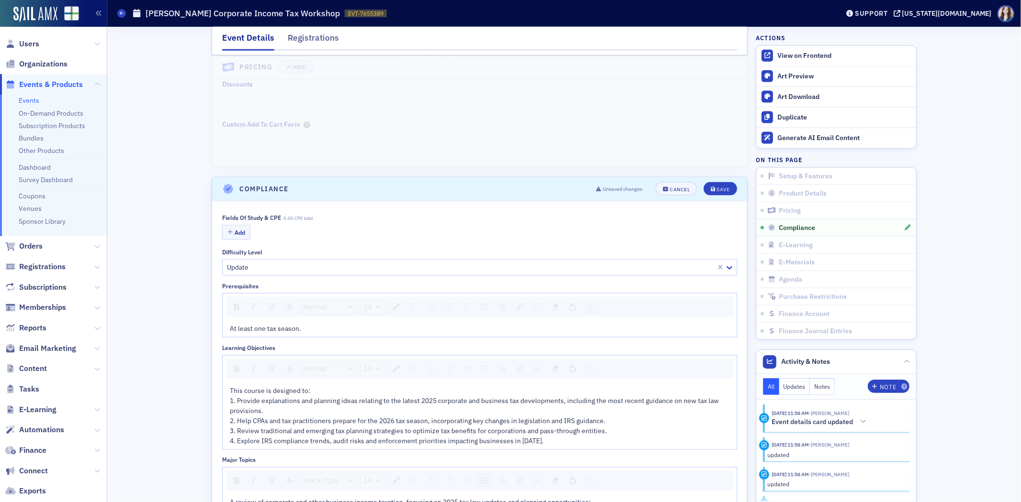
scroll to position [1060, 0]
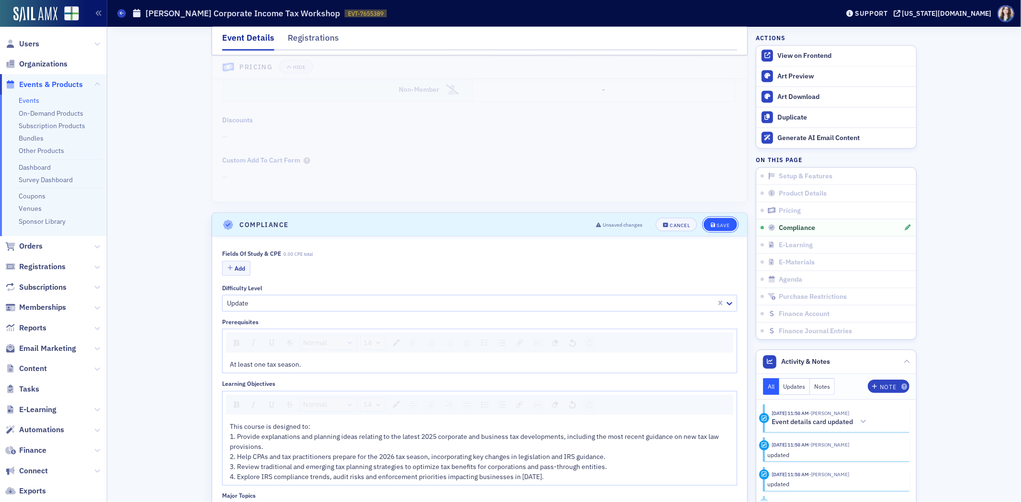
click at [711, 226] on icon "submit" at bounding box center [713, 225] width 5 height 5
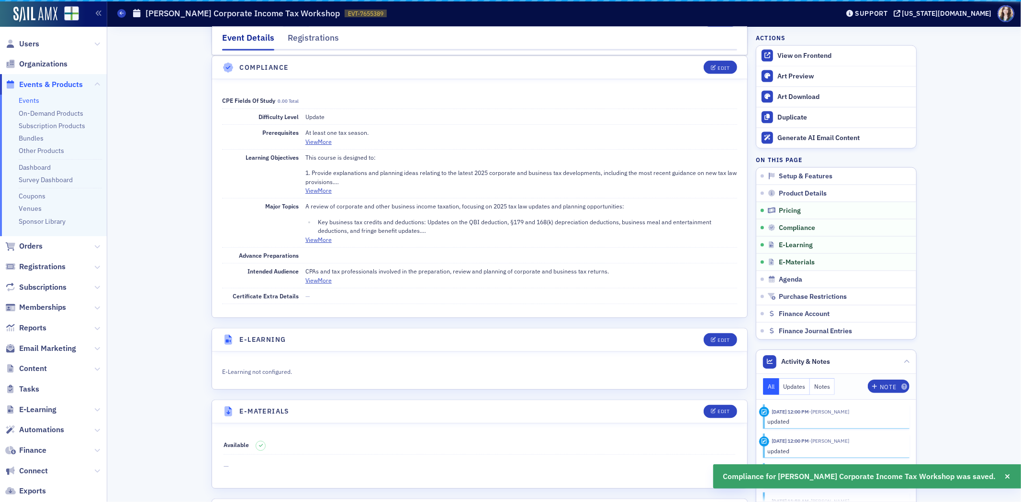
scroll to position [1220, 0]
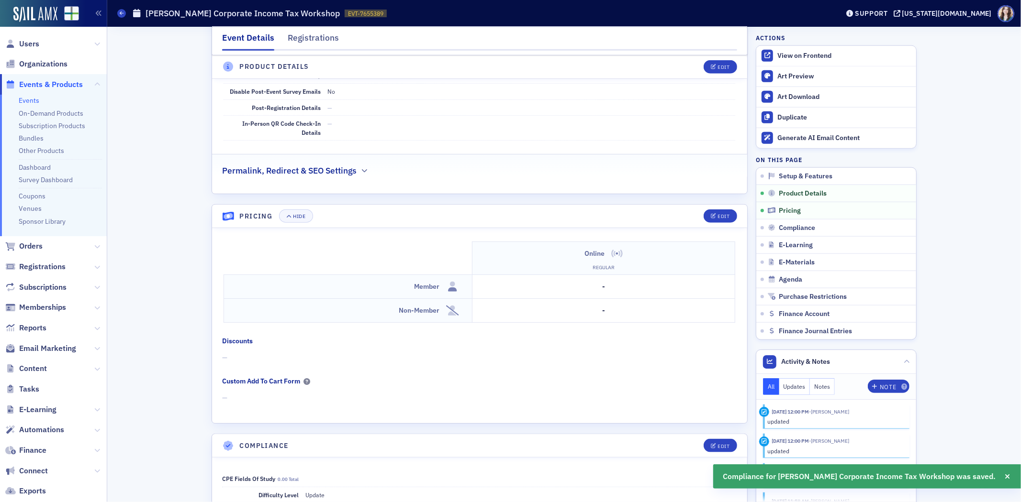
scroll to position [688, 0]
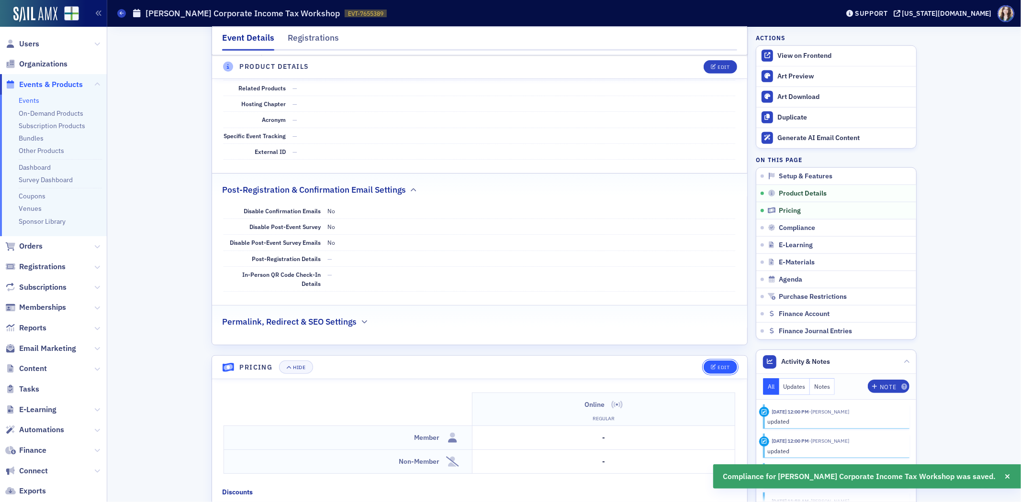
click at [719, 367] on div "Edit" at bounding box center [724, 367] width 12 height 5
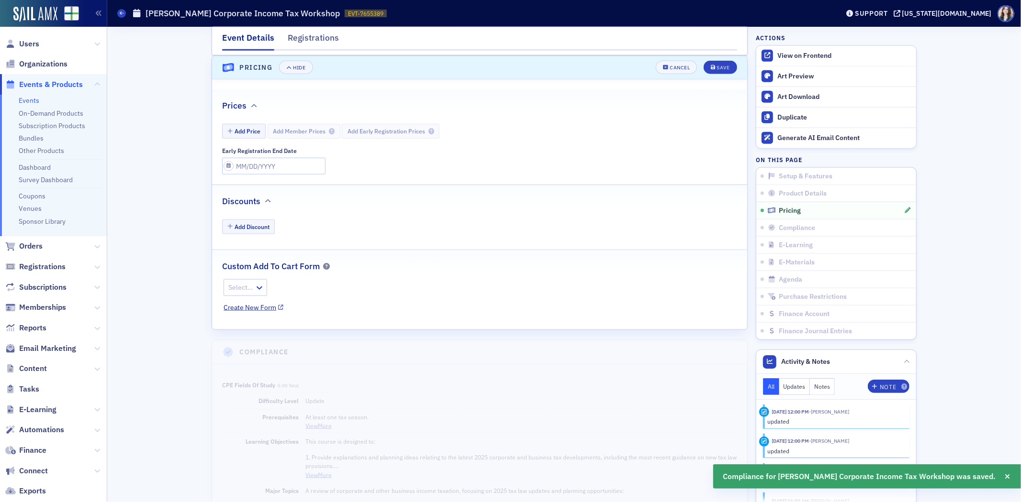
scroll to position [990, 0]
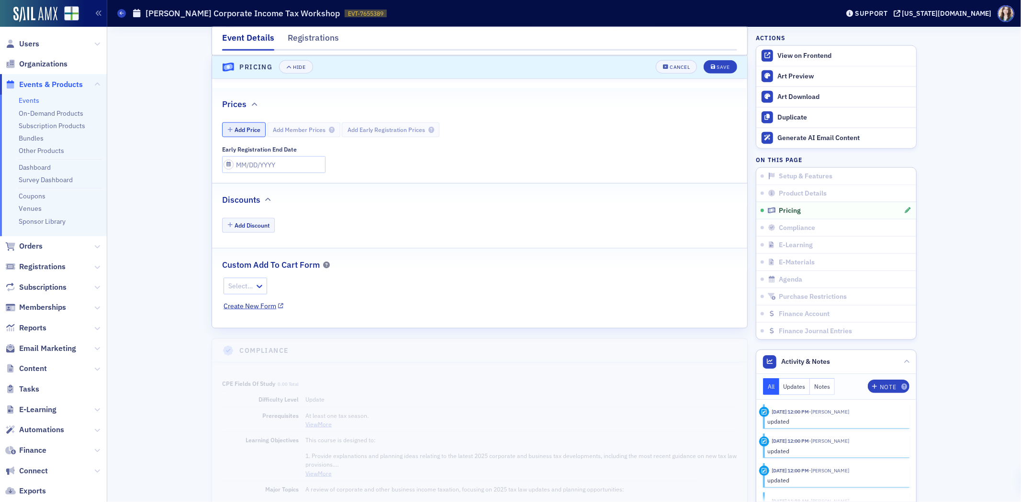
click at [234, 135] on button "Add Price" at bounding box center [244, 129] width 44 height 15
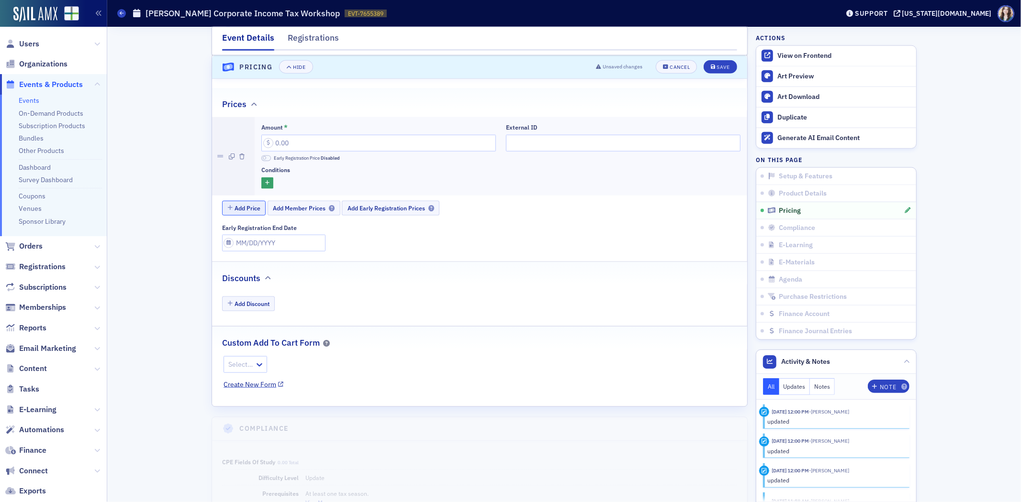
click at [251, 208] on button "Add Price" at bounding box center [244, 208] width 44 height 15
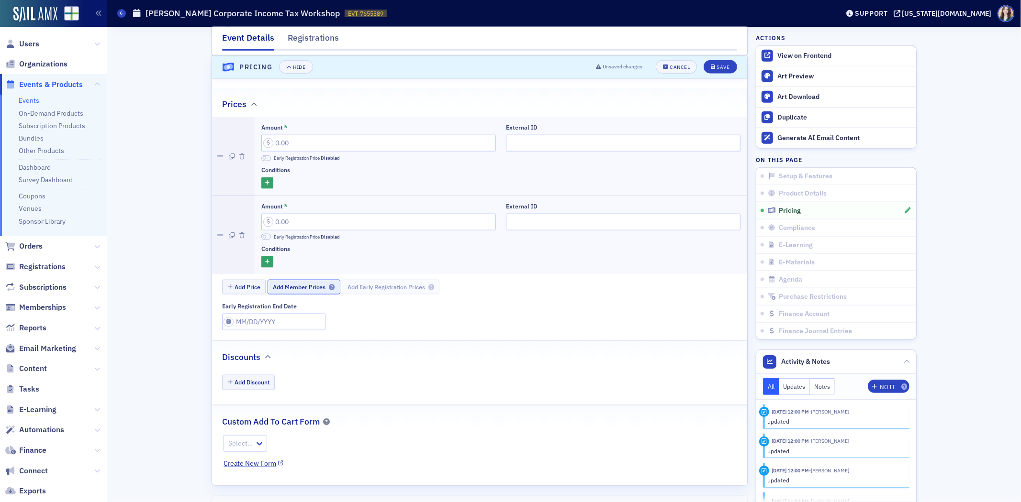
click at [294, 289] on span "Add Member Prices" at bounding box center [304, 287] width 62 height 7
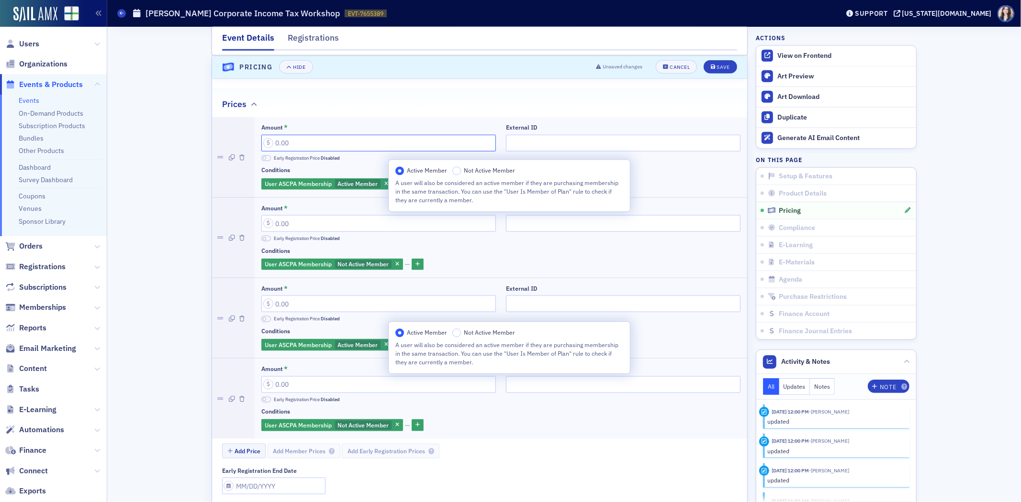
click at [302, 144] on input "Amount *" at bounding box center [378, 143] width 234 height 17
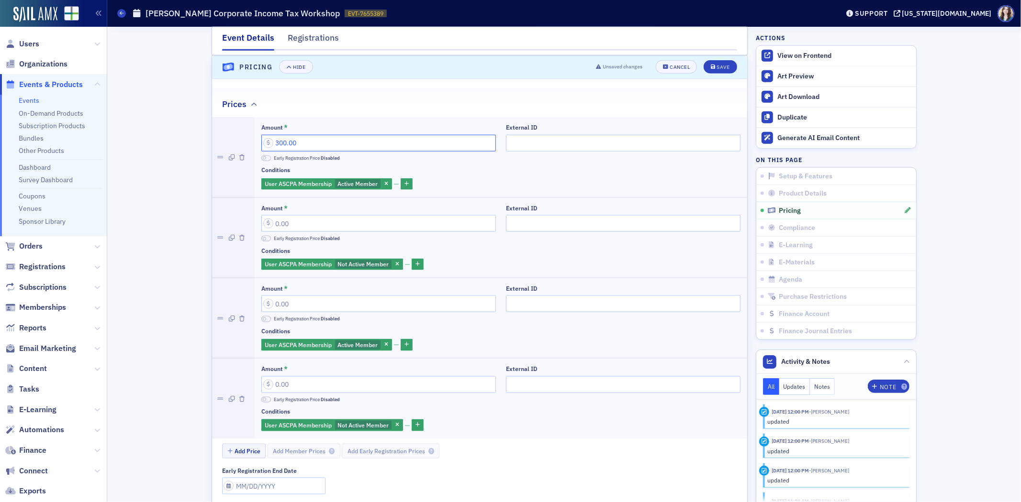
type input "300.00"
click at [344, 229] on input "Amount *" at bounding box center [378, 223] width 234 height 17
type input "350.00"
click at [368, 309] on input "Amount *" at bounding box center [378, 304] width 234 height 17
type input "275.00"
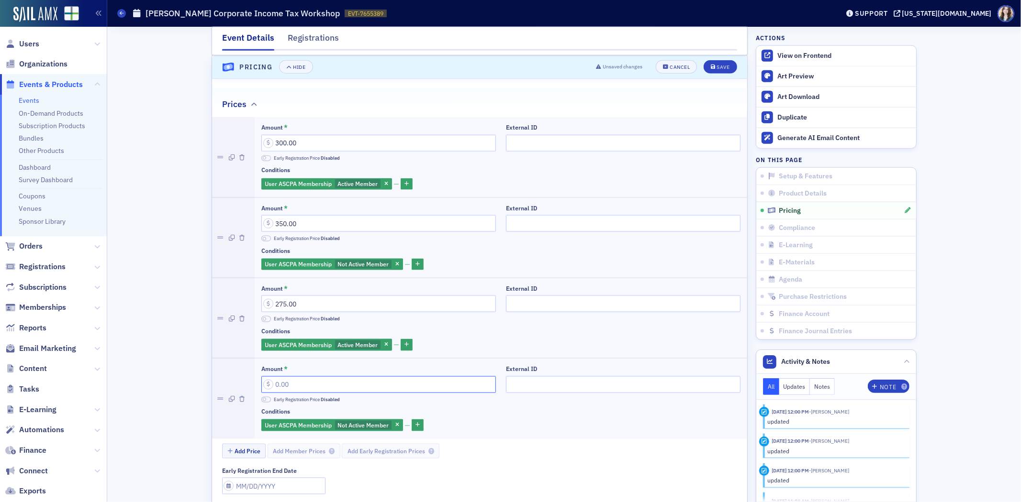
click at [321, 386] on input "Amount *" at bounding box center [378, 385] width 234 height 17
type input "325.00"
click at [174, 335] on div "Event Details Registrations E-Learning has not been set up. Compliance has not …" at bounding box center [564, 263] width 900 height 2453
drag, startPoint x: 259, startPoint y: 323, endPoint x: 280, endPoint y: 371, distance: 52.5
click at [261, 323] on span at bounding box center [266, 319] width 10 height 6
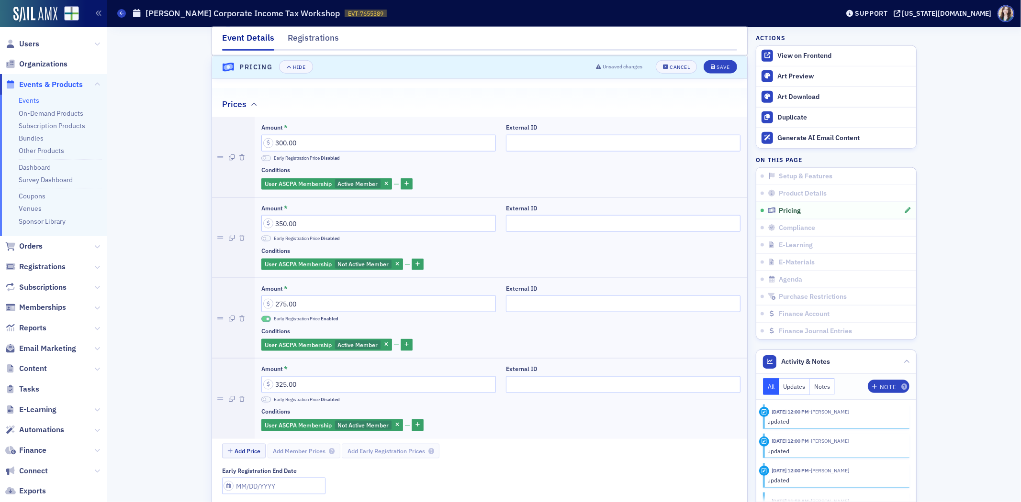
click at [263, 401] on span at bounding box center [264, 399] width 3 height 3
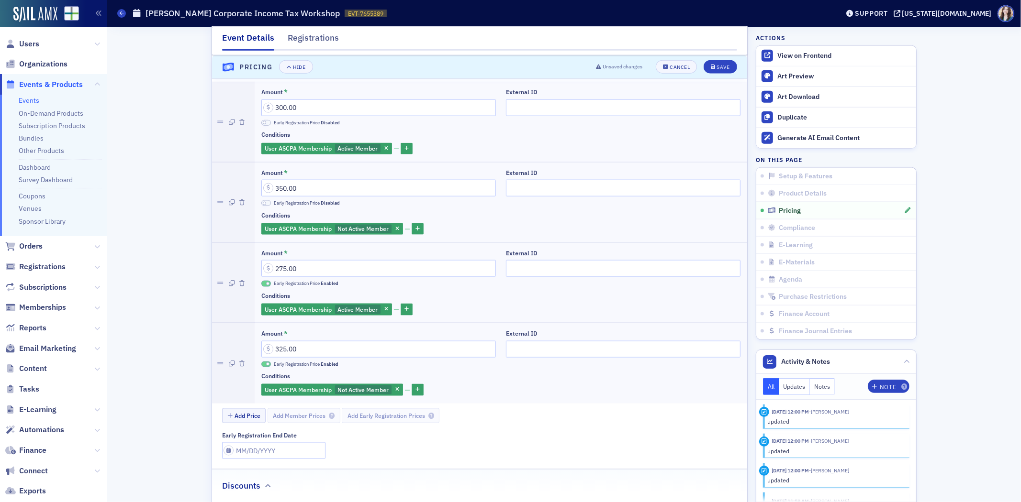
scroll to position [1043, 0]
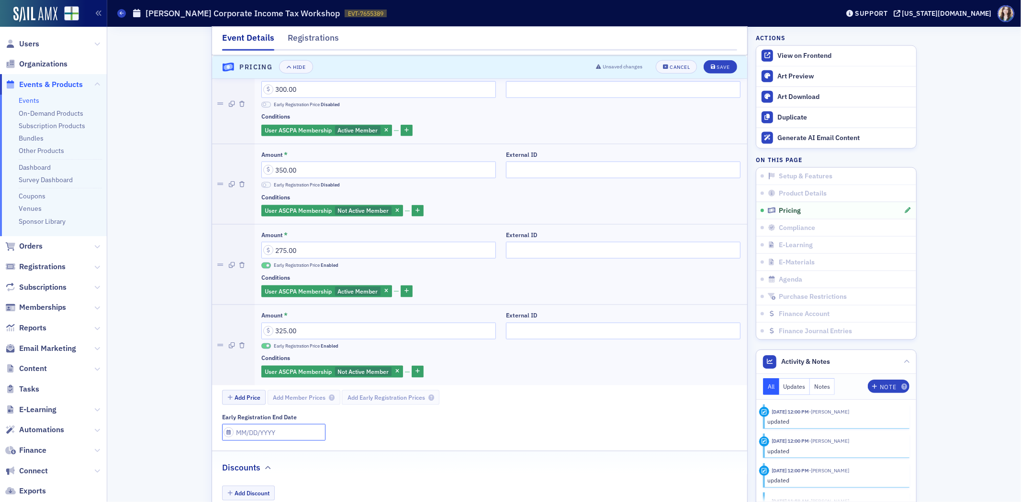
click at [267, 434] on input "Early Registration End Date" at bounding box center [273, 432] width 103 height 17
select select "9"
select select "2025"
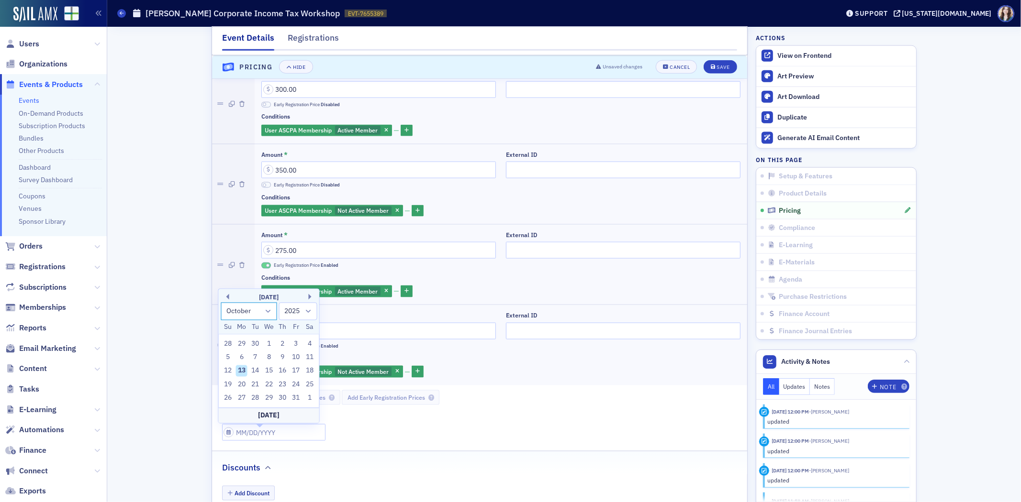
click at [269, 310] on select "January February March April May June July August September October November De…" at bounding box center [249, 312] width 56 height 18
select select "10"
click at [221, 303] on select "January February March April May June July August September October November De…" at bounding box center [249, 312] width 56 height 18
click at [226, 399] on div "30" at bounding box center [227, 398] width 11 height 11
type input "11/30/2025"
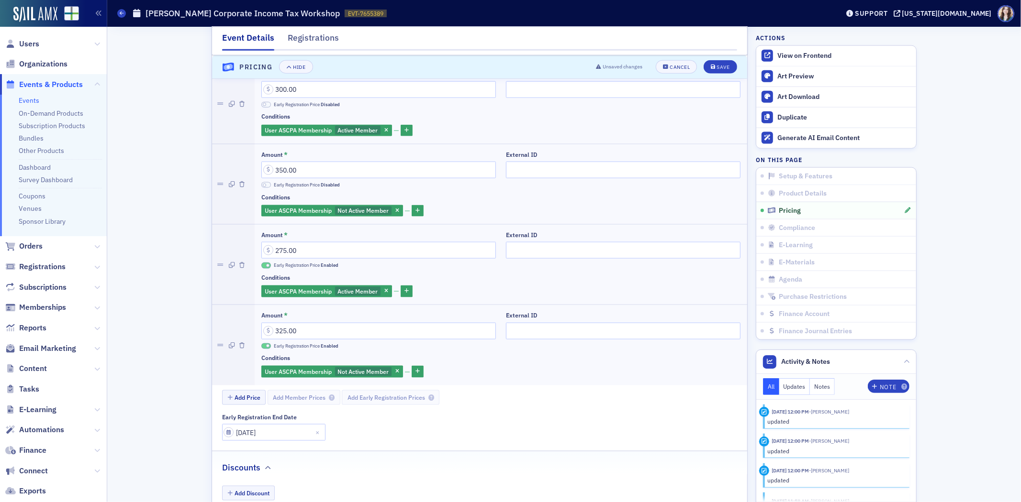
click at [190, 386] on div "Event Details Registrations E-Learning has not been set up. Compliance has not …" at bounding box center [564, 210] width 900 height 2453
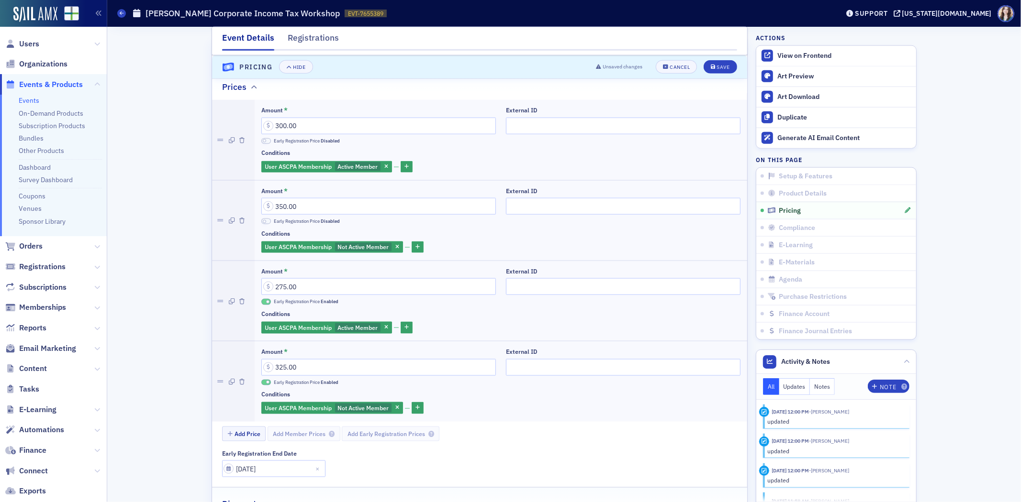
scroll to position [990, 0]
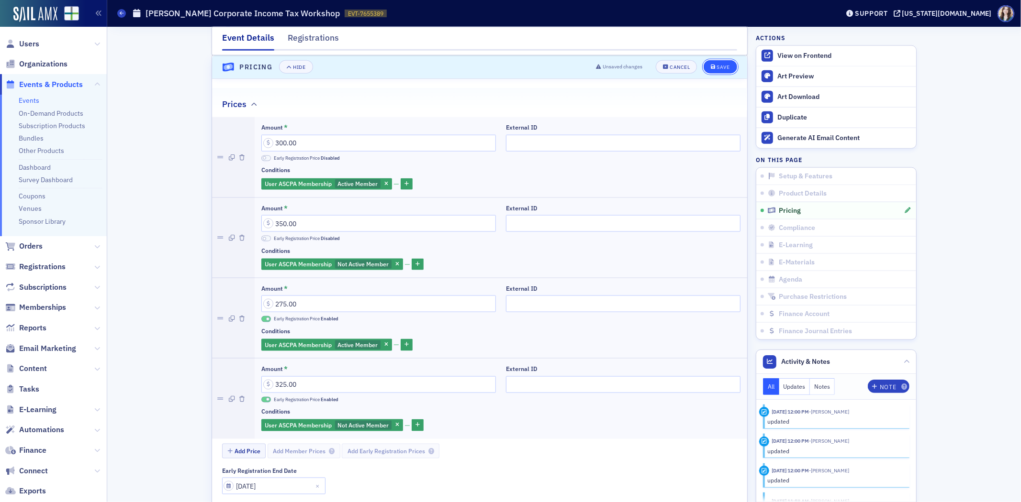
click at [726, 70] on button "Save" at bounding box center [719, 66] width 33 height 13
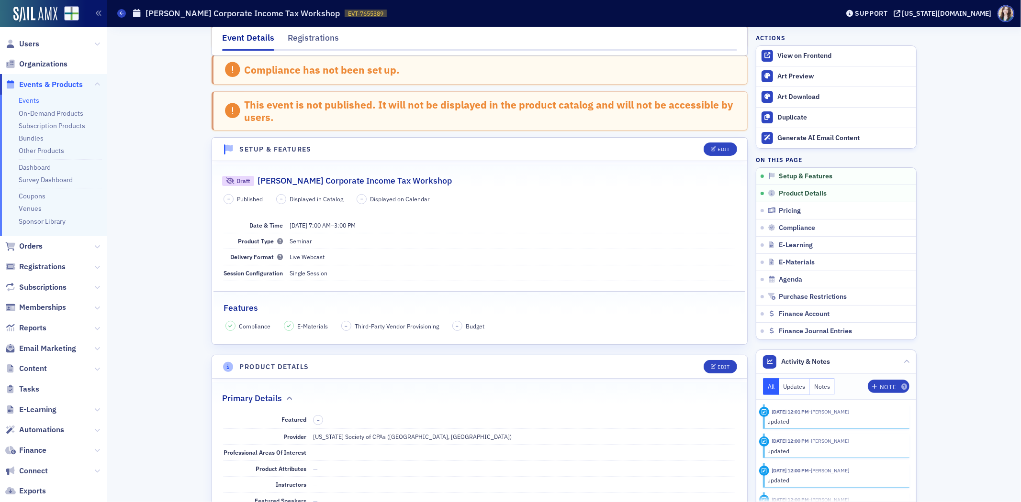
scroll to position [0, 0]
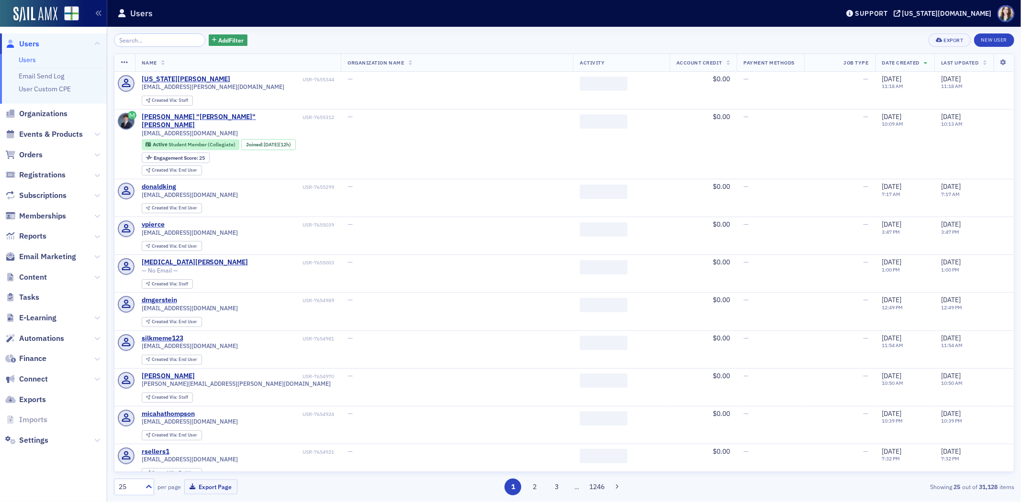
click at [288, 24] on header "Users Support [US_STATE][DOMAIN_NAME]" at bounding box center [563, 13] width 913 height 27
click at [31, 132] on span "Events & Products" at bounding box center [51, 134] width 64 height 11
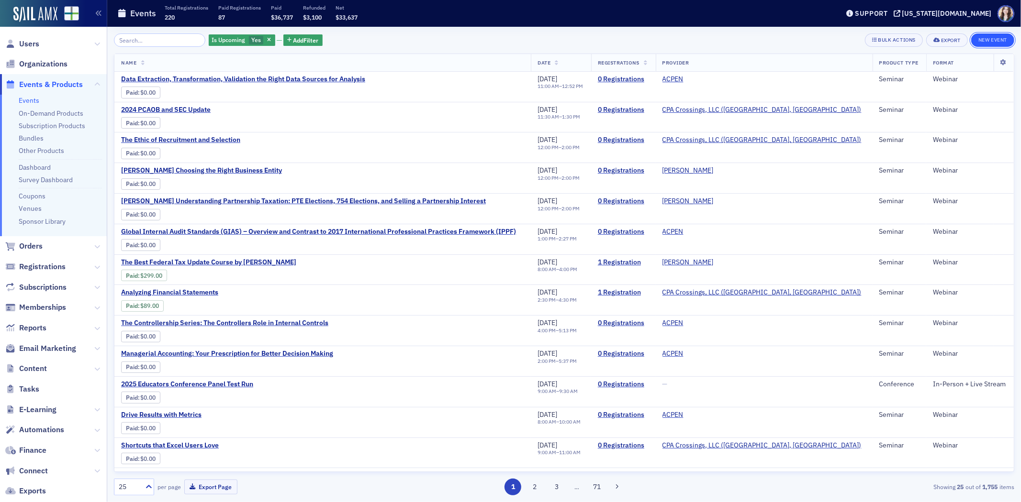
click at [983, 41] on button "New Event" at bounding box center [992, 39] width 43 height 13
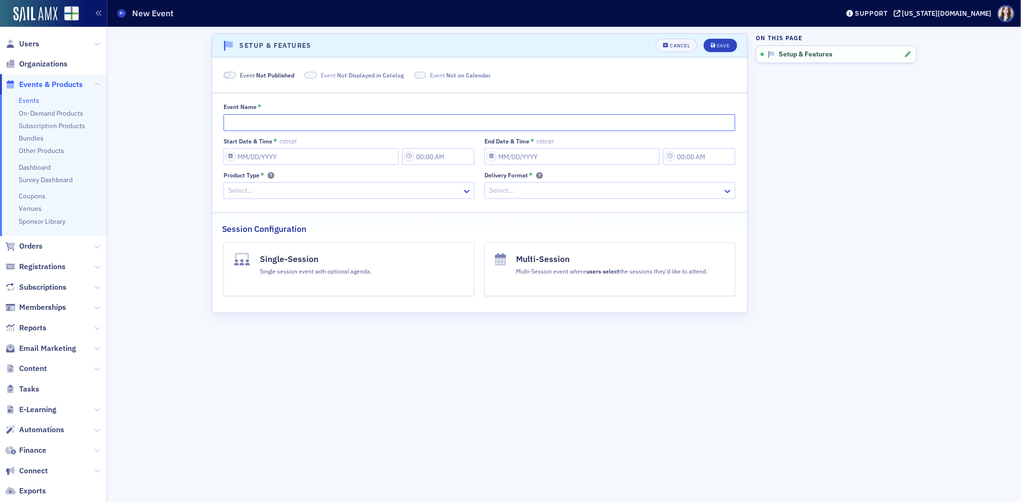
click at [460, 127] on input "Event Name *" at bounding box center [479, 122] width 512 height 17
type input "D"
click at [680, 45] on div "Cancel" at bounding box center [679, 45] width 20 height 5
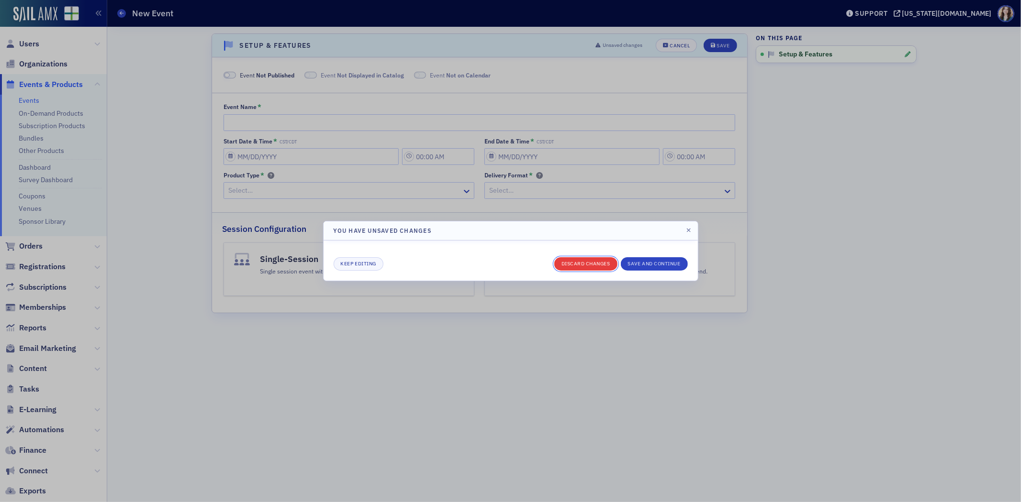
click at [570, 264] on button "Discard changes" at bounding box center [585, 263] width 63 height 13
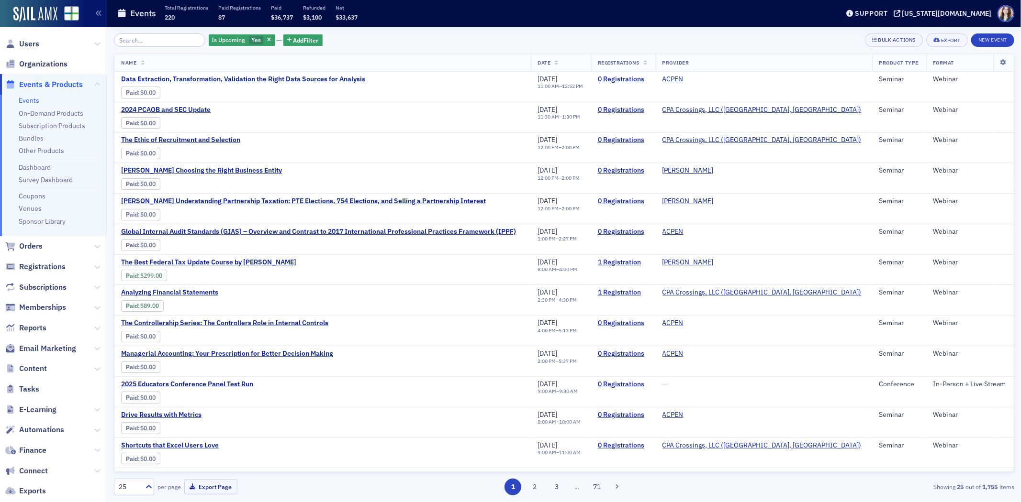
click at [668, 27] on div "Is Upcoming Yes Add Filter Bulk Actions Export New Event Name Date Registration…" at bounding box center [564, 265] width 900 height 476
click at [166, 36] on input "search" at bounding box center [159, 39] width 91 height 13
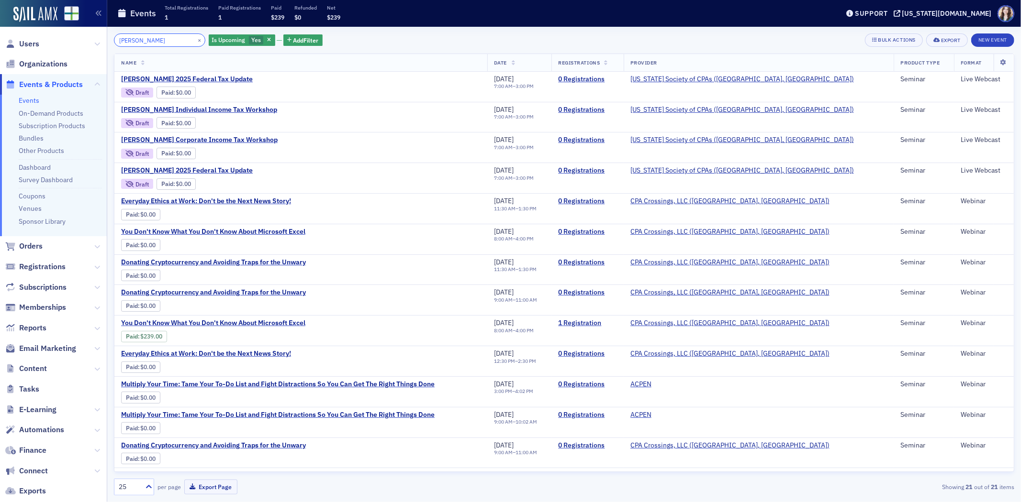
type input "Don Farmer's"
click at [346, 39] on div "Don Farmer's × Is Upcoming Yes Add Filter Bulk Actions Export New Event" at bounding box center [564, 39] width 900 height 13
click at [214, 75] on span "Don Farmer's 2025 Federal Tax Update" at bounding box center [201, 79] width 161 height 9
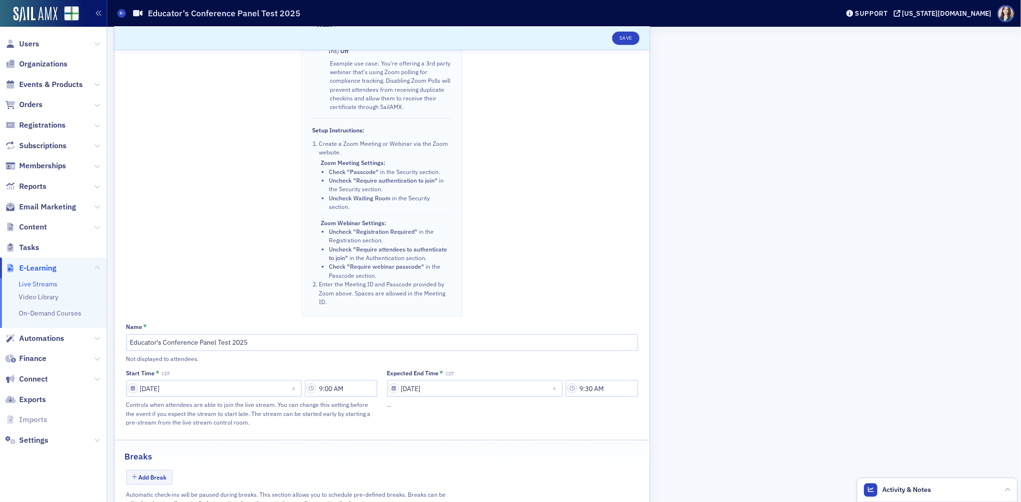
scroll to position [372, 0]
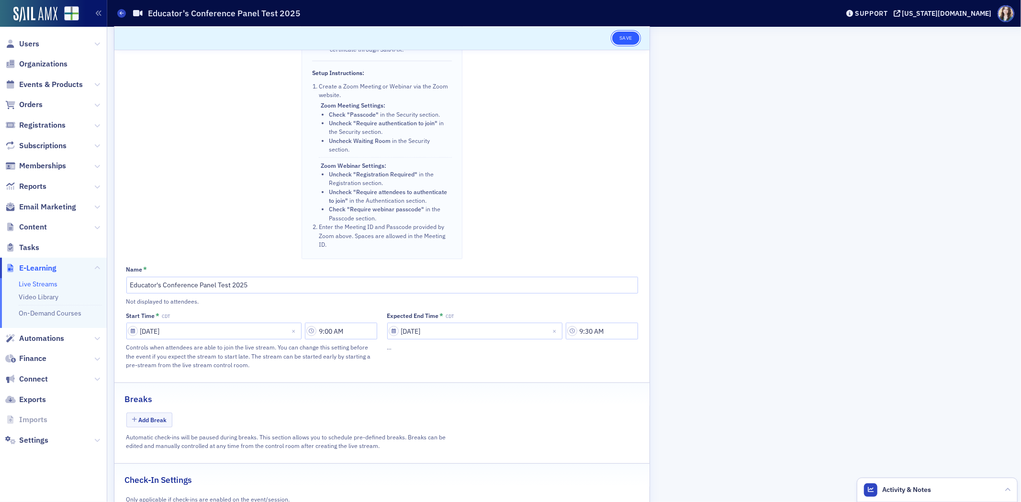
click at [627, 37] on button "Save" at bounding box center [625, 38] width 27 height 13
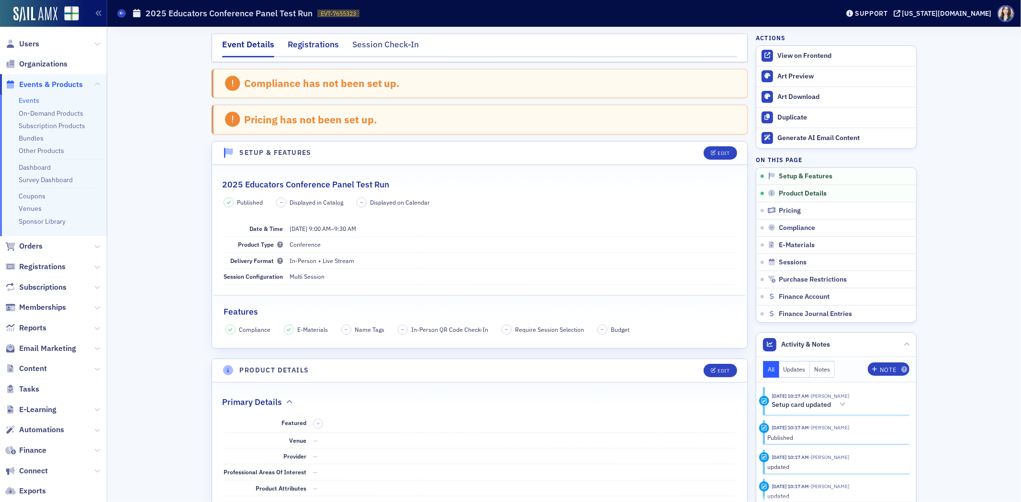
click at [309, 45] on div "Registrations" at bounding box center [313, 47] width 51 height 18
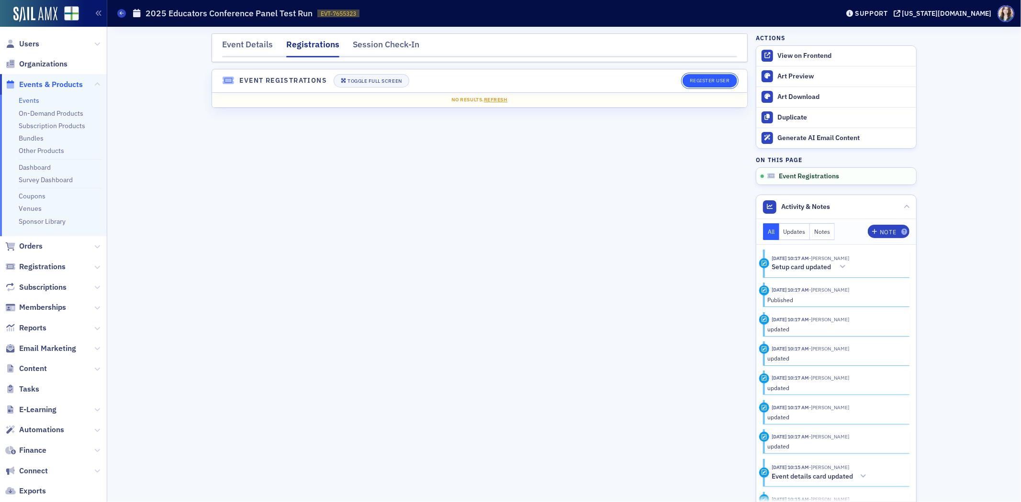
click at [721, 75] on button "Register User" at bounding box center [709, 80] width 55 height 13
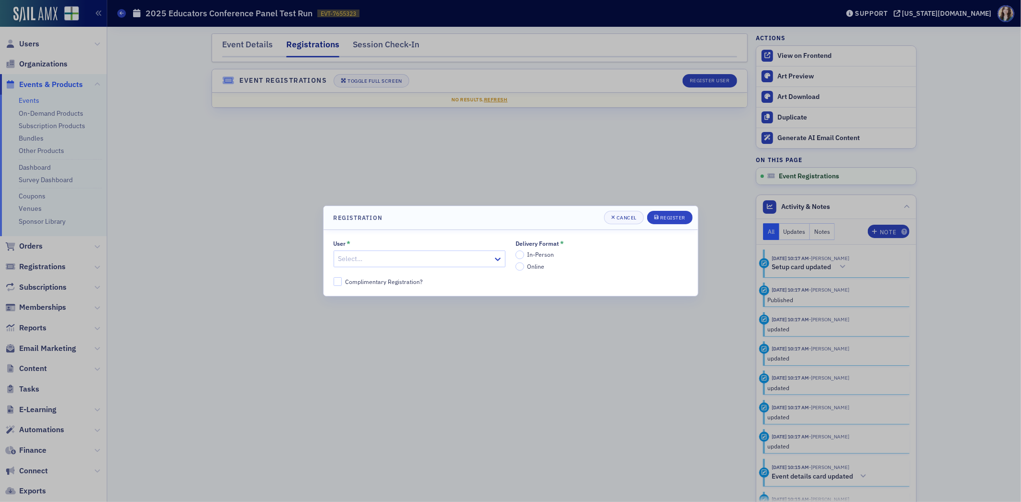
click at [383, 257] on div at bounding box center [414, 259] width 155 height 12
type input "[PERSON_NAME]"
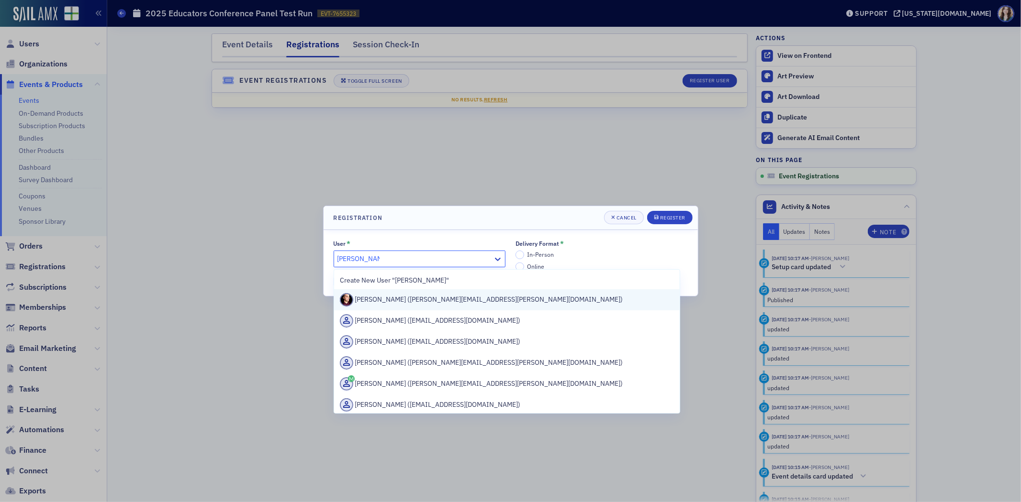
click at [405, 305] on div "[PERSON_NAME] ([PERSON_NAME][EMAIL_ADDRESS][PERSON_NAME][DOMAIN_NAME])" at bounding box center [507, 299] width 334 height 13
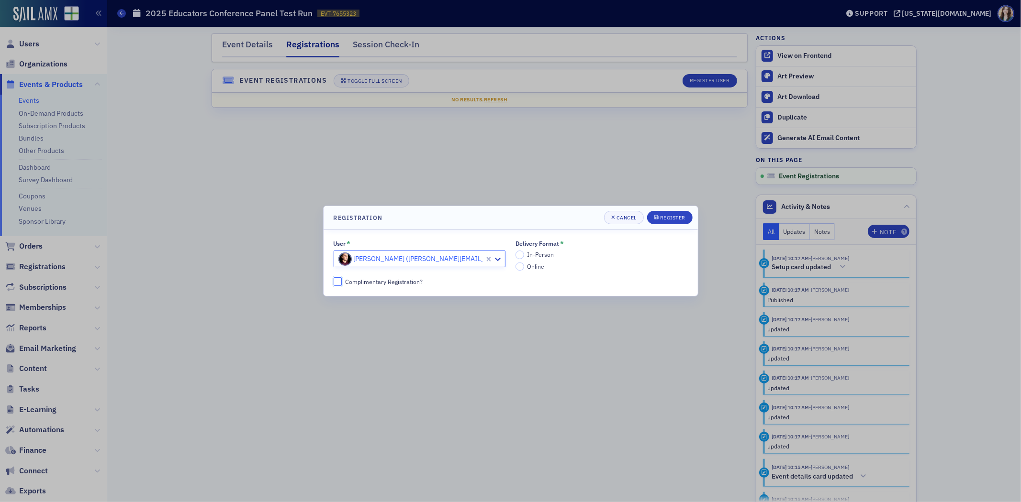
click at [336, 282] on input "Complimentary Registration?" at bounding box center [338, 282] width 9 height 9
checkbox input "true"
click at [514, 268] on div "User * [PERSON_NAME] ([PERSON_NAME][EMAIL_ADDRESS][PERSON_NAME][DOMAIN_NAME]) D…" at bounding box center [511, 255] width 354 height 31
click at [514, 269] on div "User * [PERSON_NAME] ([PERSON_NAME][EMAIL_ADDRESS][PERSON_NAME][DOMAIN_NAME]) D…" at bounding box center [511, 255] width 354 height 31
click at [518, 268] on input "Online" at bounding box center [519, 267] width 9 height 9
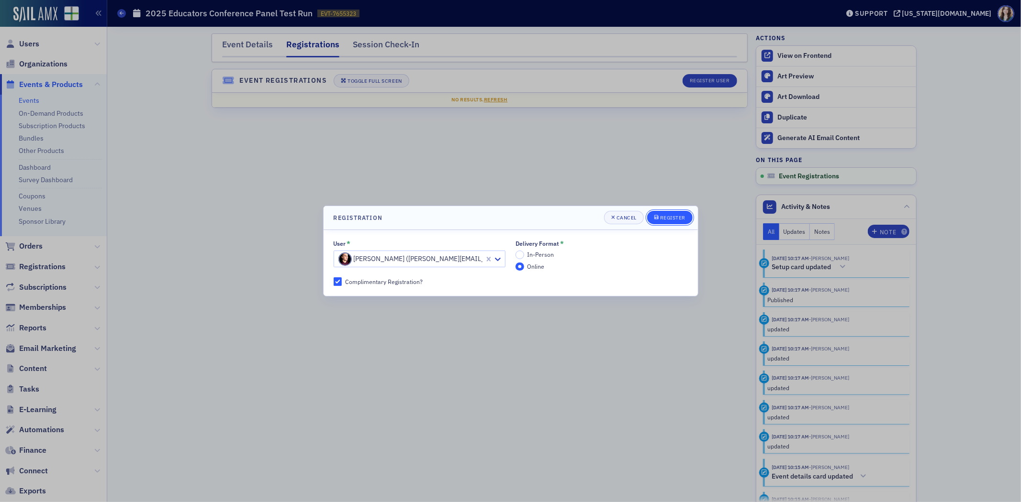
click at [676, 218] on div "Register" at bounding box center [672, 217] width 25 height 5
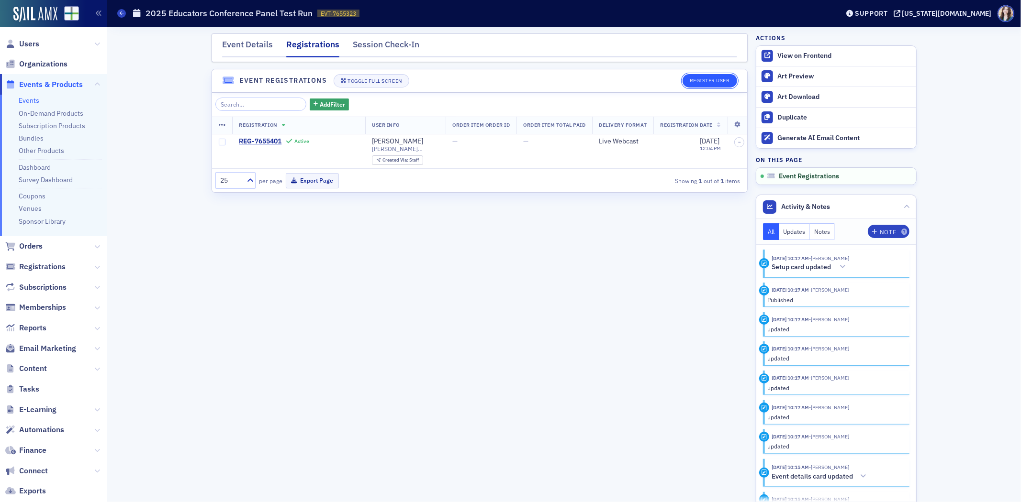
click at [726, 80] on button "Register User" at bounding box center [709, 80] width 55 height 13
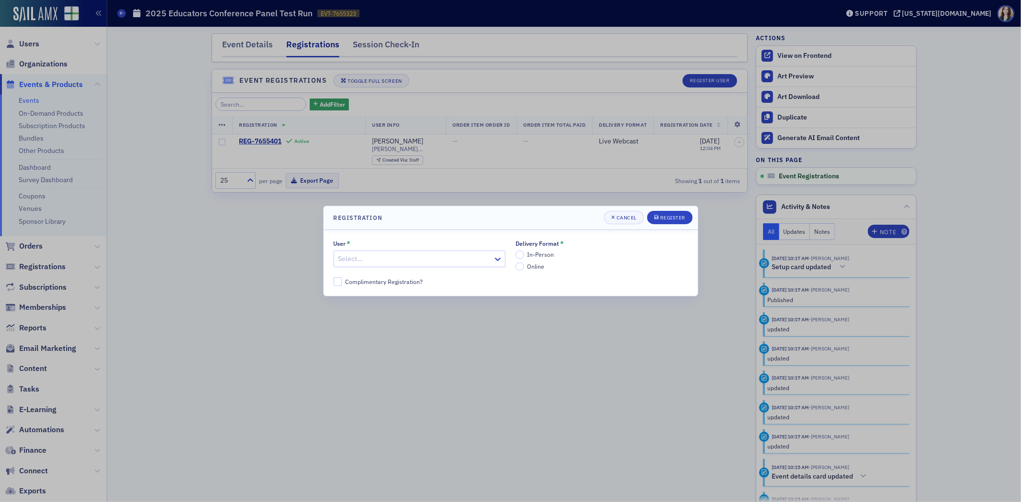
click at [460, 253] on div at bounding box center [414, 259] width 155 height 12
type input "Rebecca Short"
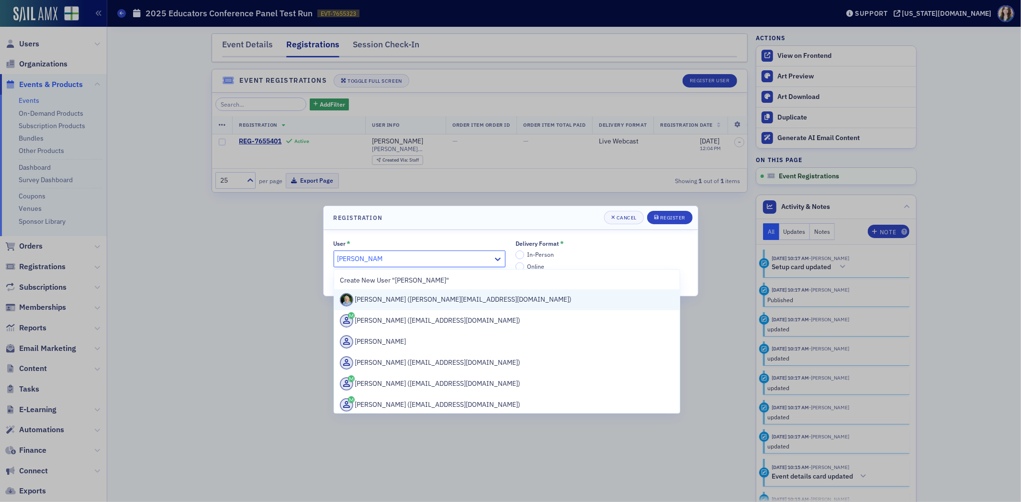
click at [461, 303] on div "Rebecca Shortridge (rebecca-shortridge@utc.edu)" at bounding box center [507, 299] width 334 height 13
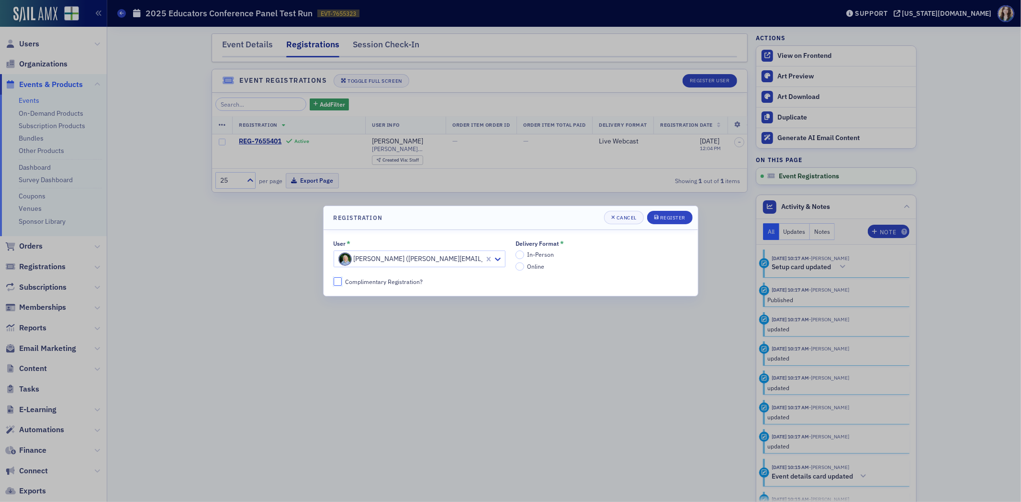
click at [338, 283] on input "Complimentary Registration?" at bounding box center [338, 282] width 9 height 9
checkbox input "true"
click at [518, 267] on input "Online" at bounding box center [519, 267] width 9 height 9
click at [678, 212] on button "Register" at bounding box center [669, 217] width 45 height 13
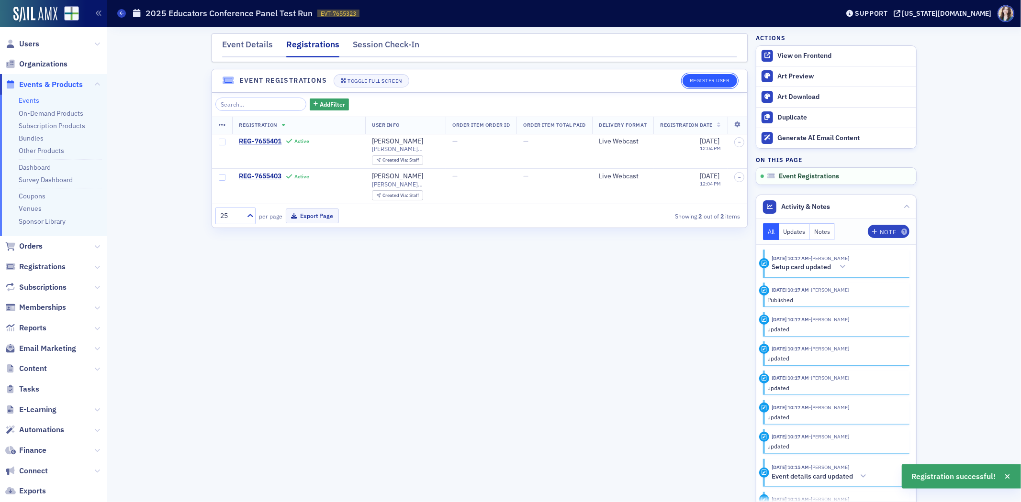
click at [716, 78] on button "Register User" at bounding box center [709, 80] width 55 height 13
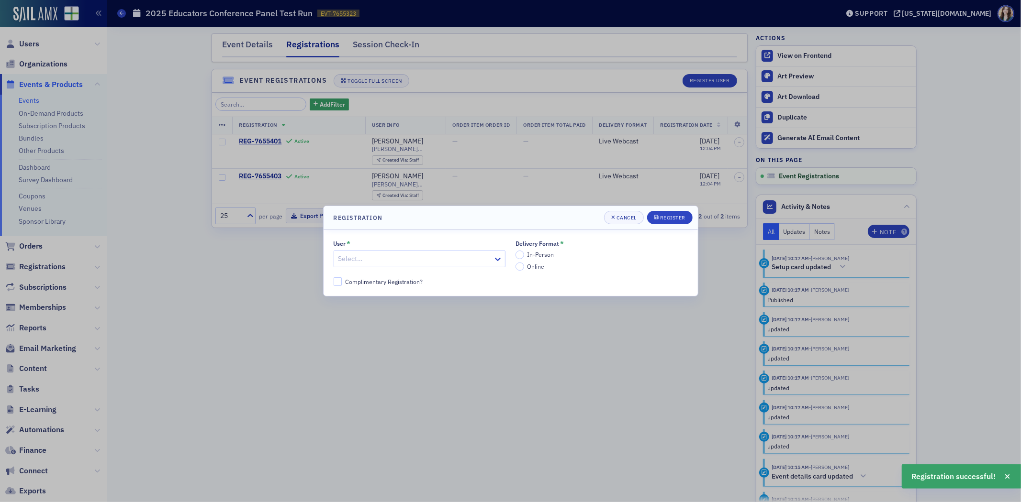
click at [437, 261] on div at bounding box center [414, 259] width 155 height 12
type input "Cathy Scott"
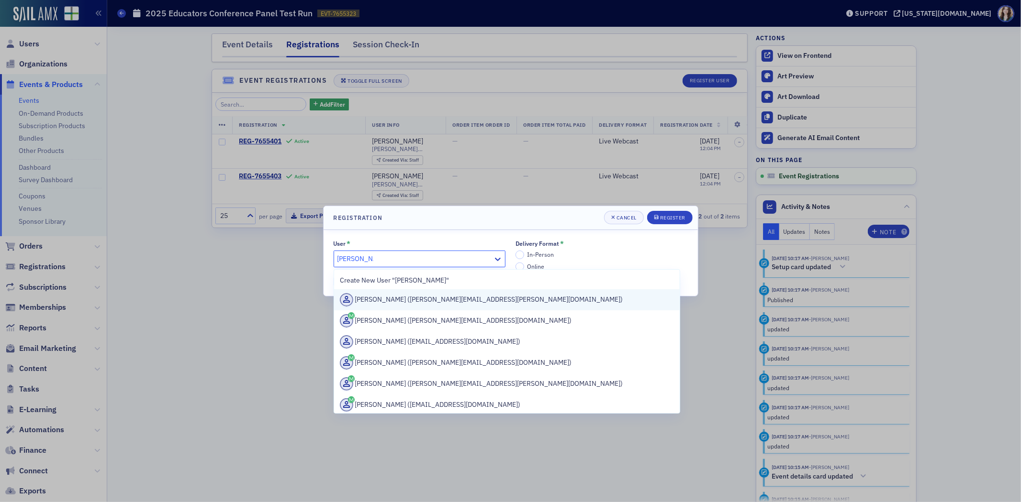
click at [398, 305] on div "Cathy Scott (cathy.scott@untdallas.edu)" at bounding box center [507, 299] width 334 height 13
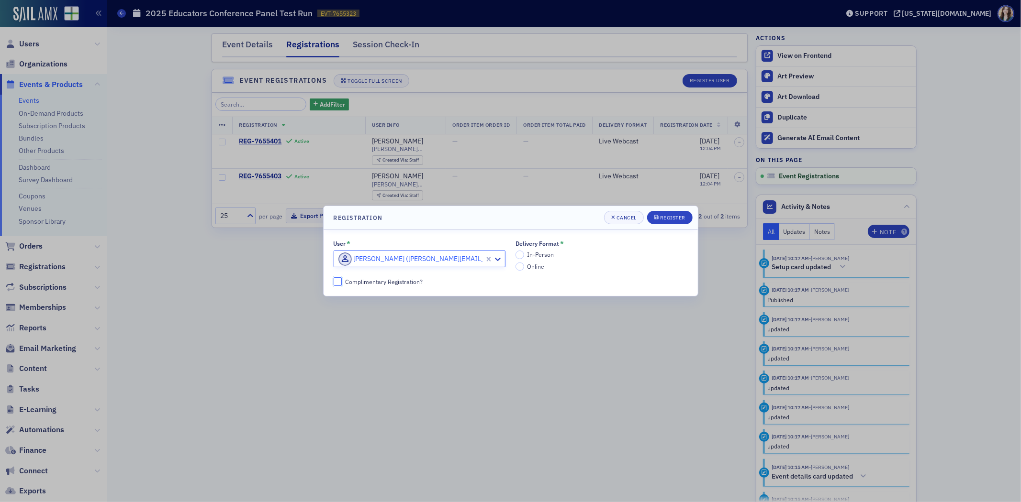
click at [339, 284] on input "Complimentary Registration?" at bounding box center [338, 282] width 9 height 9
checkbox input "true"
click at [521, 268] on input "Online" at bounding box center [519, 267] width 9 height 9
click at [668, 218] on div "Register" at bounding box center [672, 217] width 25 height 5
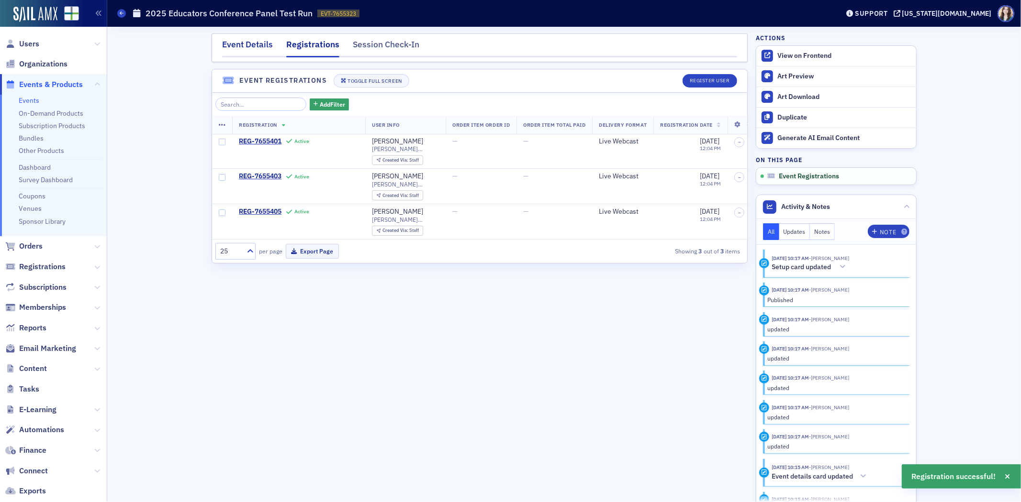
click at [253, 38] on div "Event Details" at bounding box center [247, 47] width 51 height 18
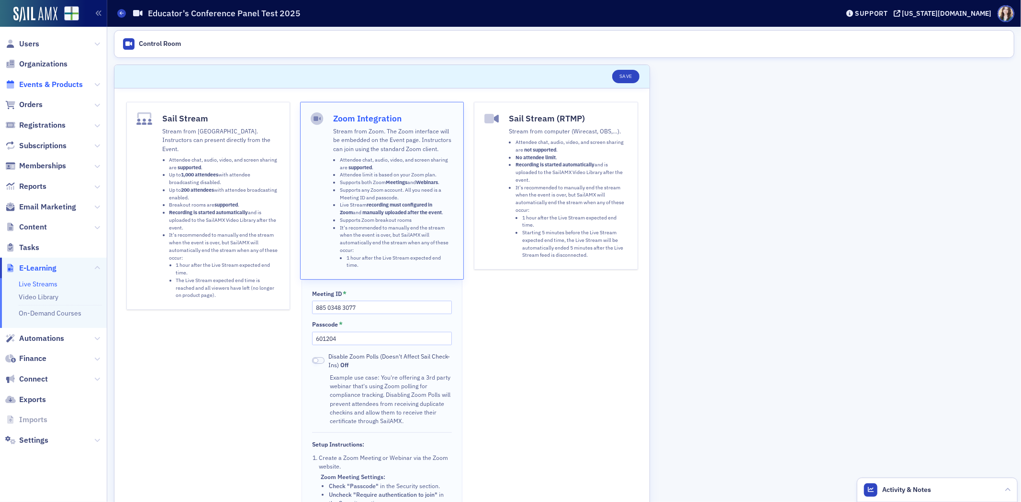
click at [39, 83] on span "Events & Products" at bounding box center [51, 84] width 64 height 11
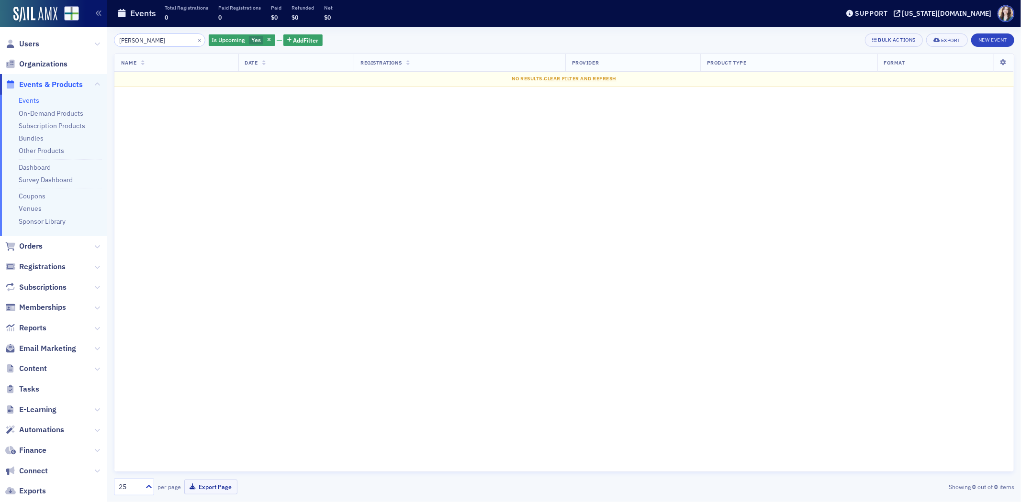
drag, startPoint x: 164, startPoint y: 34, endPoint x: 93, endPoint y: 51, distance: 72.7
click at [93, 51] on div "Users Organizations Events & Products Events On-Demand Products Subscription Pr…" at bounding box center [510, 251] width 1021 height 502
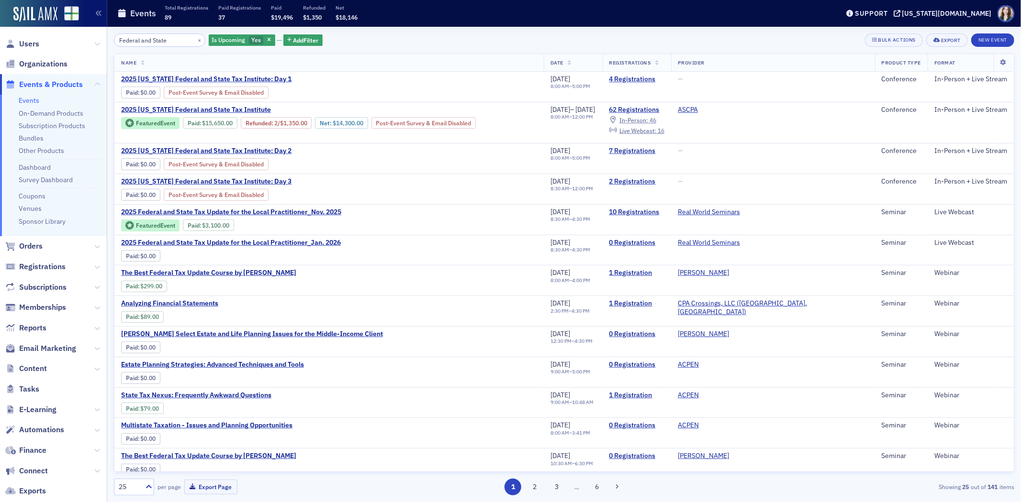
type input "Federal and State"
click at [341, 15] on span "$18,146" at bounding box center [346, 17] width 22 height 8
click at [437, 43] on div "Federal and State × Is Upcoming Yes Add Filter Bulk Actions Export New Event" at bounding box center [564, 39] width 900 height 13
click at [267, 208] on span "2025 Federal and State Tax Update for the Local Practitioner_Nov. 2025" at bounding box center [231, 212] width 220 height 9
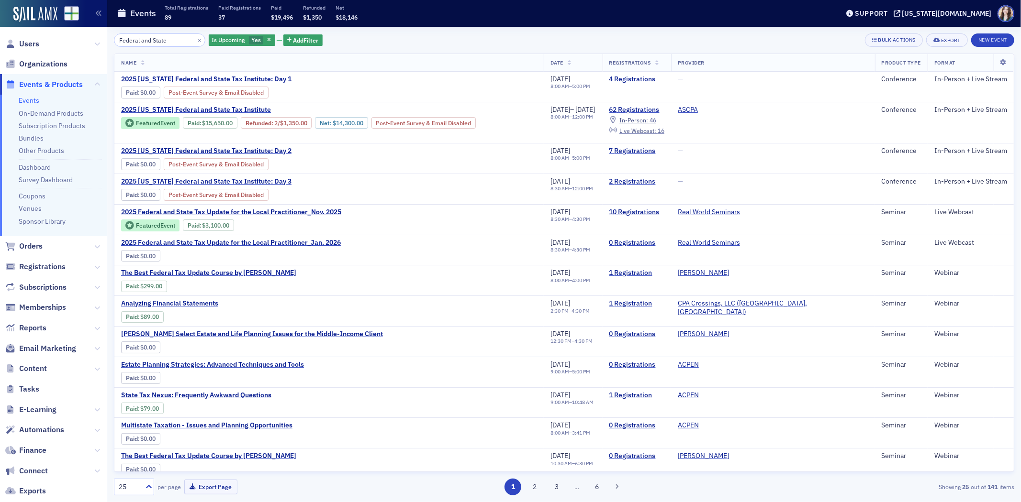
click at [486, 38] on div "Federal and State × Is Upcoming Yes Add Filter Bulk Actions Export New Event" at bounding box center [564, 39] width 900 height 13
click at [616, 30] on div "Federal and State × Is Upcoming Yes Add Filter Bulk Actions Export New Event Na…" at bounding box center [564, 265] width 900 height 476
click at [318, 35] on div "Federal and State × Is Upcoming Yes Add Filter Bulk Actions Export New Event" at bounding box center [564, 39] width 900 height 13
